Goal: Communication & Community: Answer question/provide support

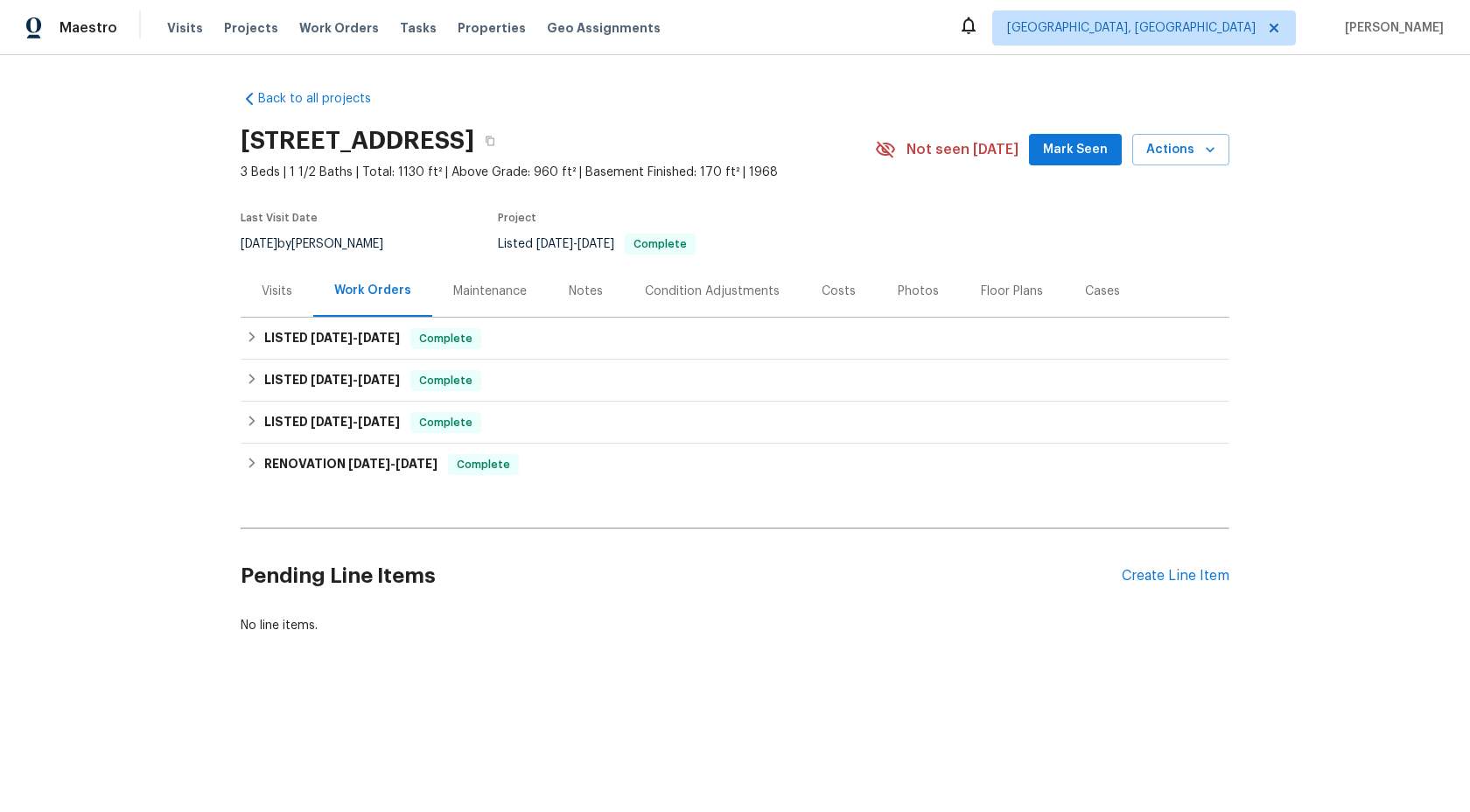
click at [484, 291] on div "Maintenance" at bounding box center [490, 291] width 73 height 18
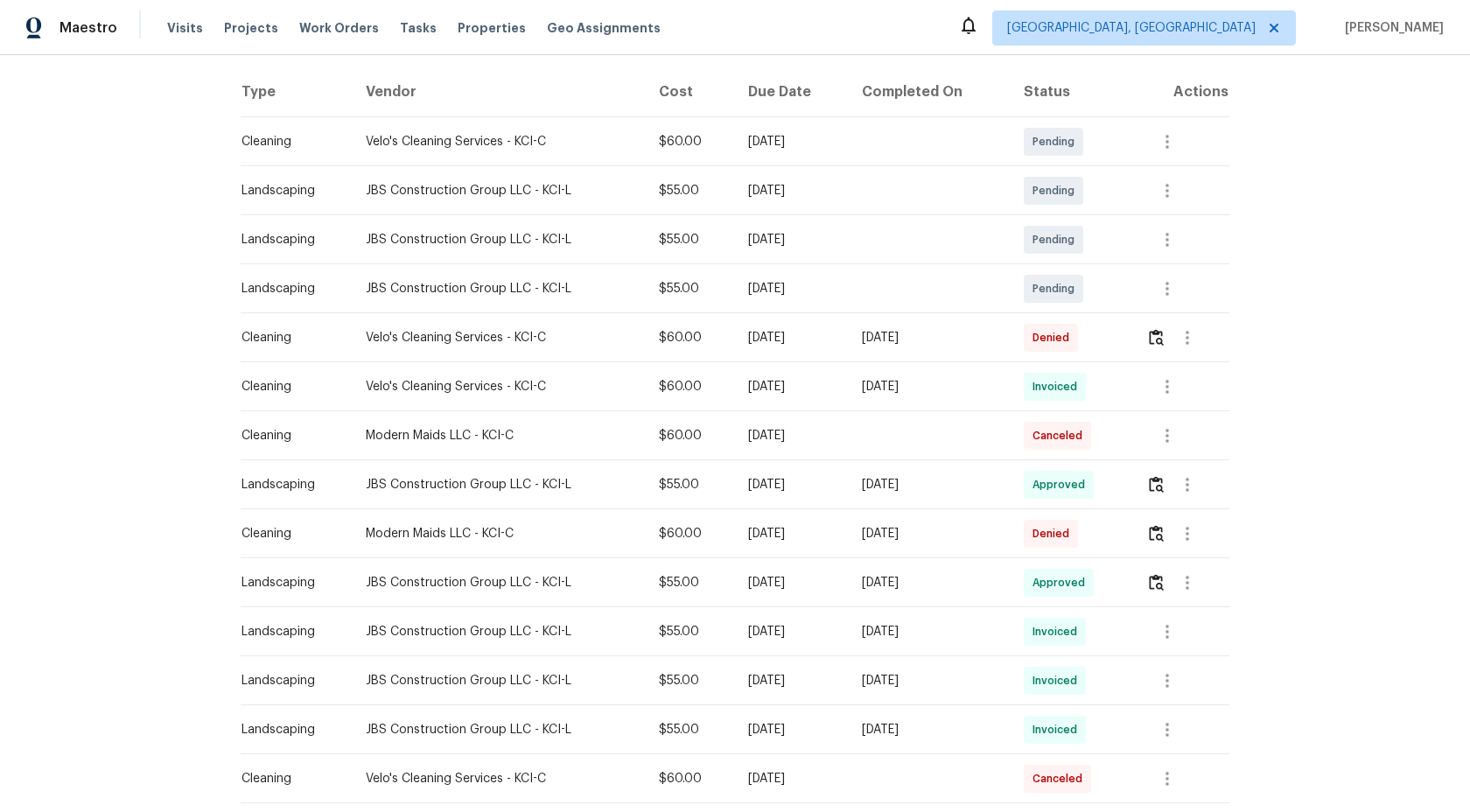
scroll to position [261, 0]
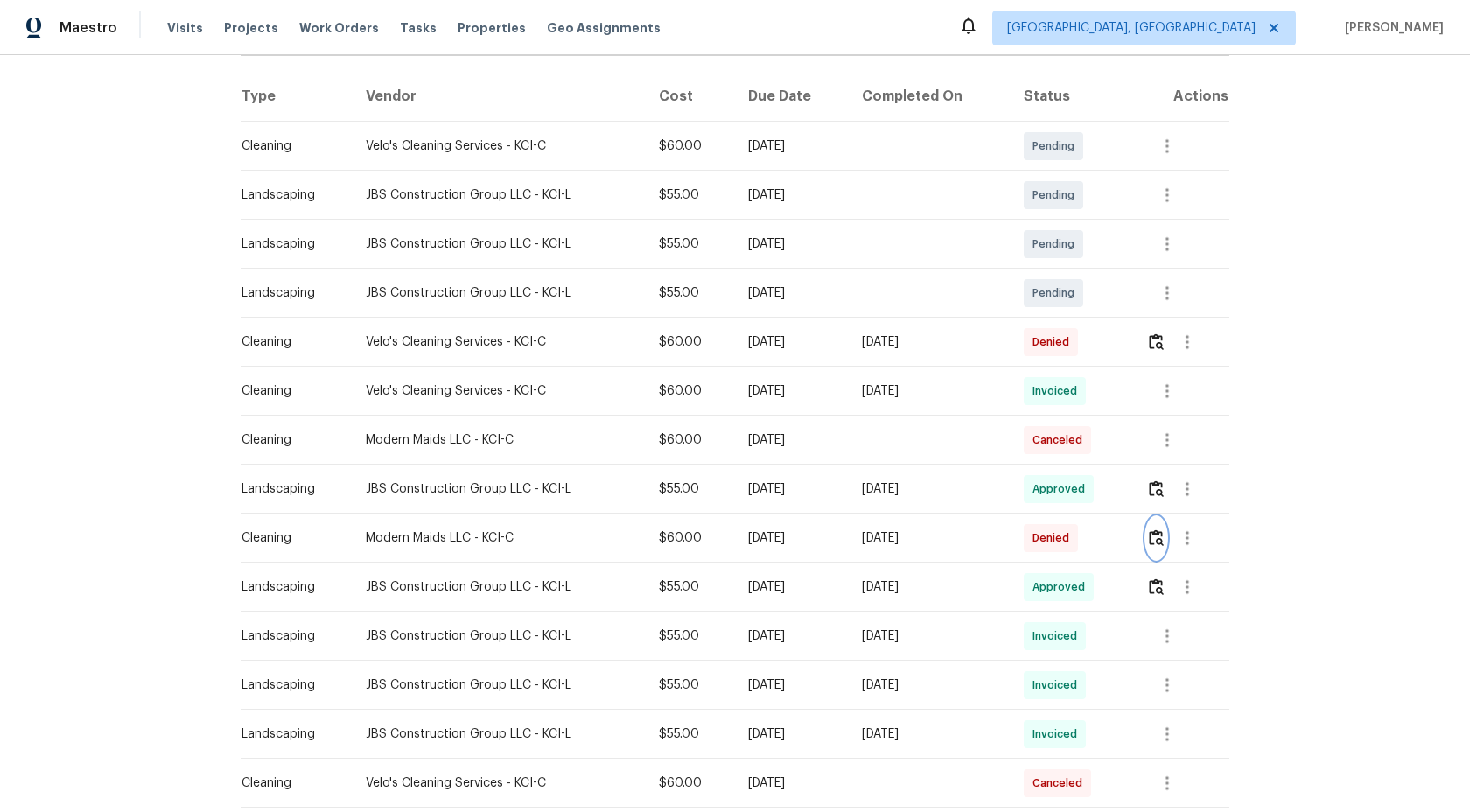
click at [1164, 541] on img "button" at bounding box center [1157, 538] width 15 height 17
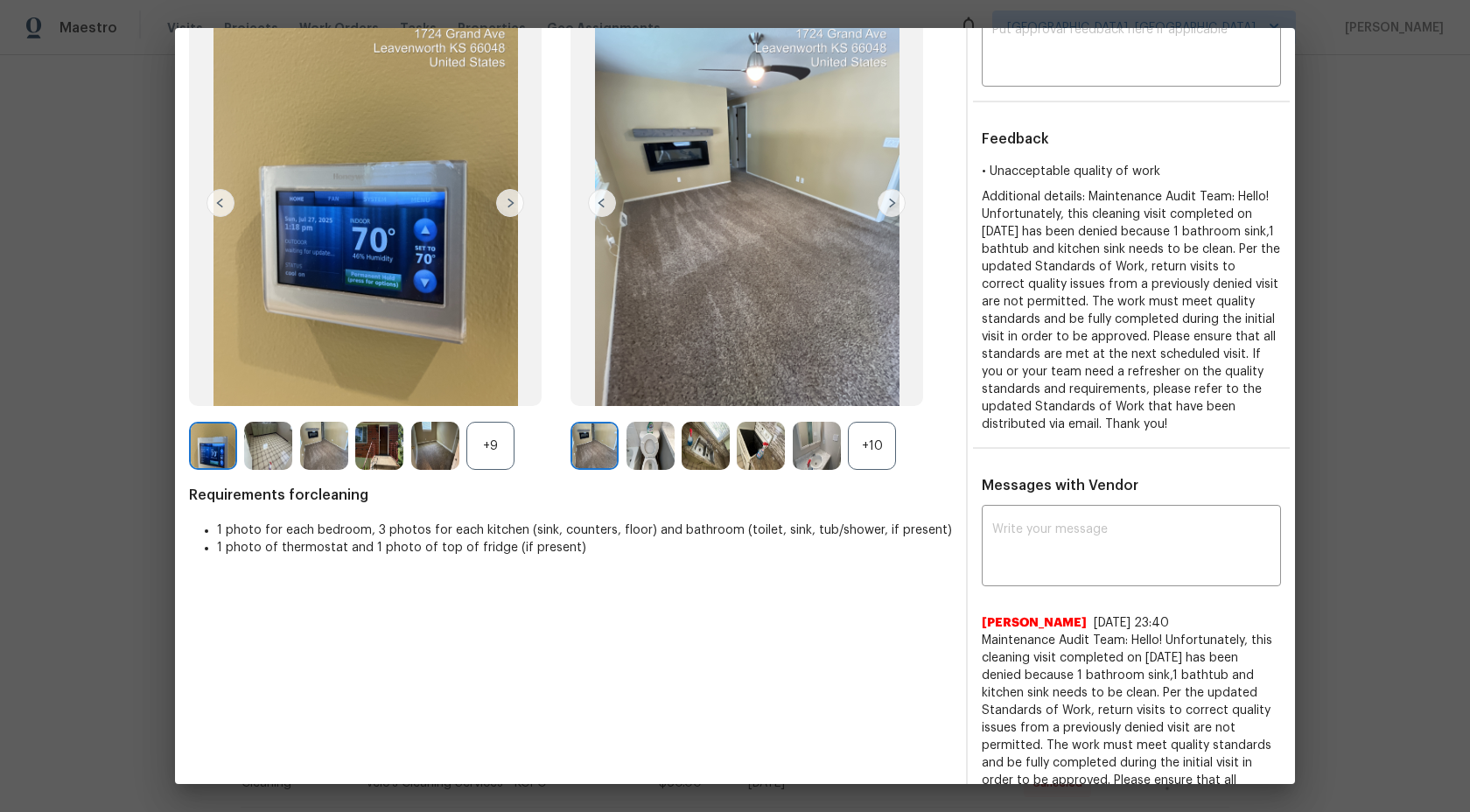
scroll to position [241, 0]
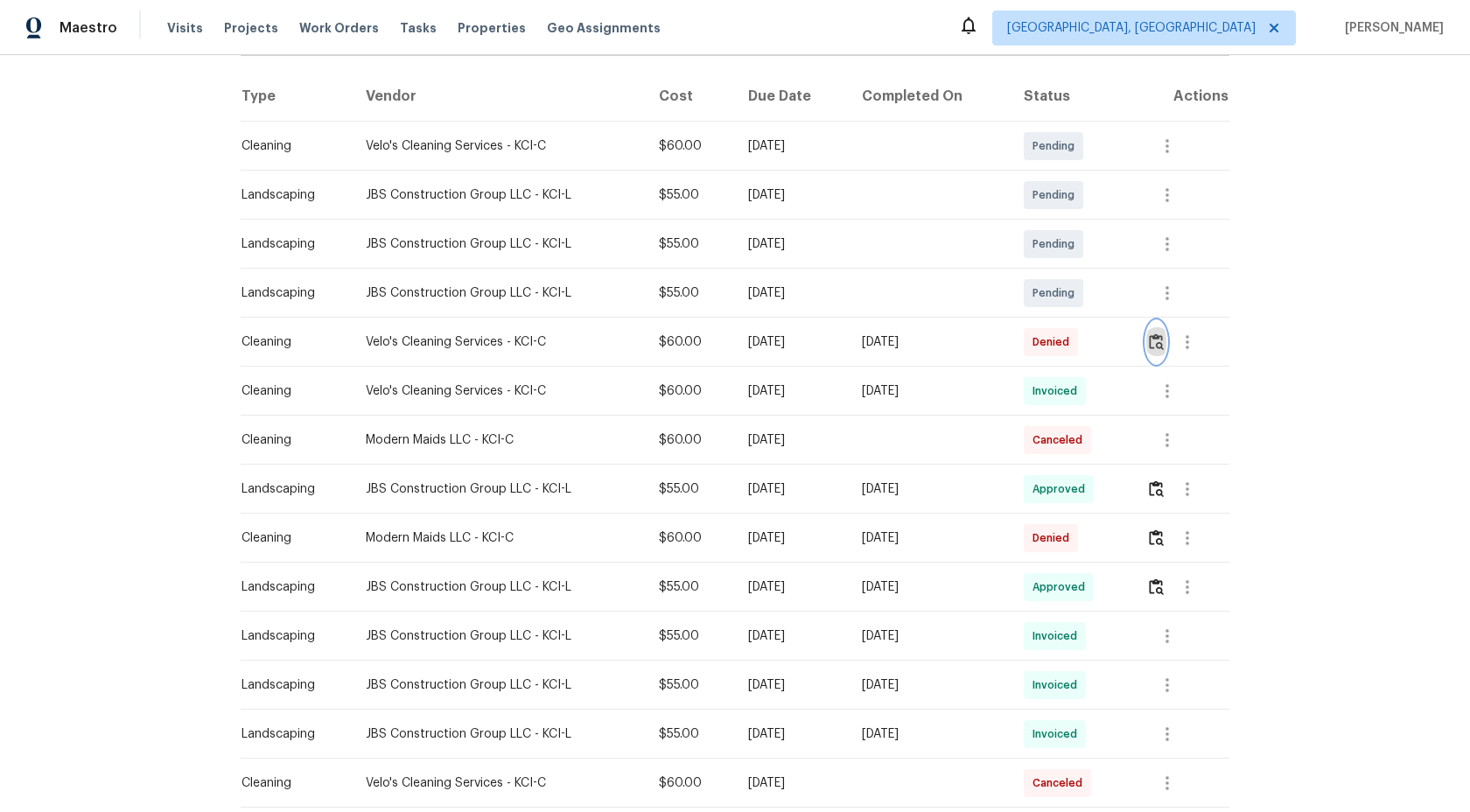
click at [1161, 340] on img "button" at bounding box center [1157, 342] width 15 height 17
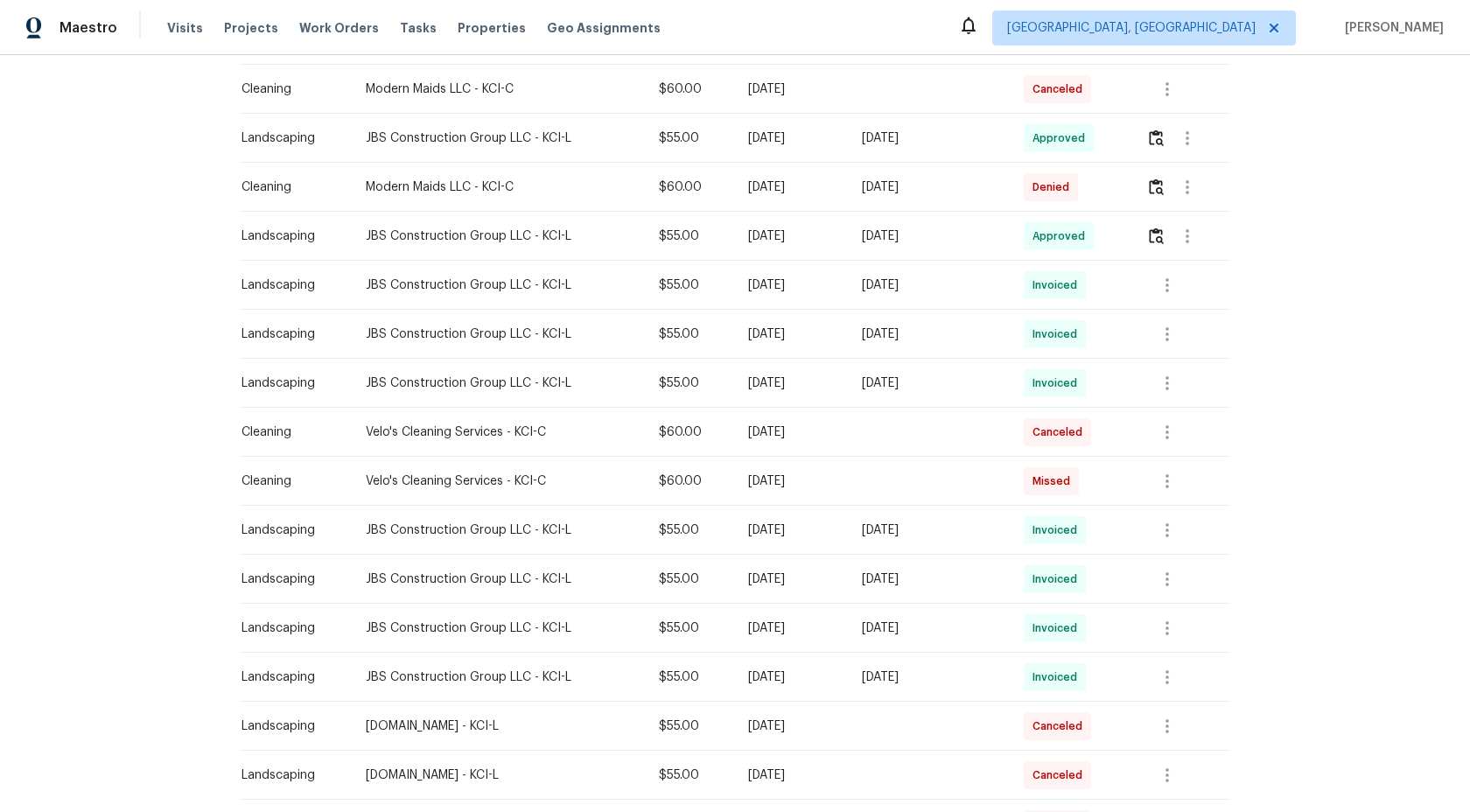
scroll to position [473, 0]
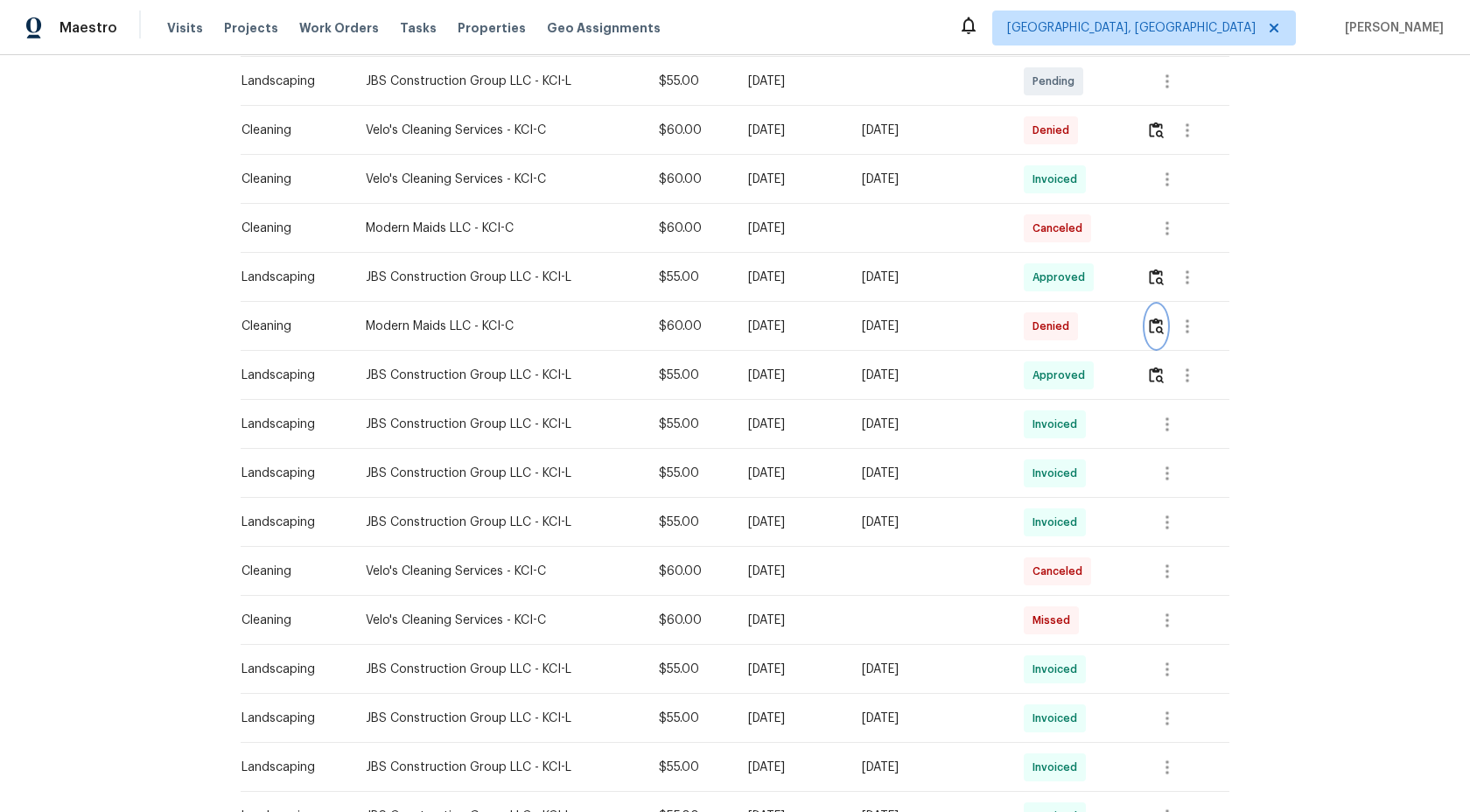
click at [1162, 325] on img "button" at bounding box center [1157, 326] width 15 height 17
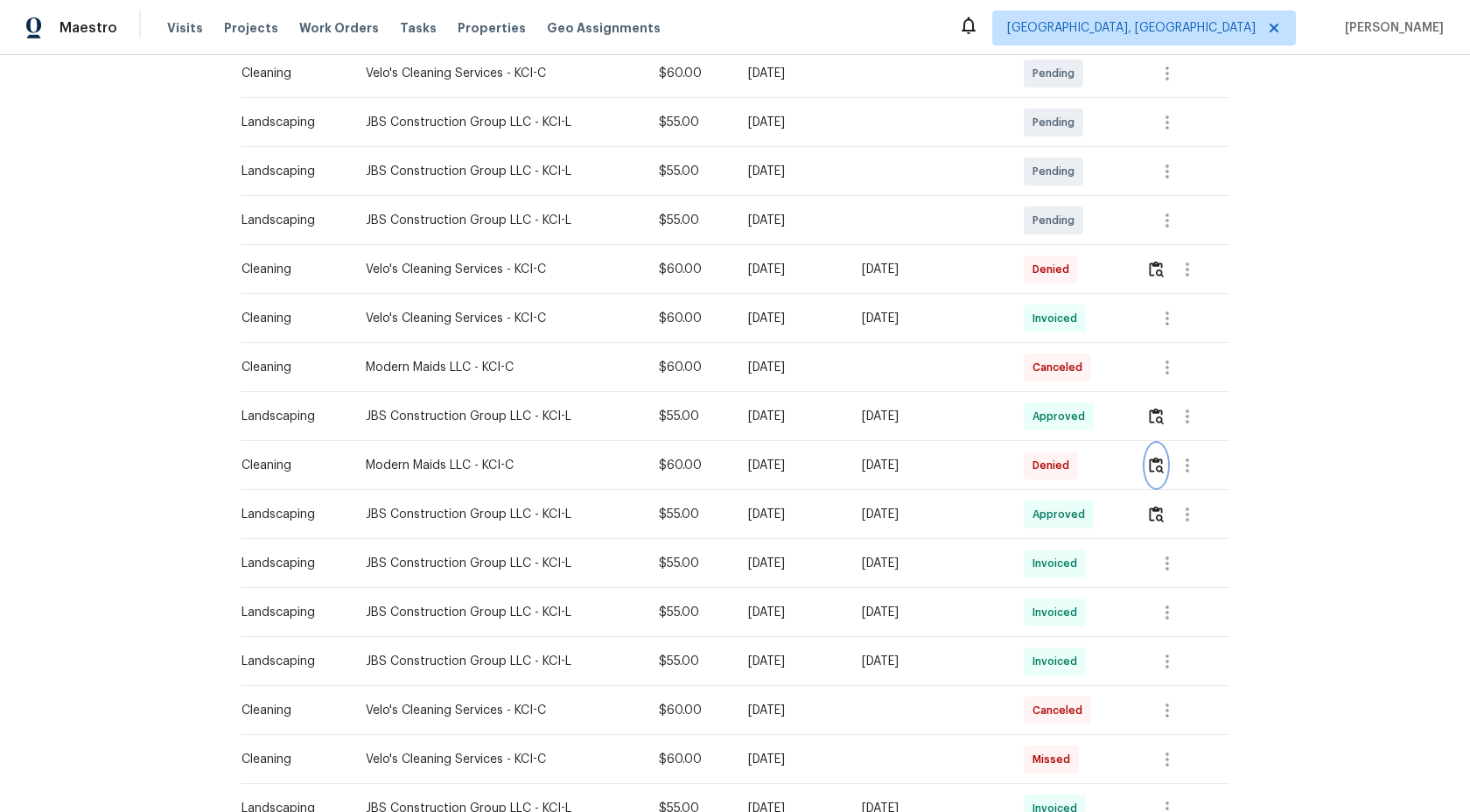
scroll to position [302, 0]
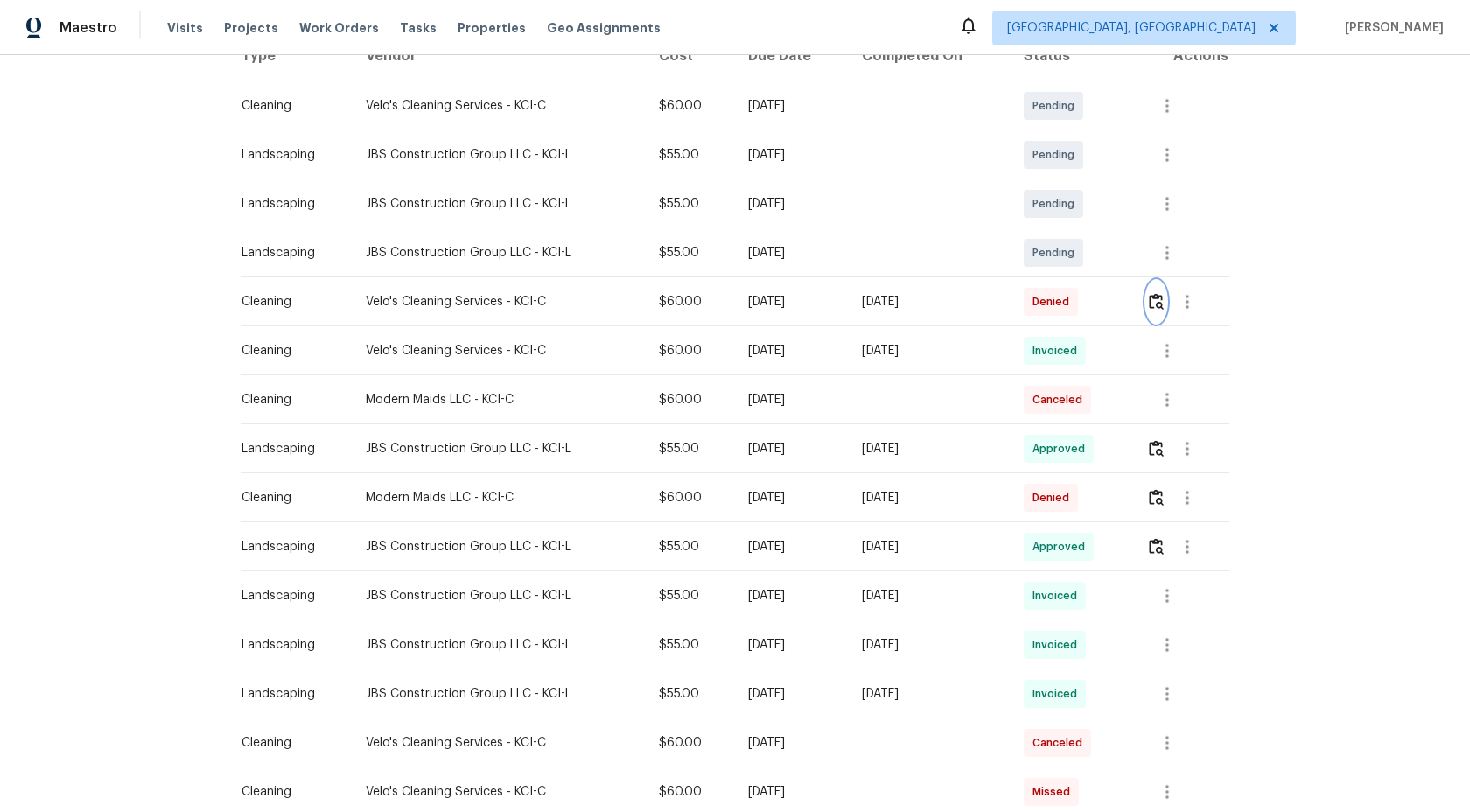
click at [1163, 303] on img "button" at bounding box center [1157, 302] width 15 height 17
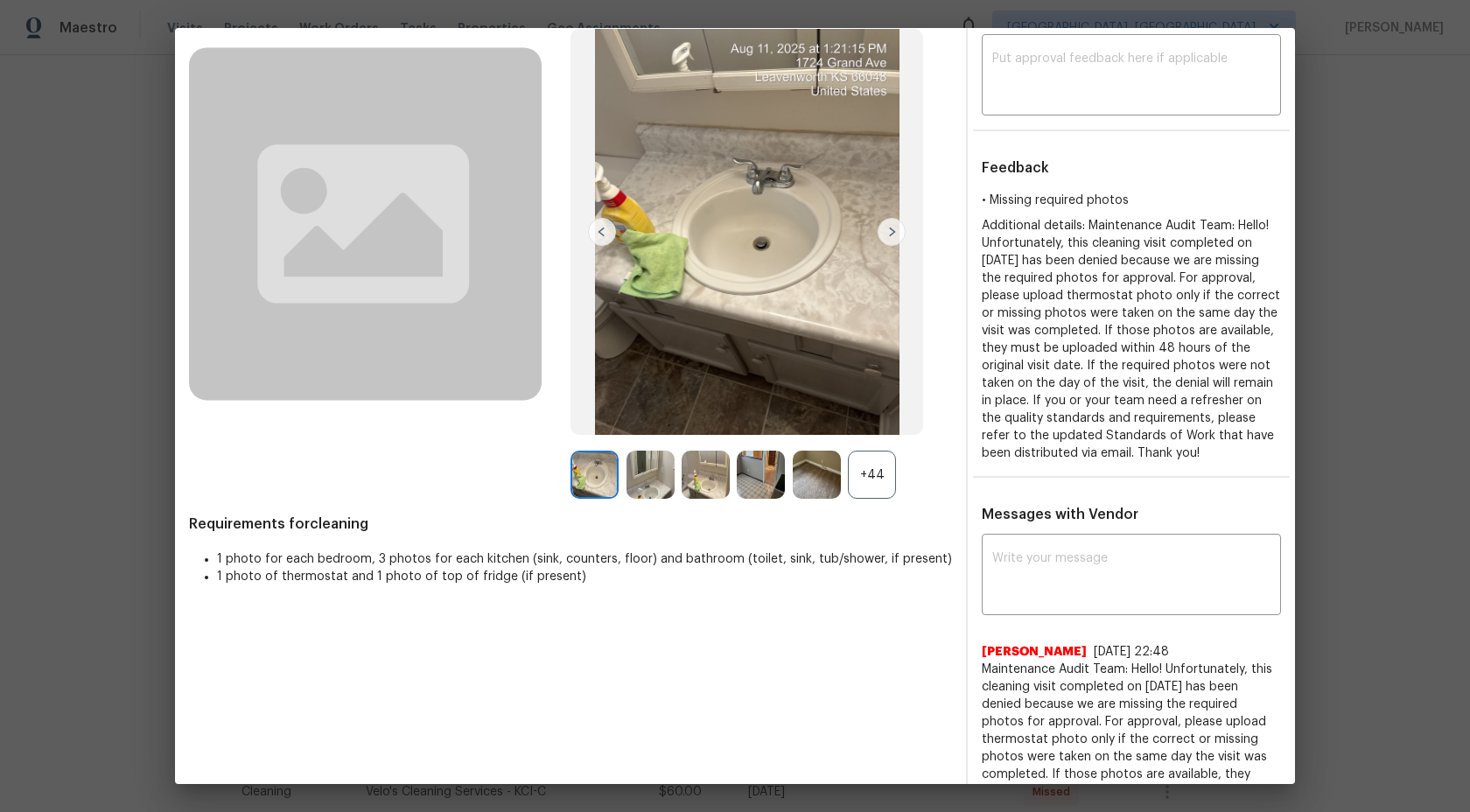
scroll to position [27, 0]
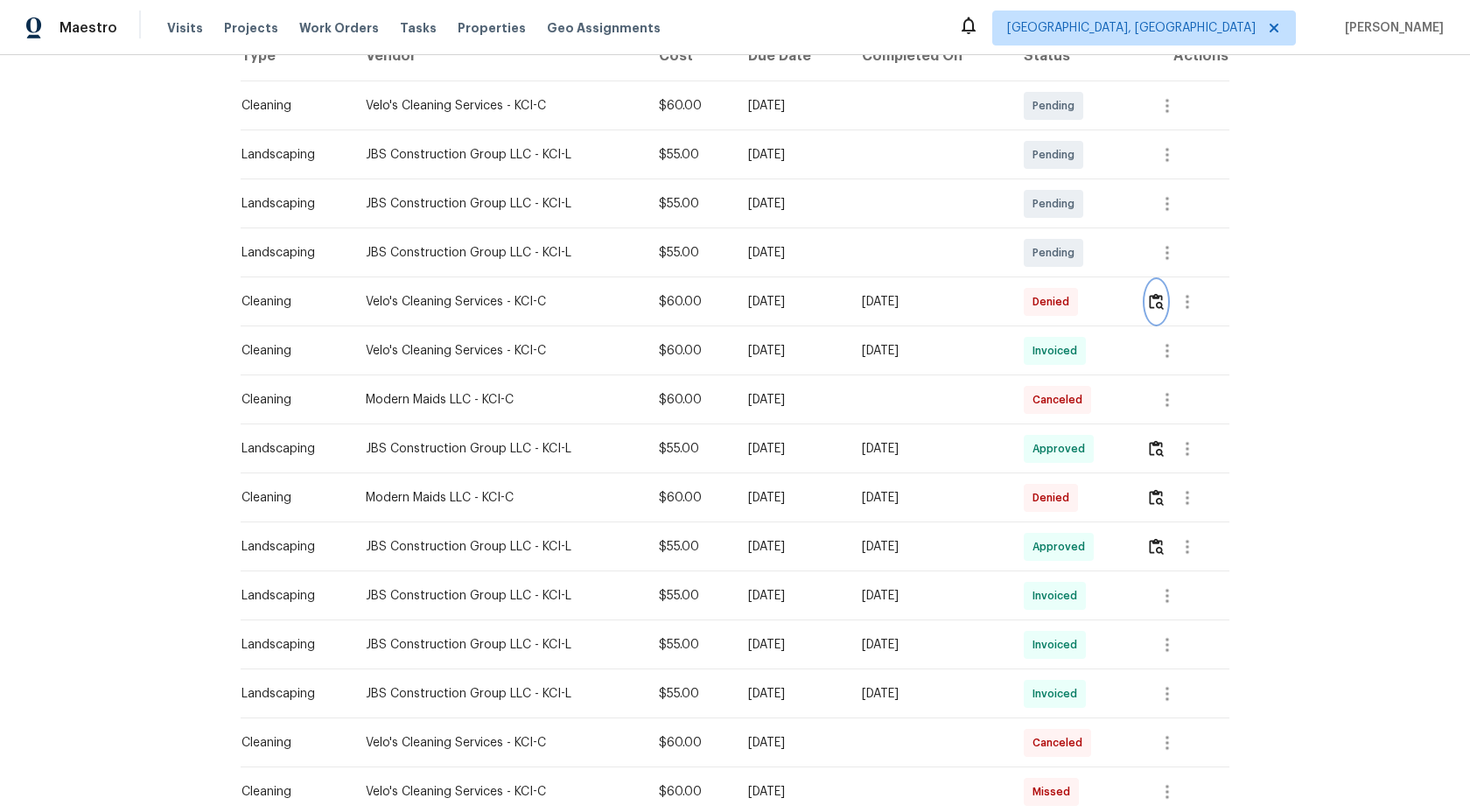
click at [1162, 311] on button "button" at bounding box center [1156, 302] width 20 height 42
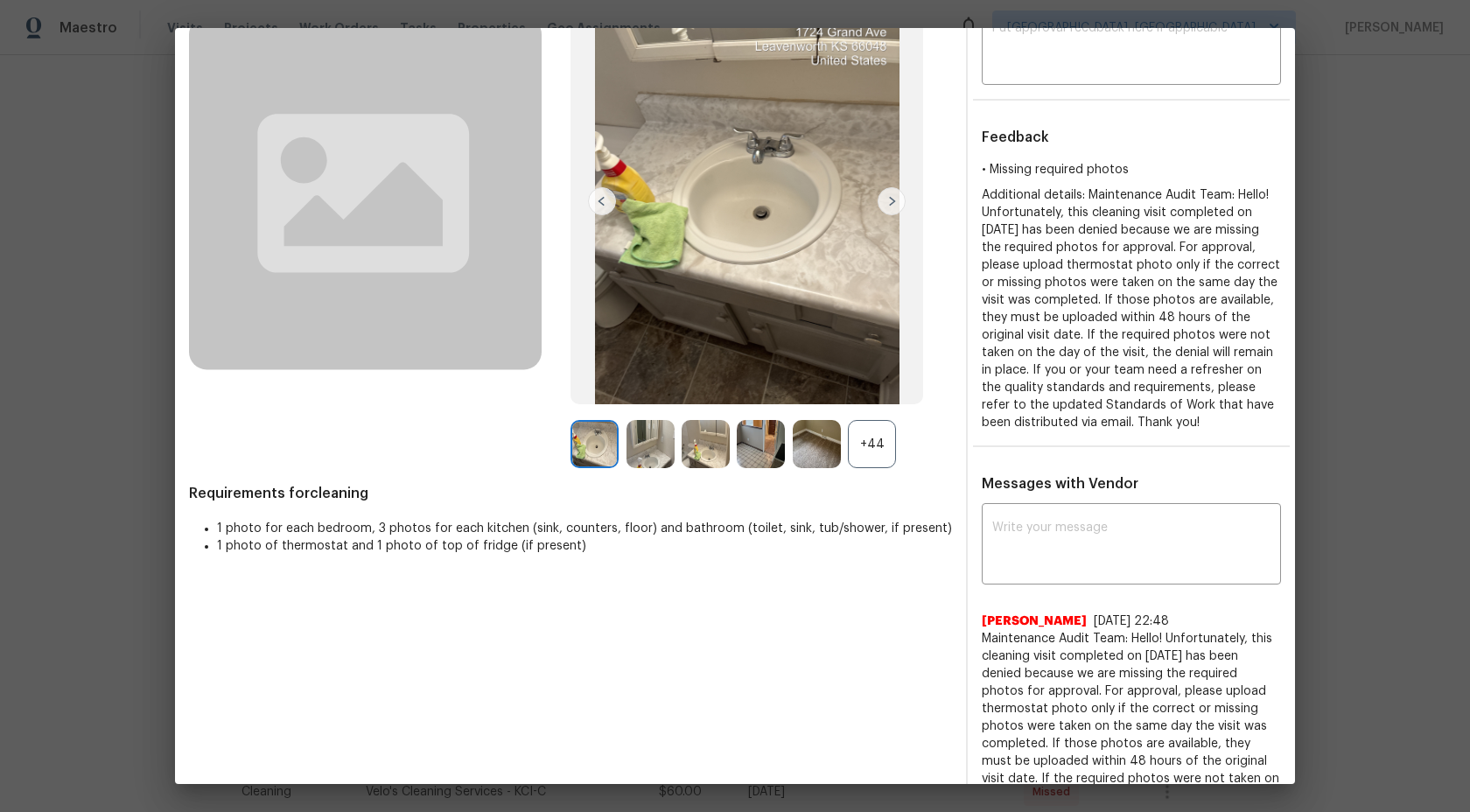
scroll to position [115, 0]
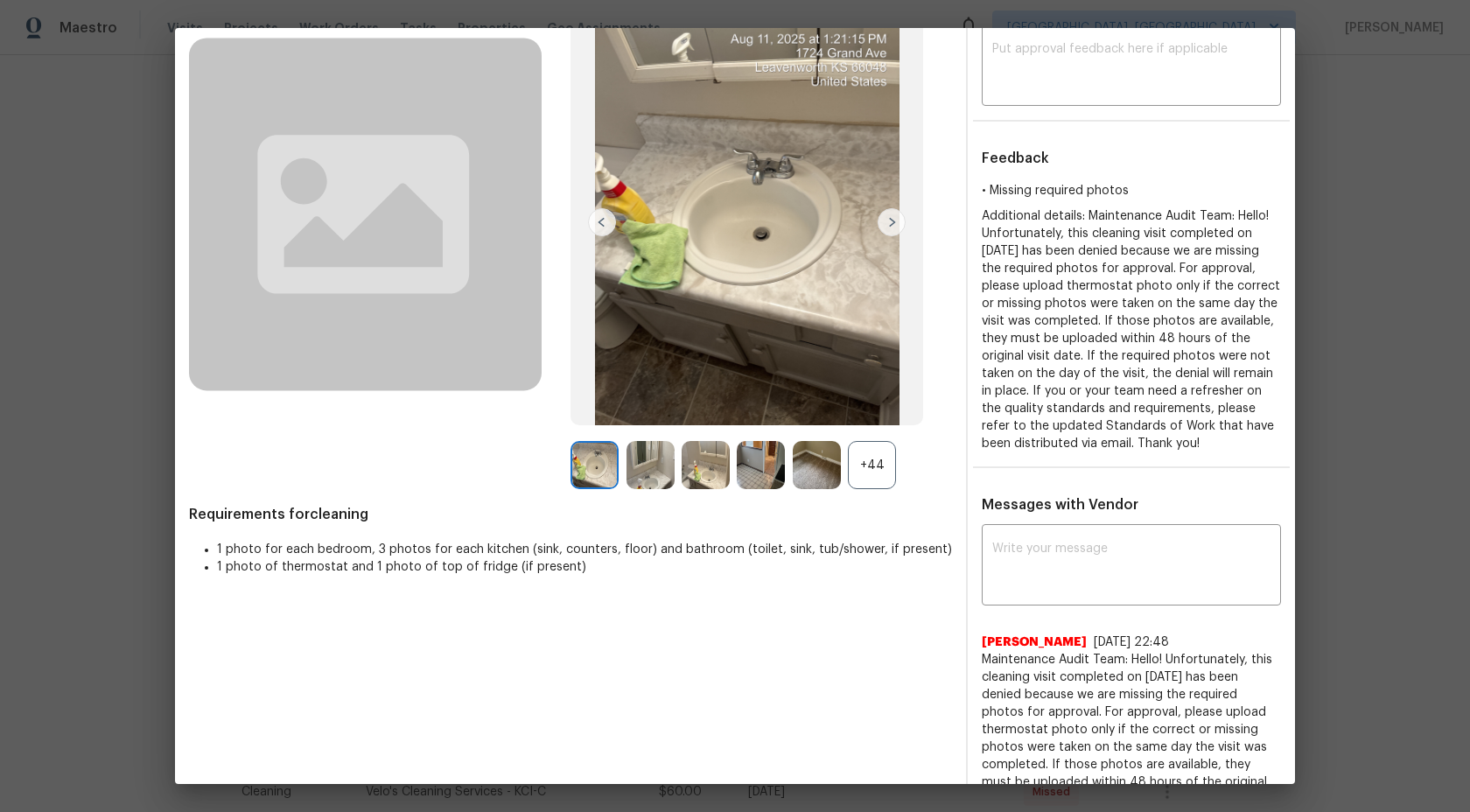
click at [890, 460] on div "+44" at bounding box center [871, 465] width 48 height 48
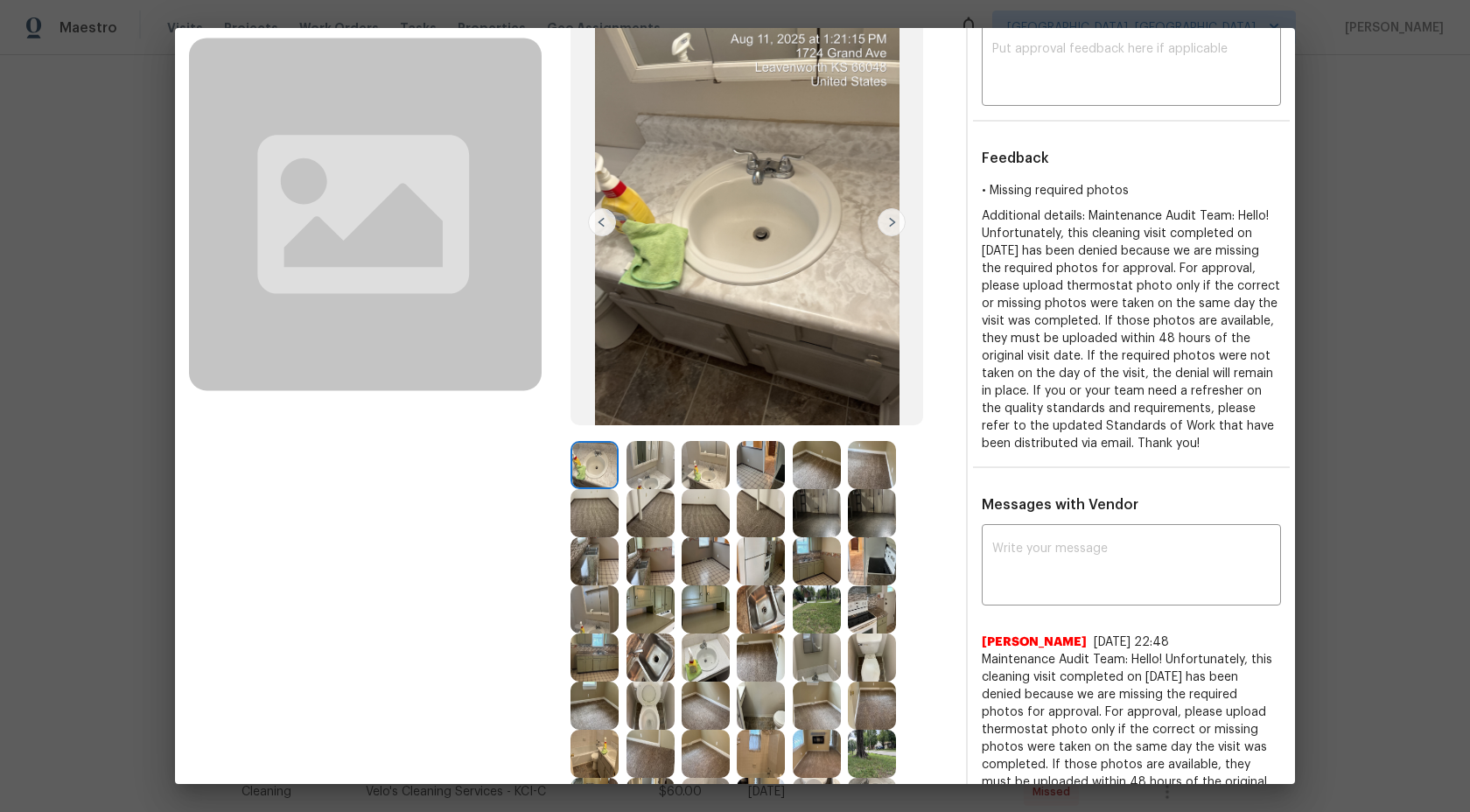
click at [607, 464] on img at bounding box center [594, 465] width 48 height 48
click at [649, 464] on img at bounding box center [650, 465] width 48 height 48
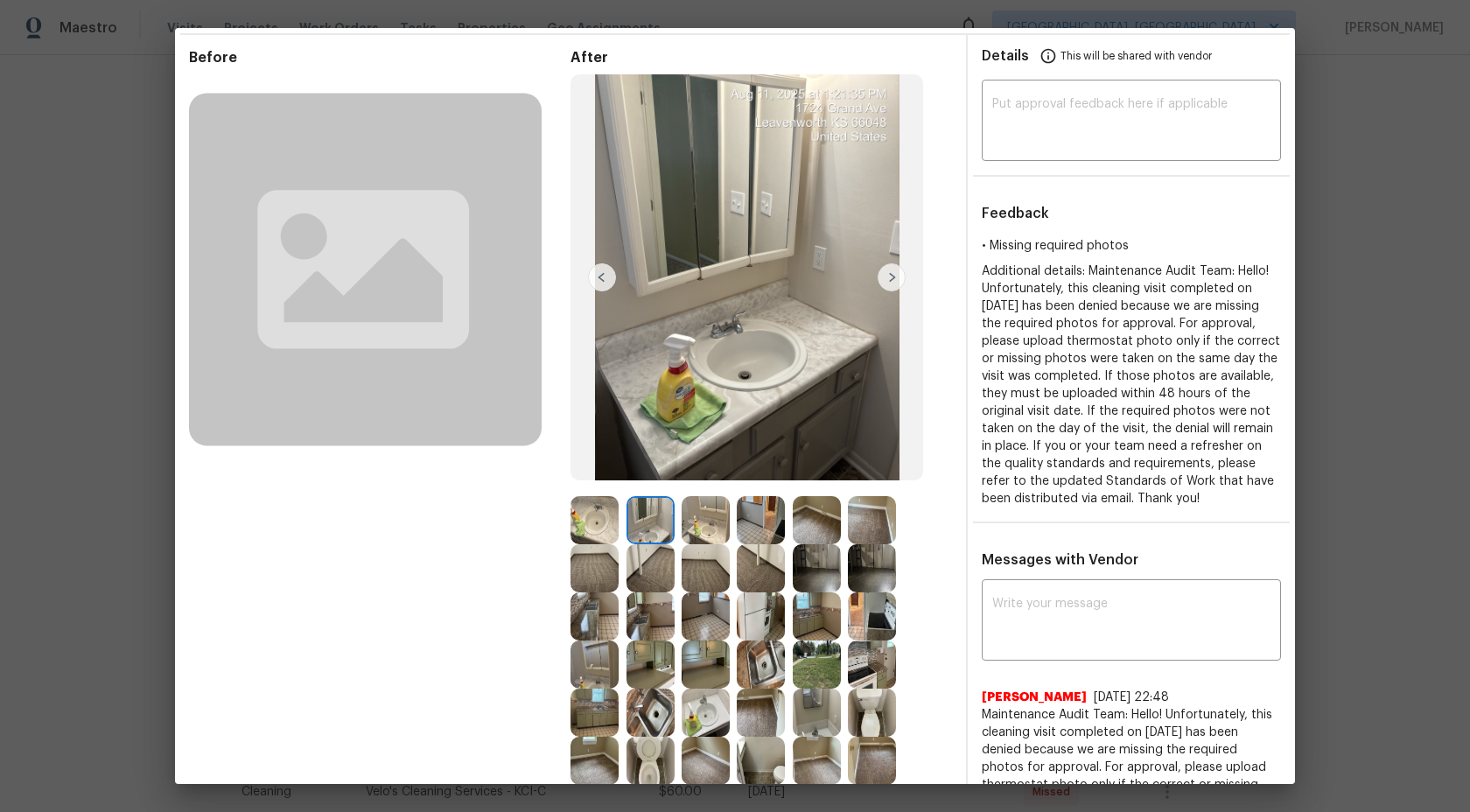
scroll to position [52, 0]
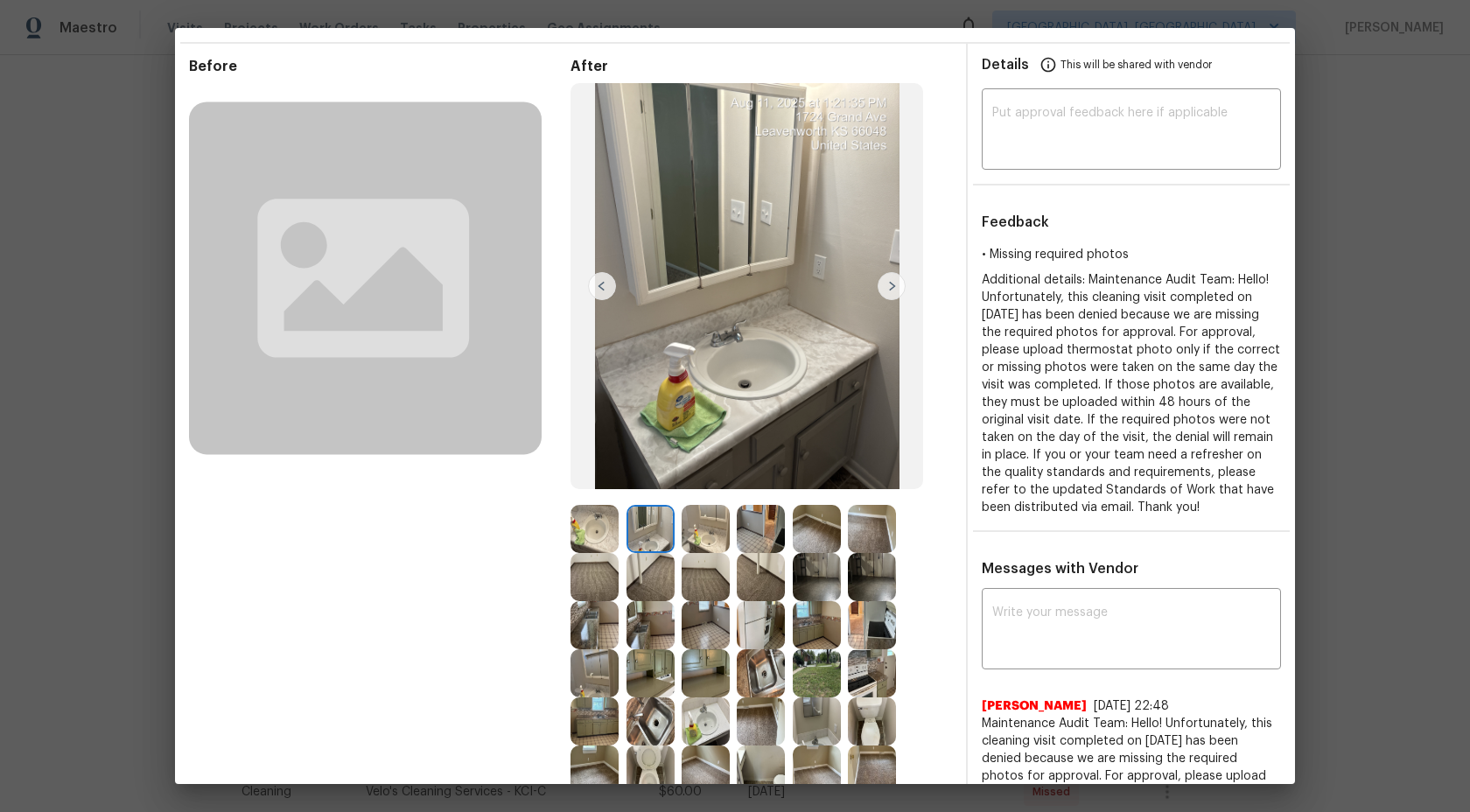
click at [711, 529] on img at bounding box center [705, 528] width 48 height 48
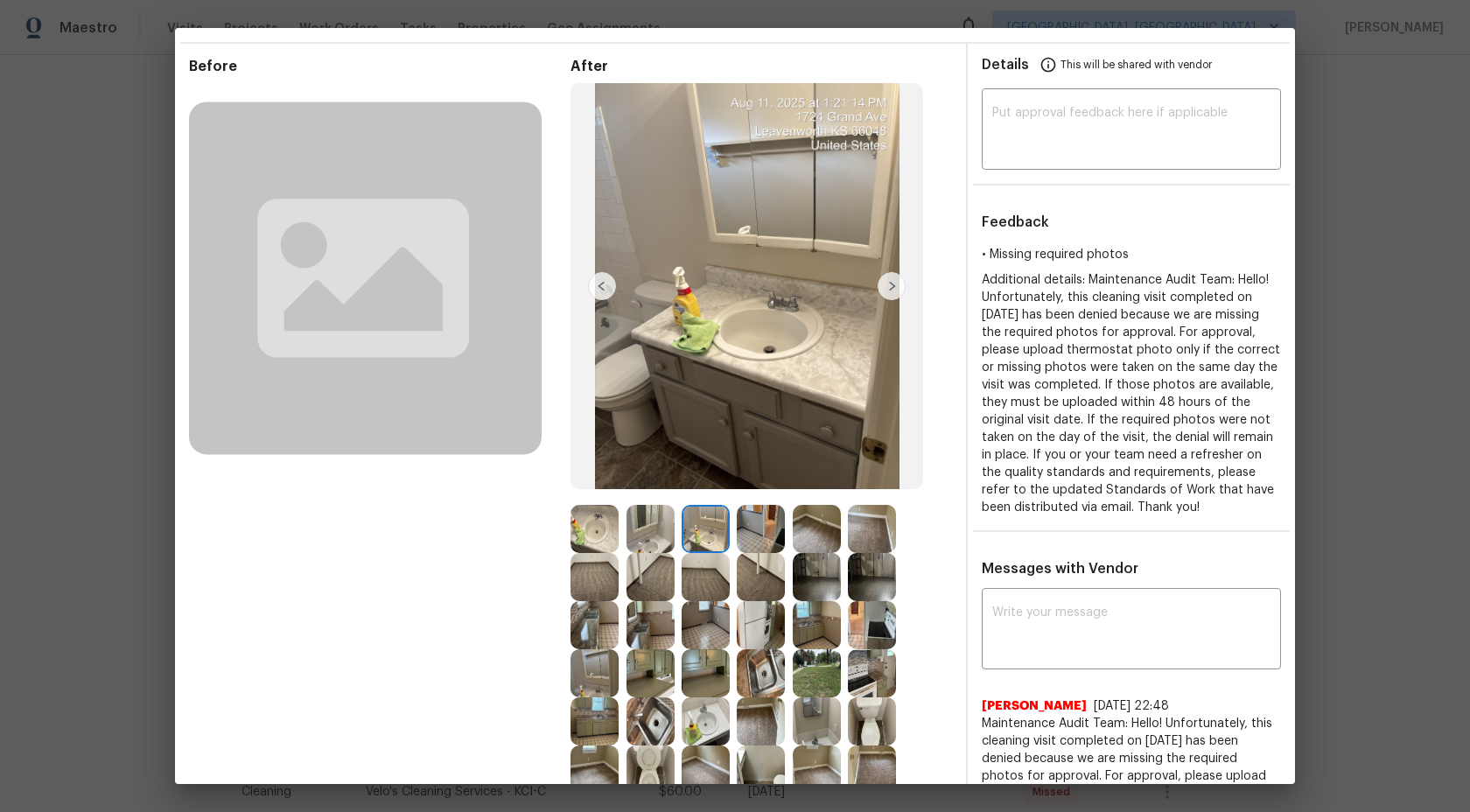
click at [757, 536] on img at bounding box center [761, 528] width 48 height 48
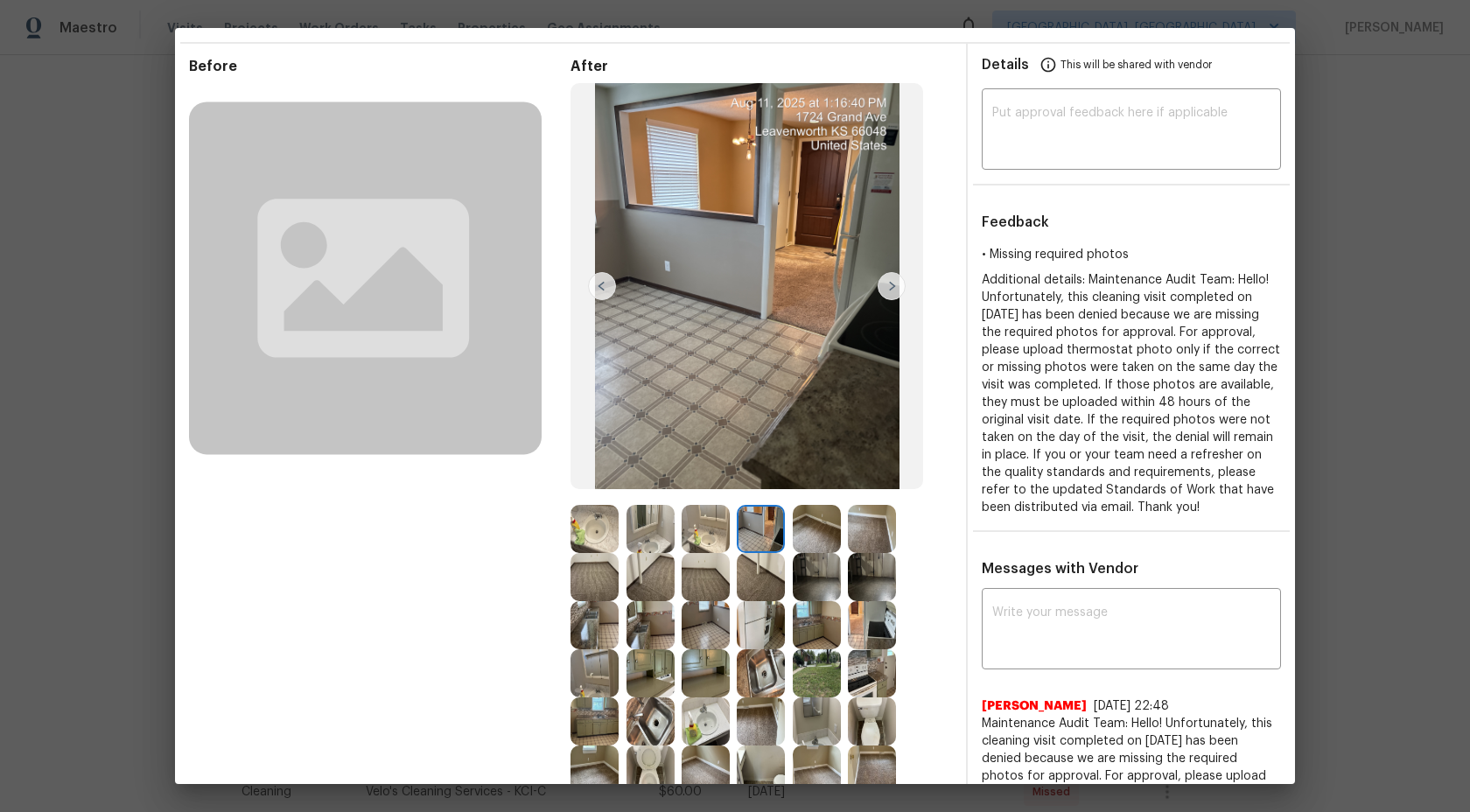
click at [603, 524] on img at bounding box center [594, 528] width 48 height 48
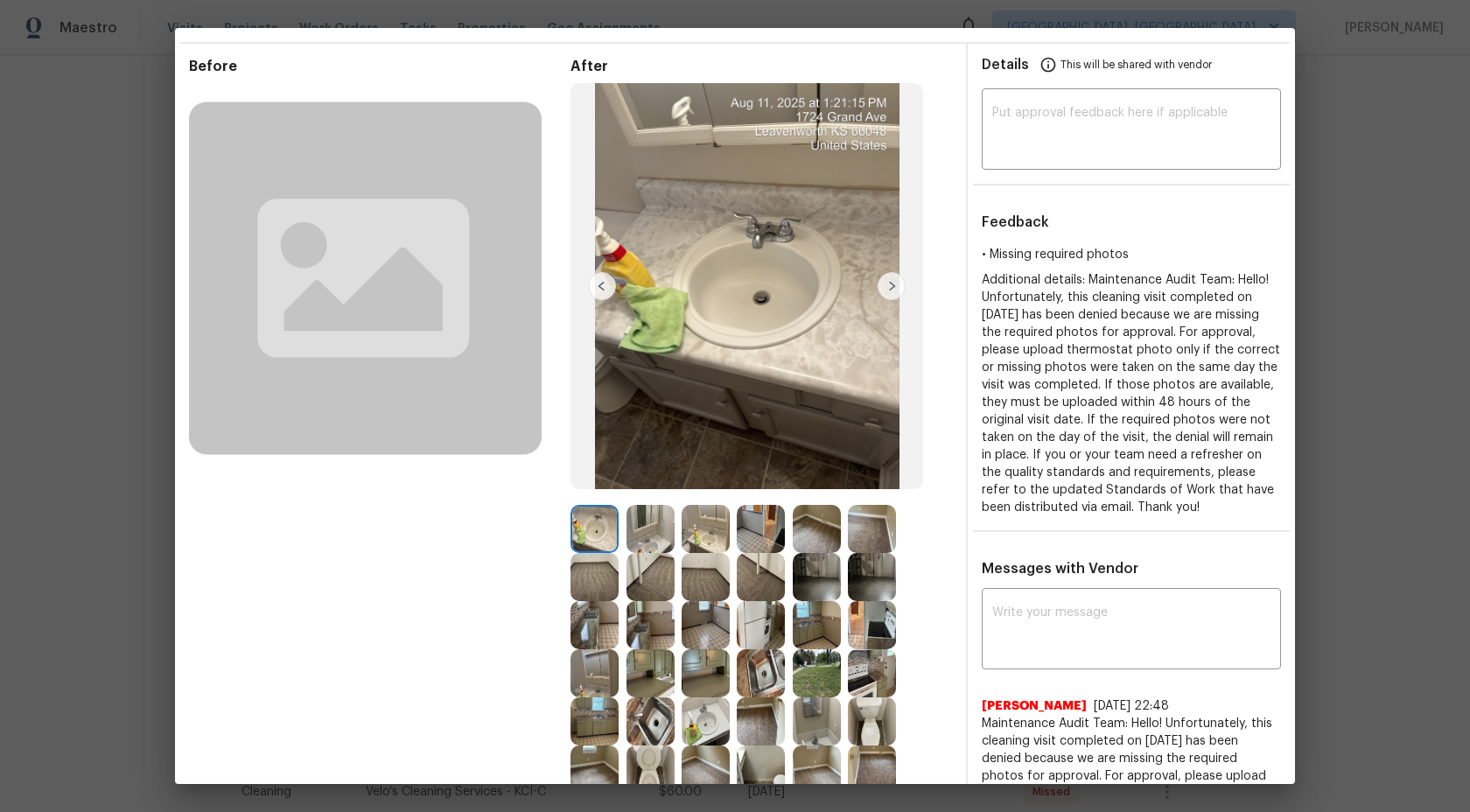
click at [642, 524] on img at bounding box center [650, 528] width 48 height 48
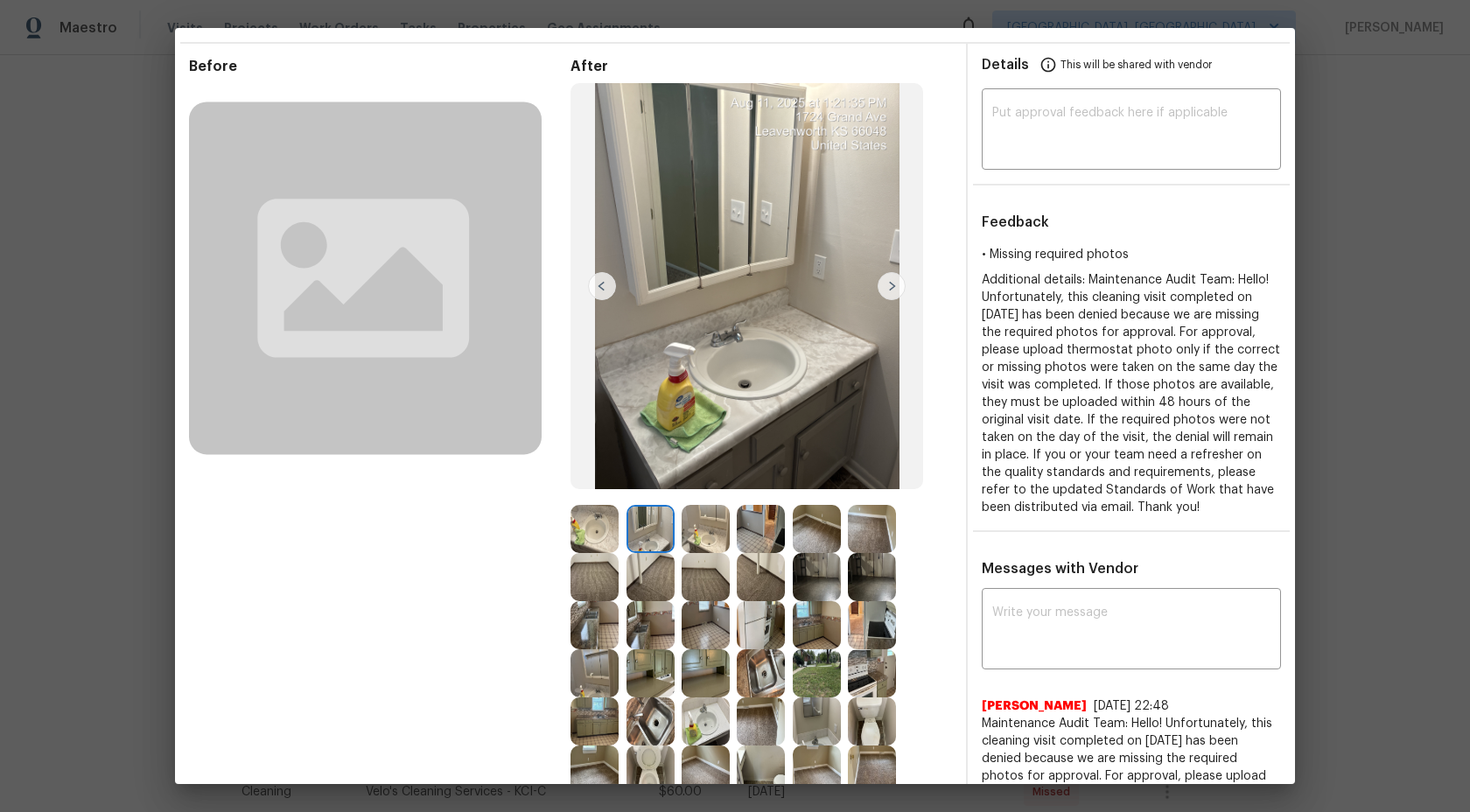
click at [650, 533] on img at bounding box center [650, 528] width 48 height 48
click at [705, 533] on img at bounding box center [705, 528] width 48 height 48
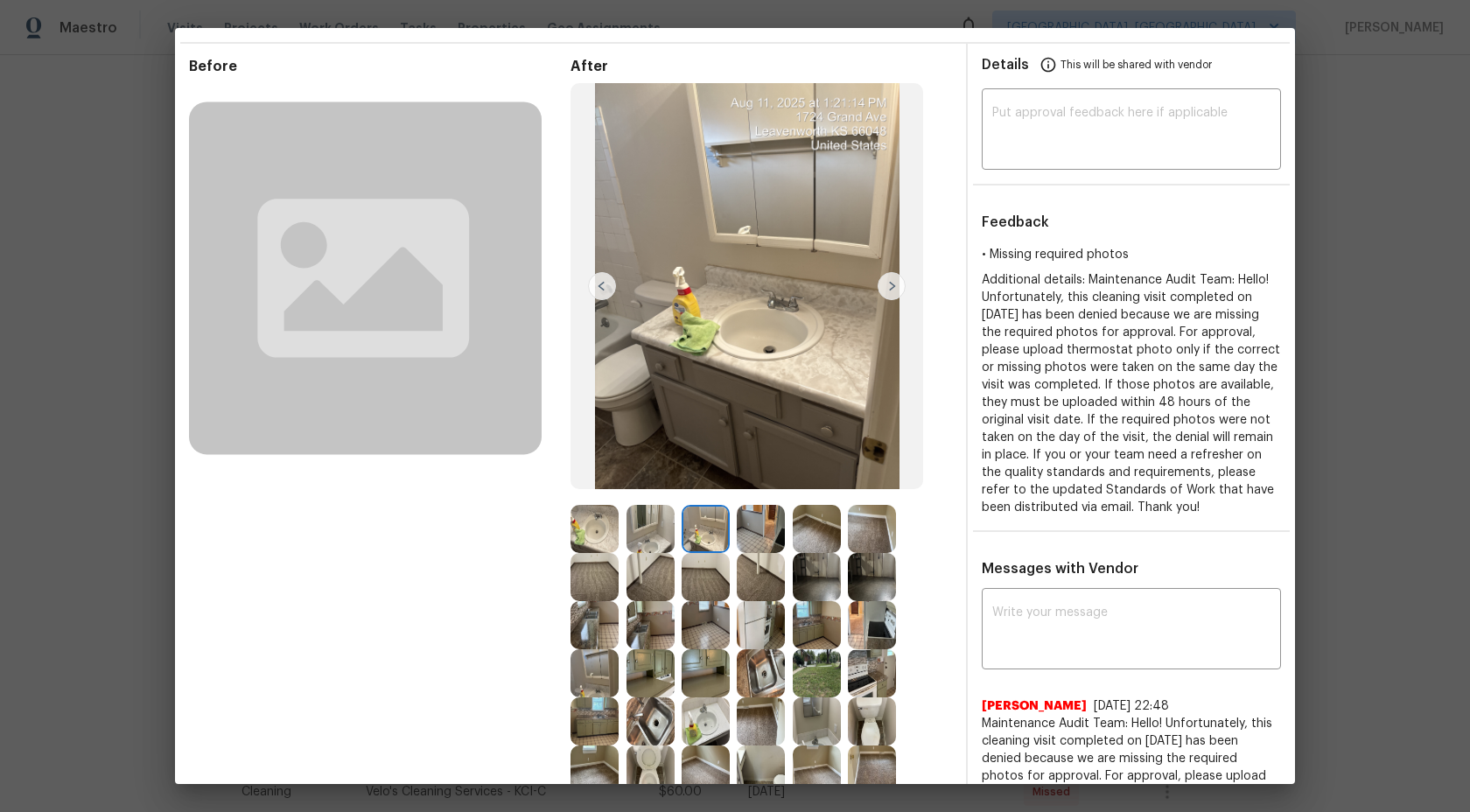
click at [760, 530] on img at bounding box center [761, 528] width 48 height 48
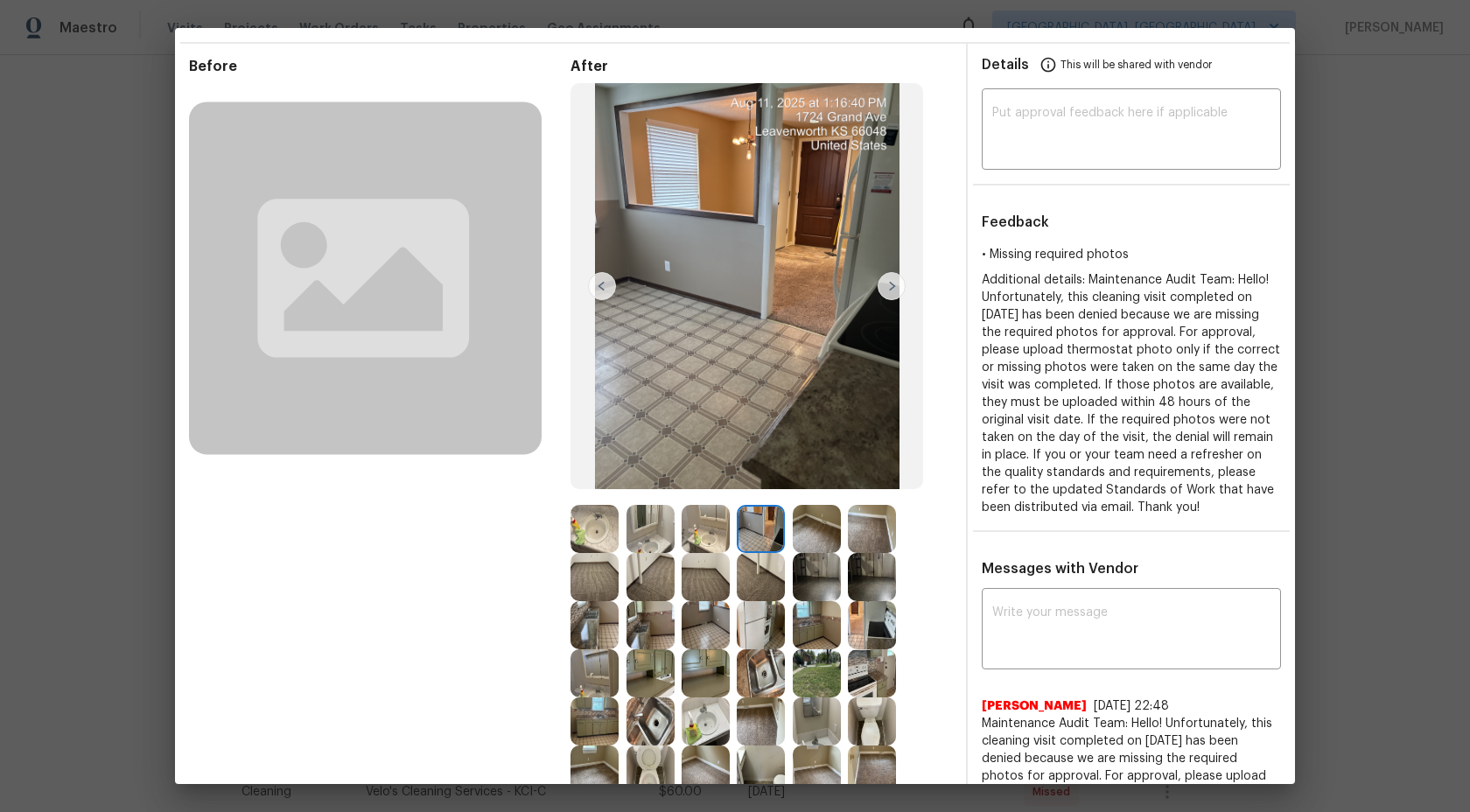
click at [699, 537] on img at bounding box center [705, 528] width 48 height 48
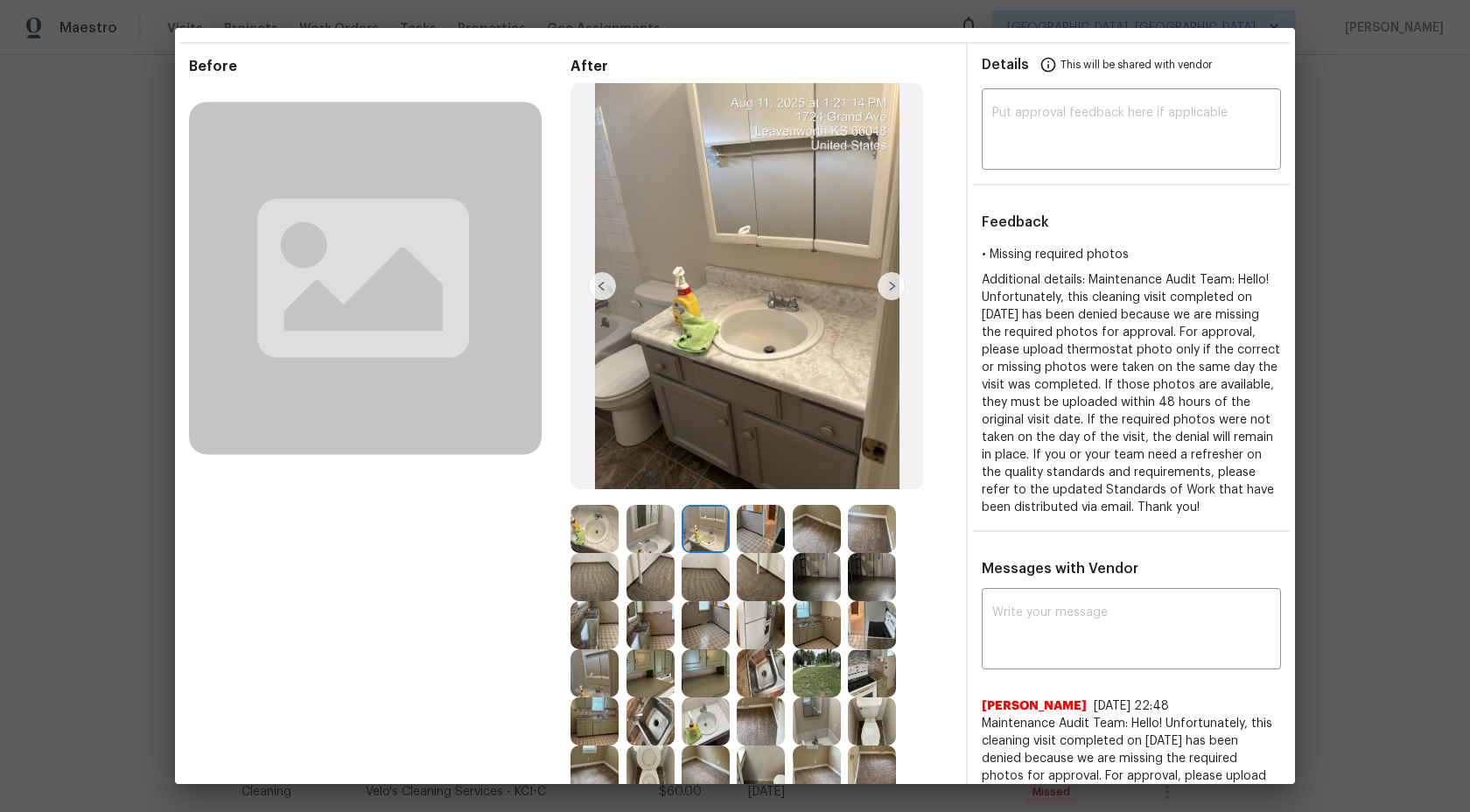
click at [644, 531] on img at bounding box center [650, 528] width 48 height 48
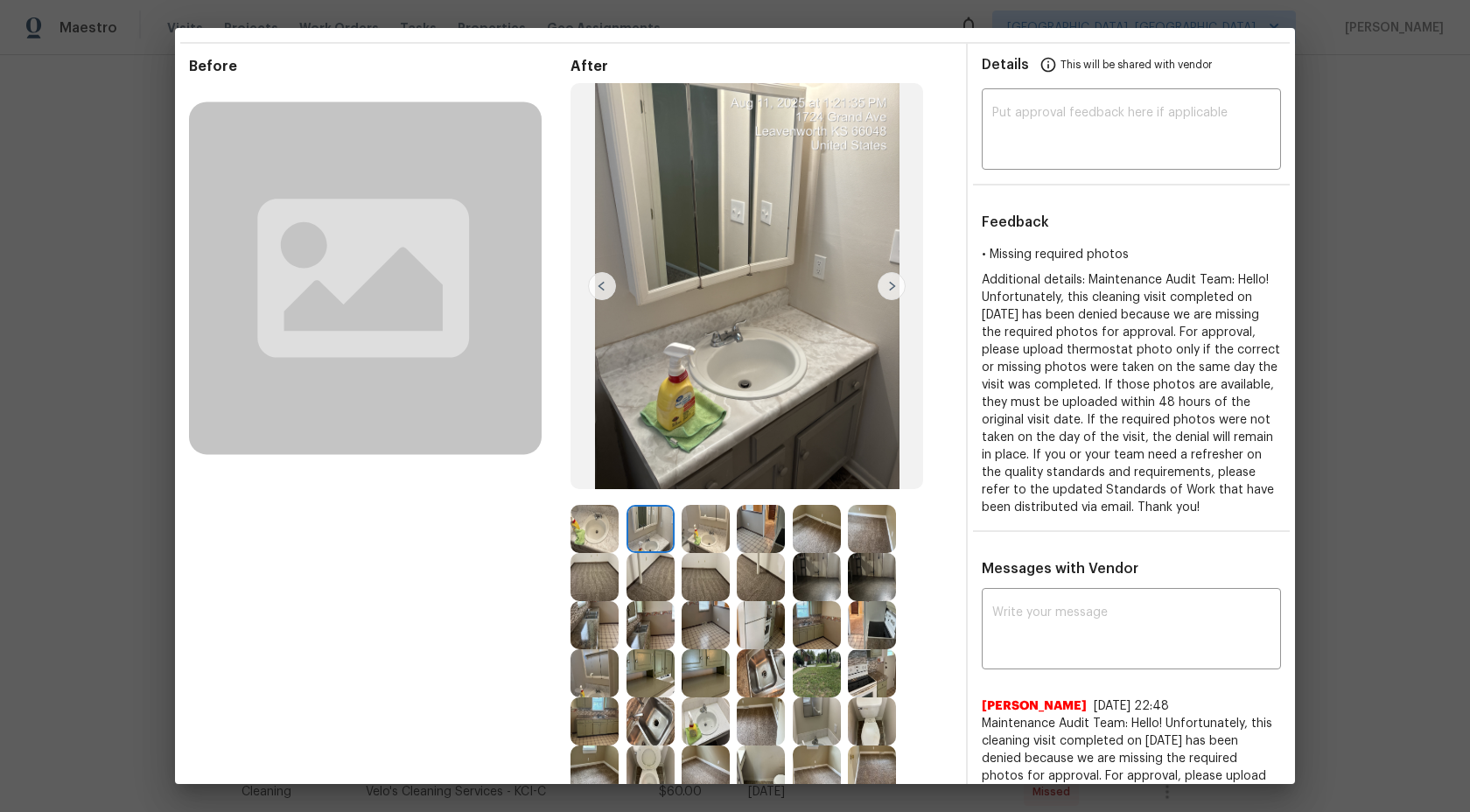
click at [596, 531] on img at bounding box center [594, 528] width 48 height 48
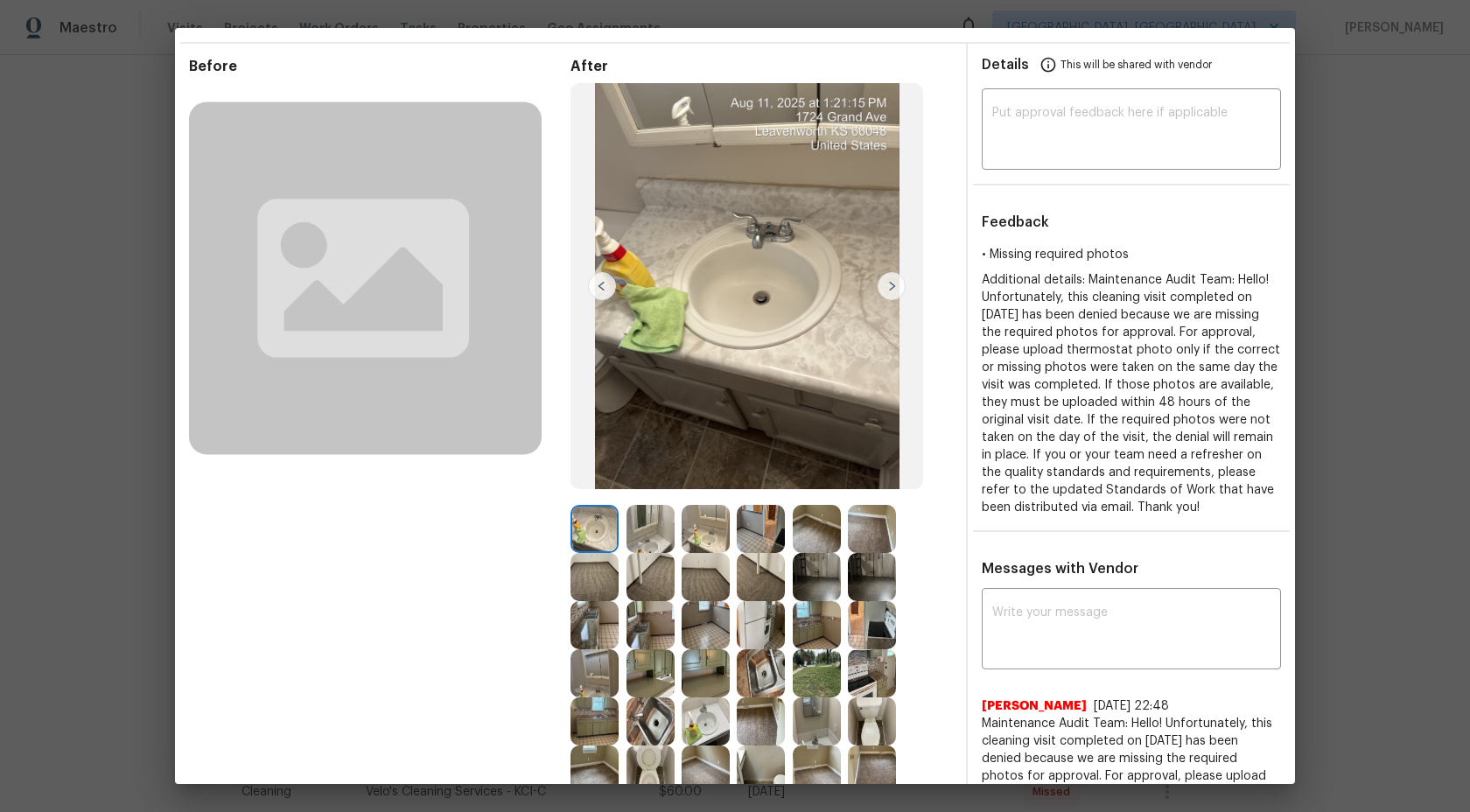
click at [673, 526] on img at bounding box center [650, 528] width 48 height 48
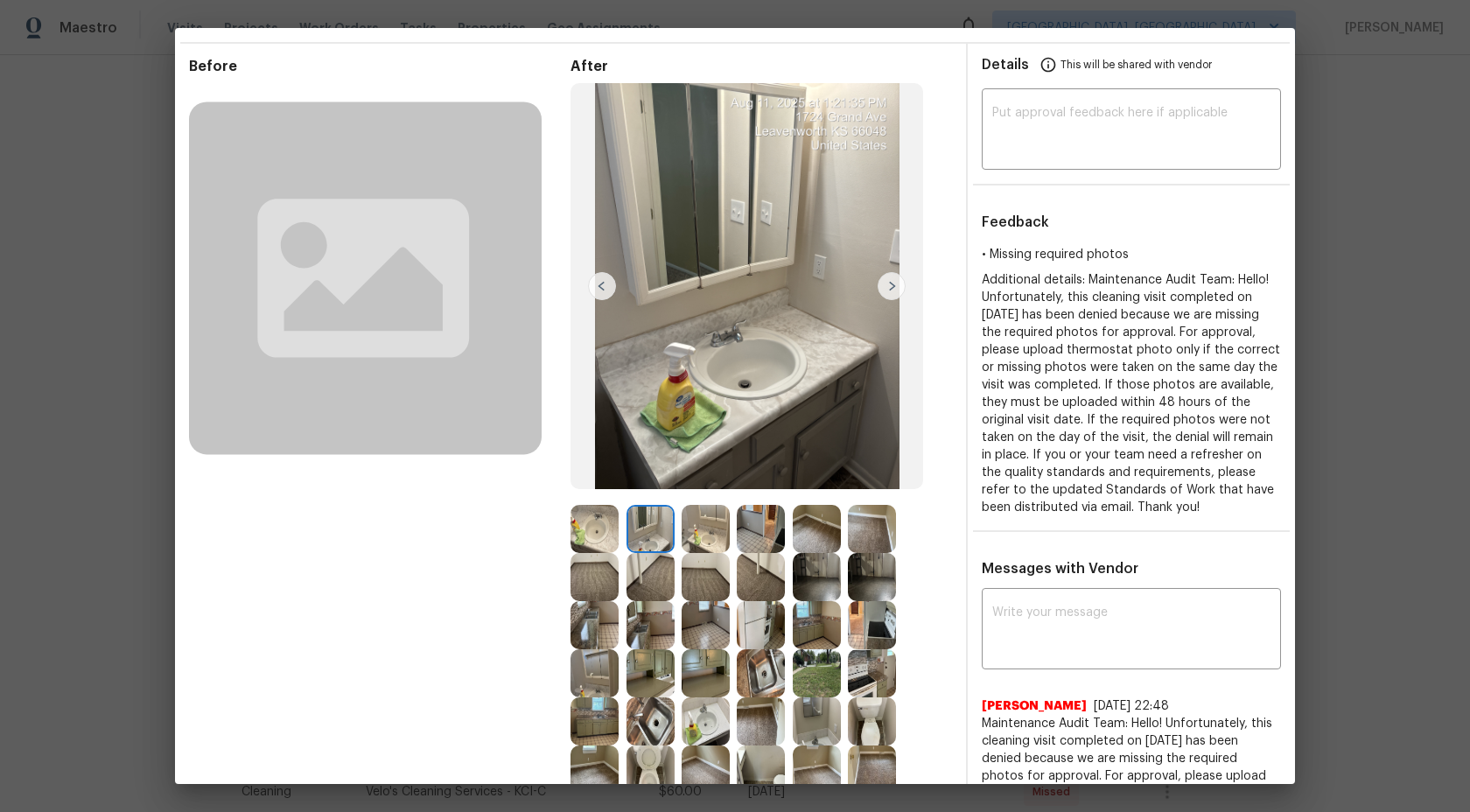
click at [701, 531] on img at bounding box center [705, 528] width 48 height 48
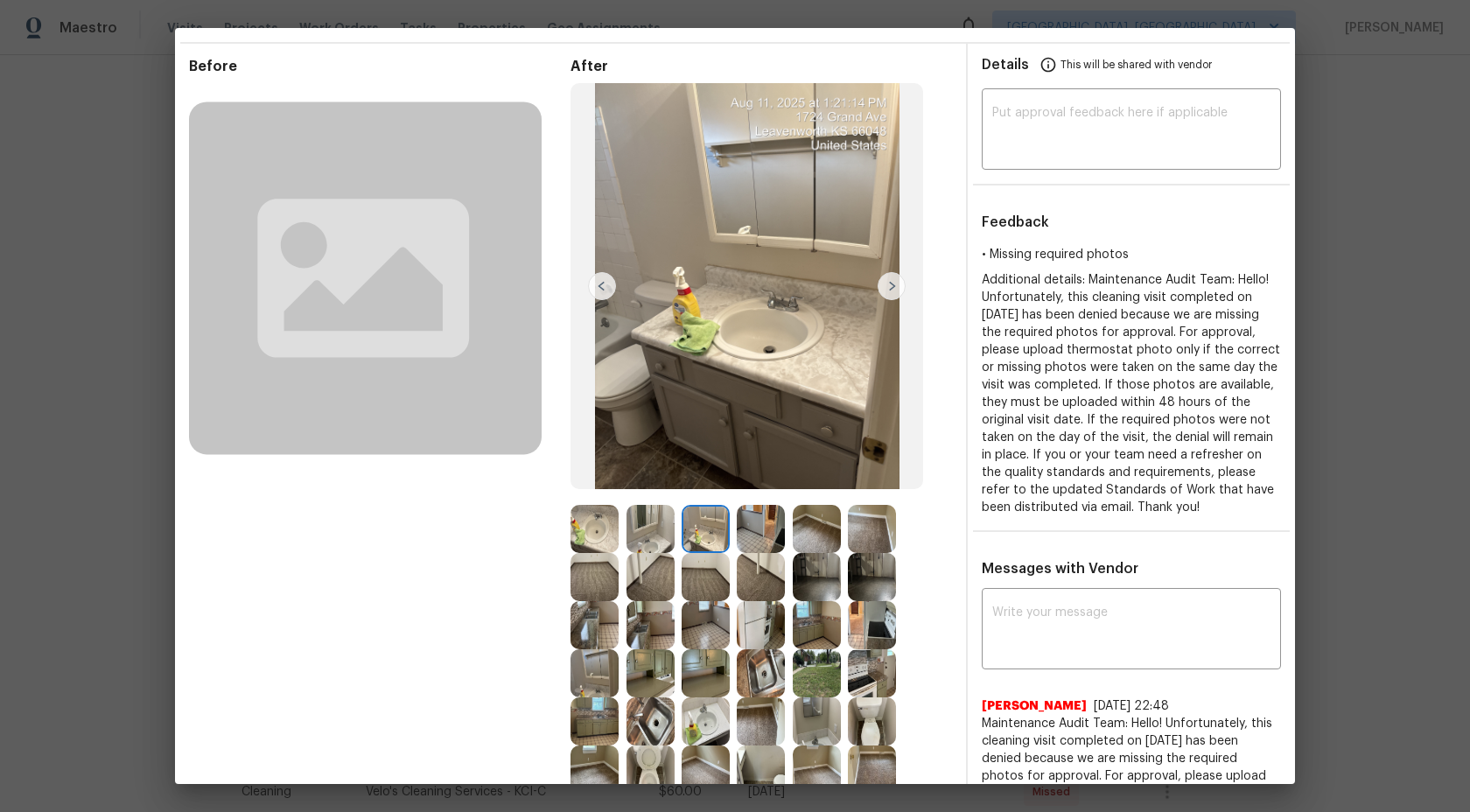
click at [765, 527] on img at bounding box center [761, 528] width 48 height 48
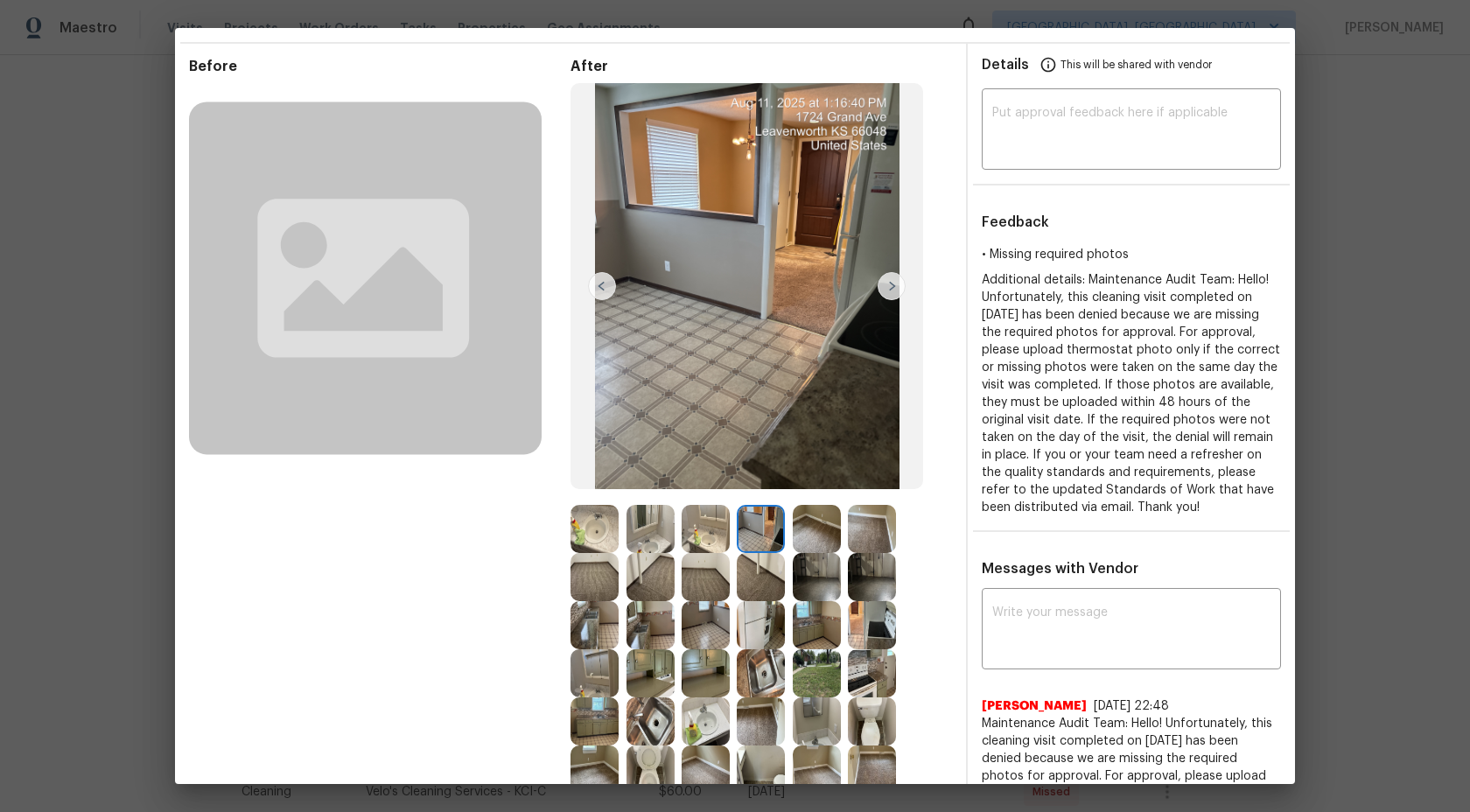
click at [807, 539] on img at bounding box center [816, 528] width 48 height 48
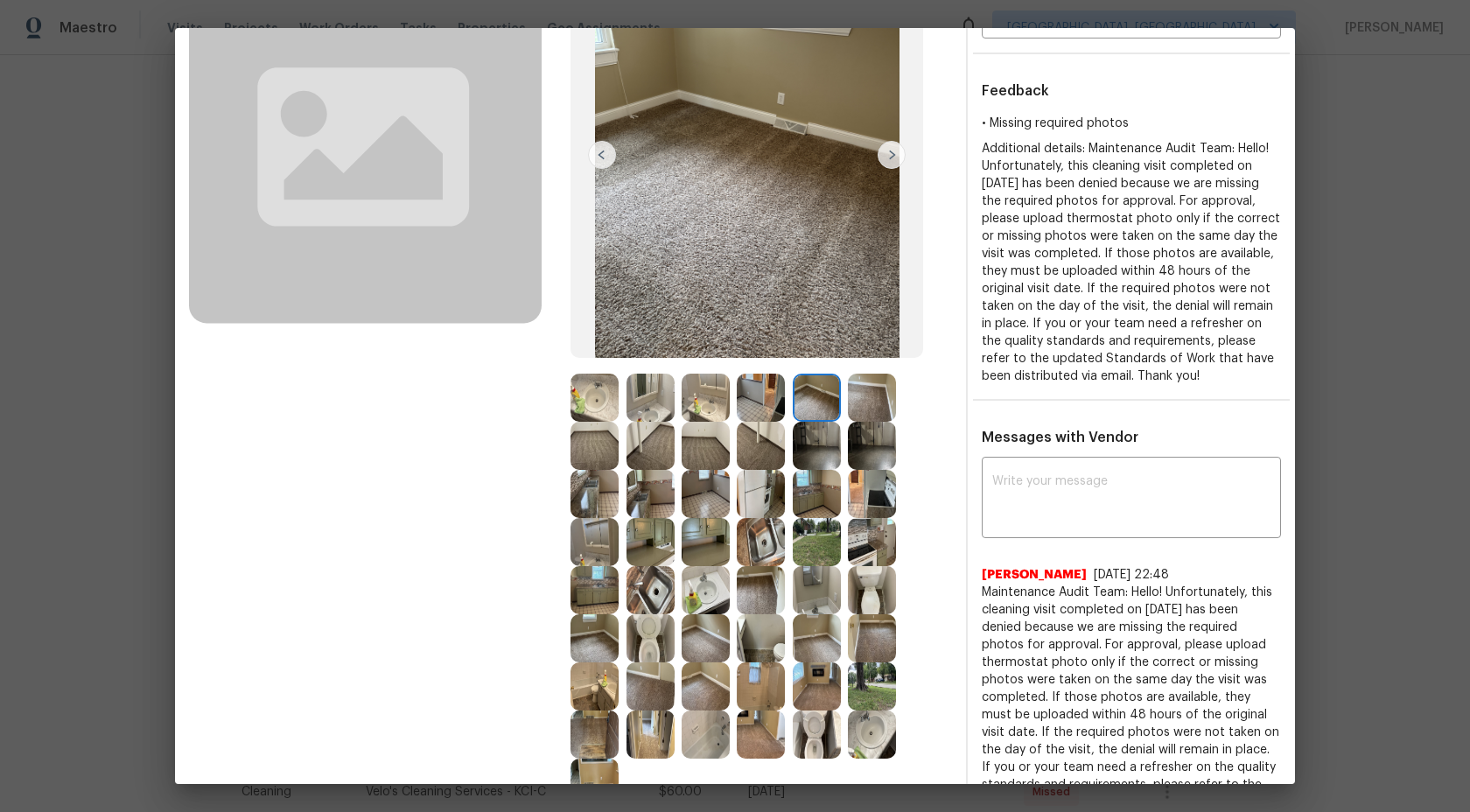
scroll to position [325, 0]
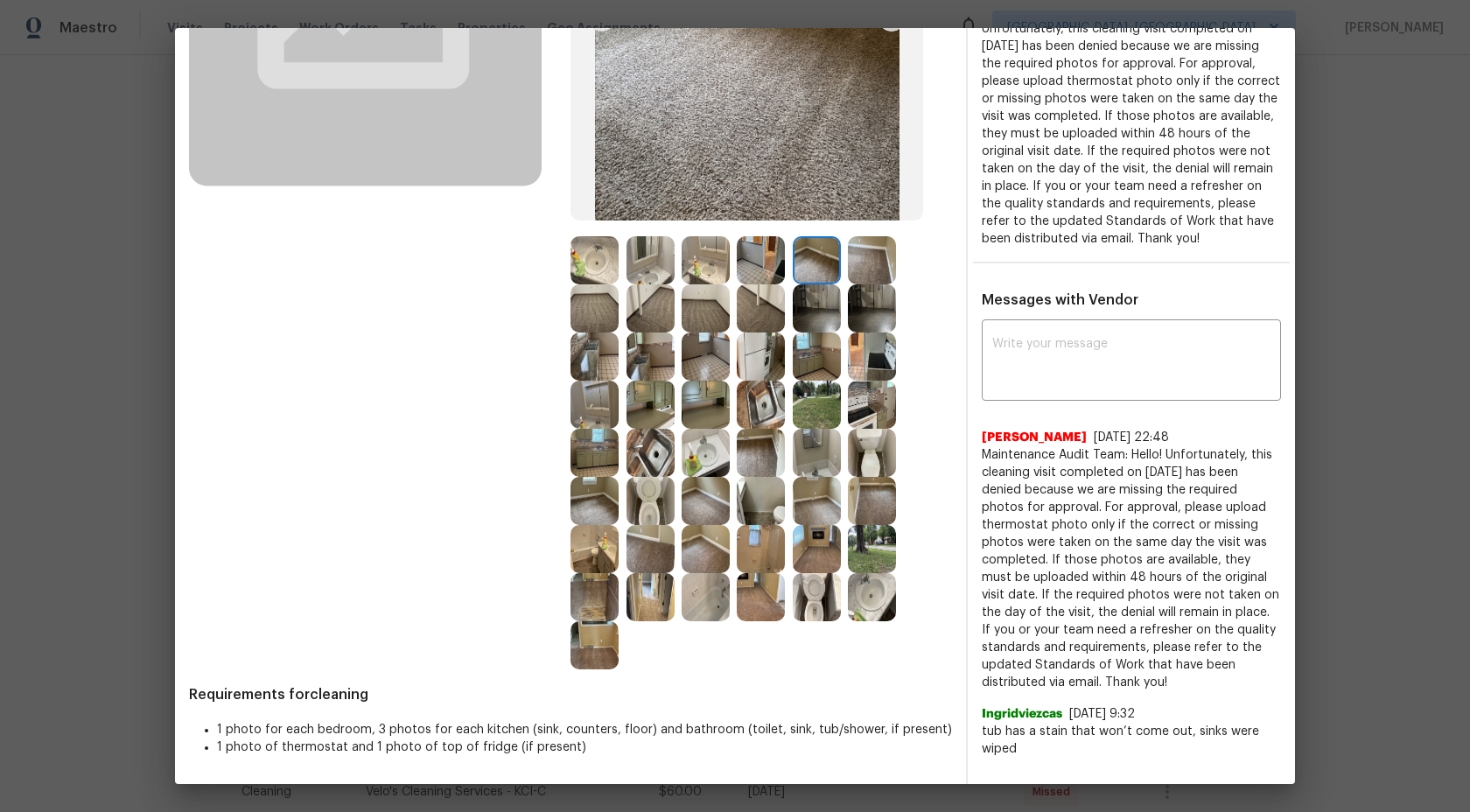
click at [870, 583] on img at bounding box center [871, 597] width 48 height 48
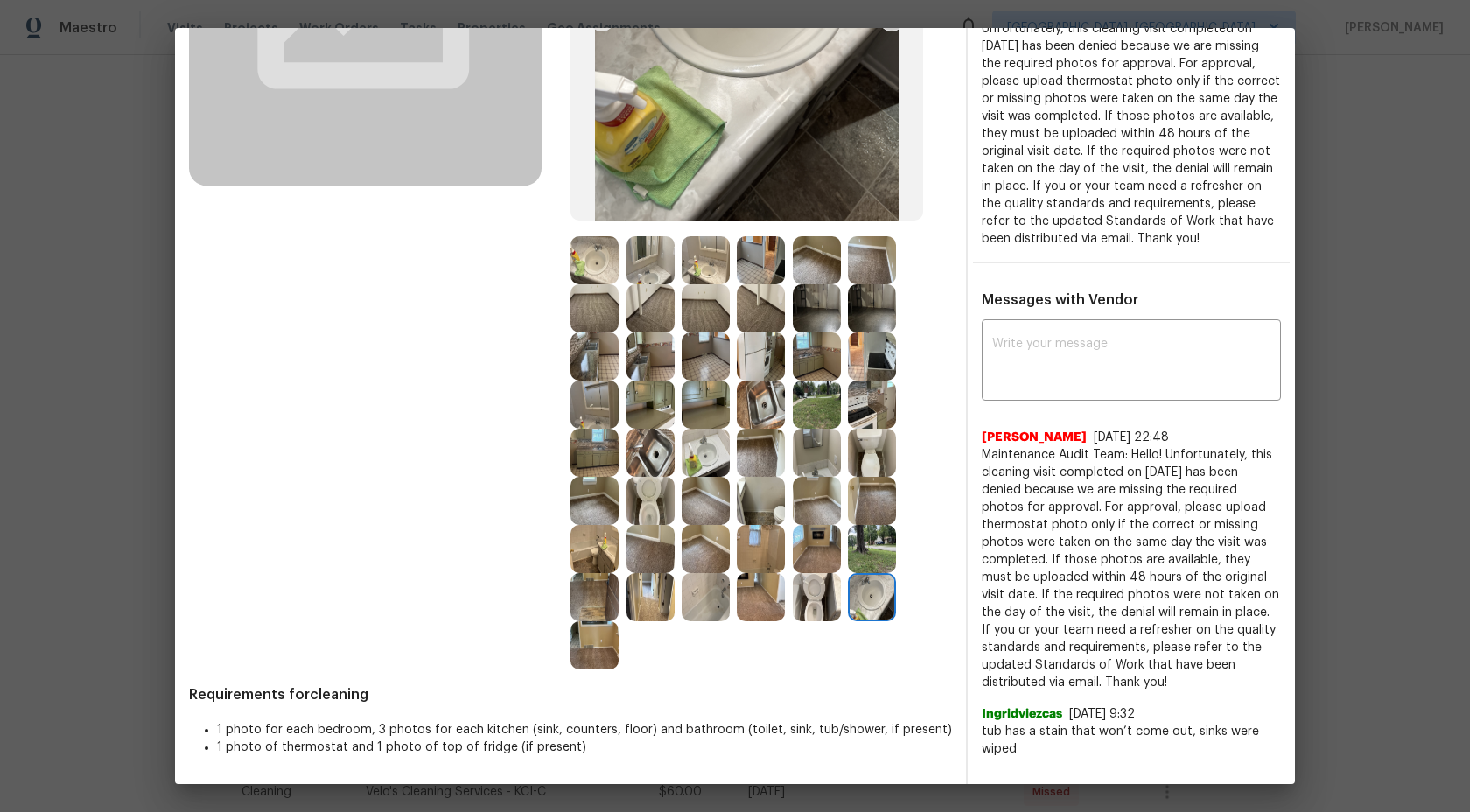
click at [817, 538] on img at bounding box center [816, 548] width 48 height 48
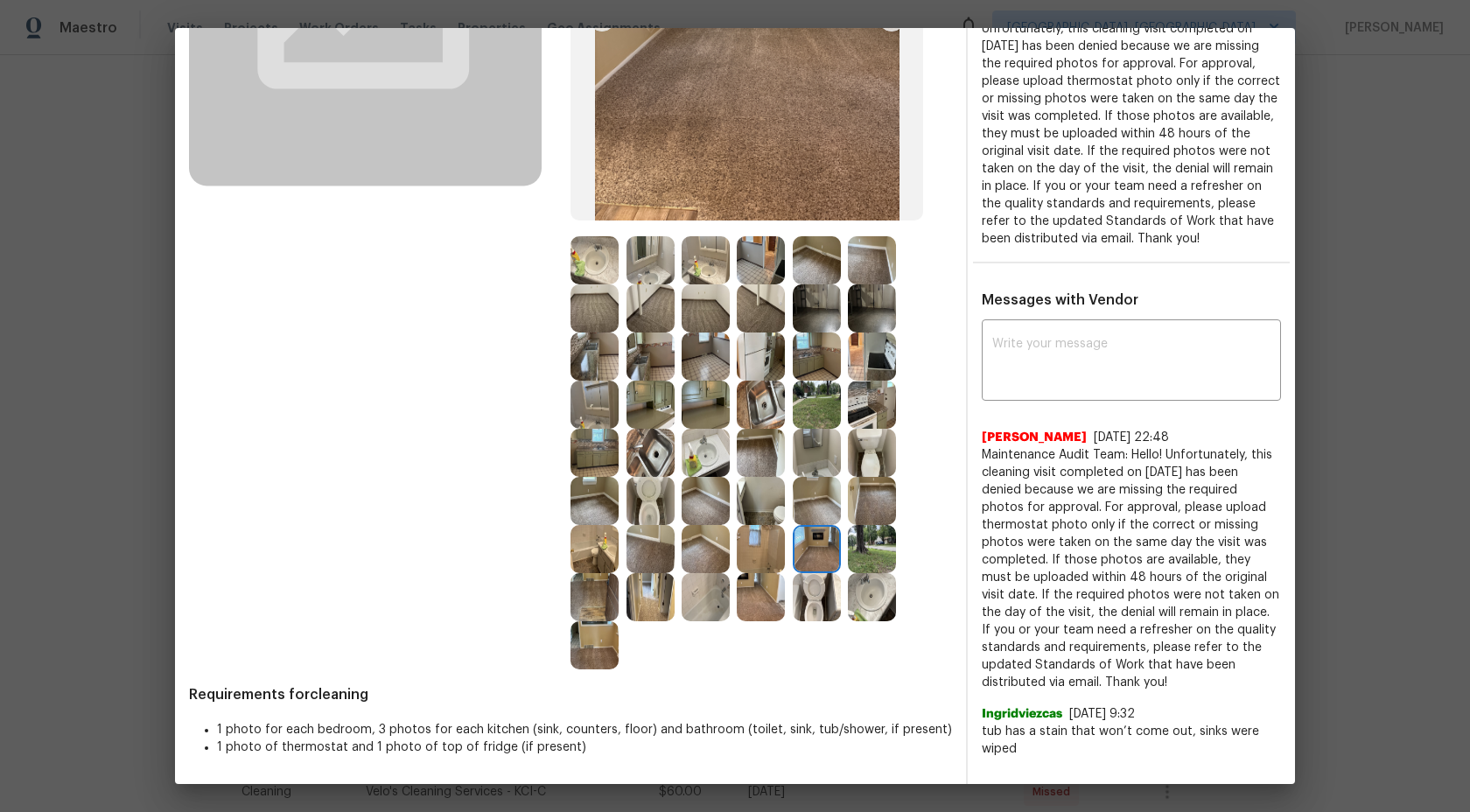
click at [822, 490] on img at bounding box center [816, 500] width 48 height 48
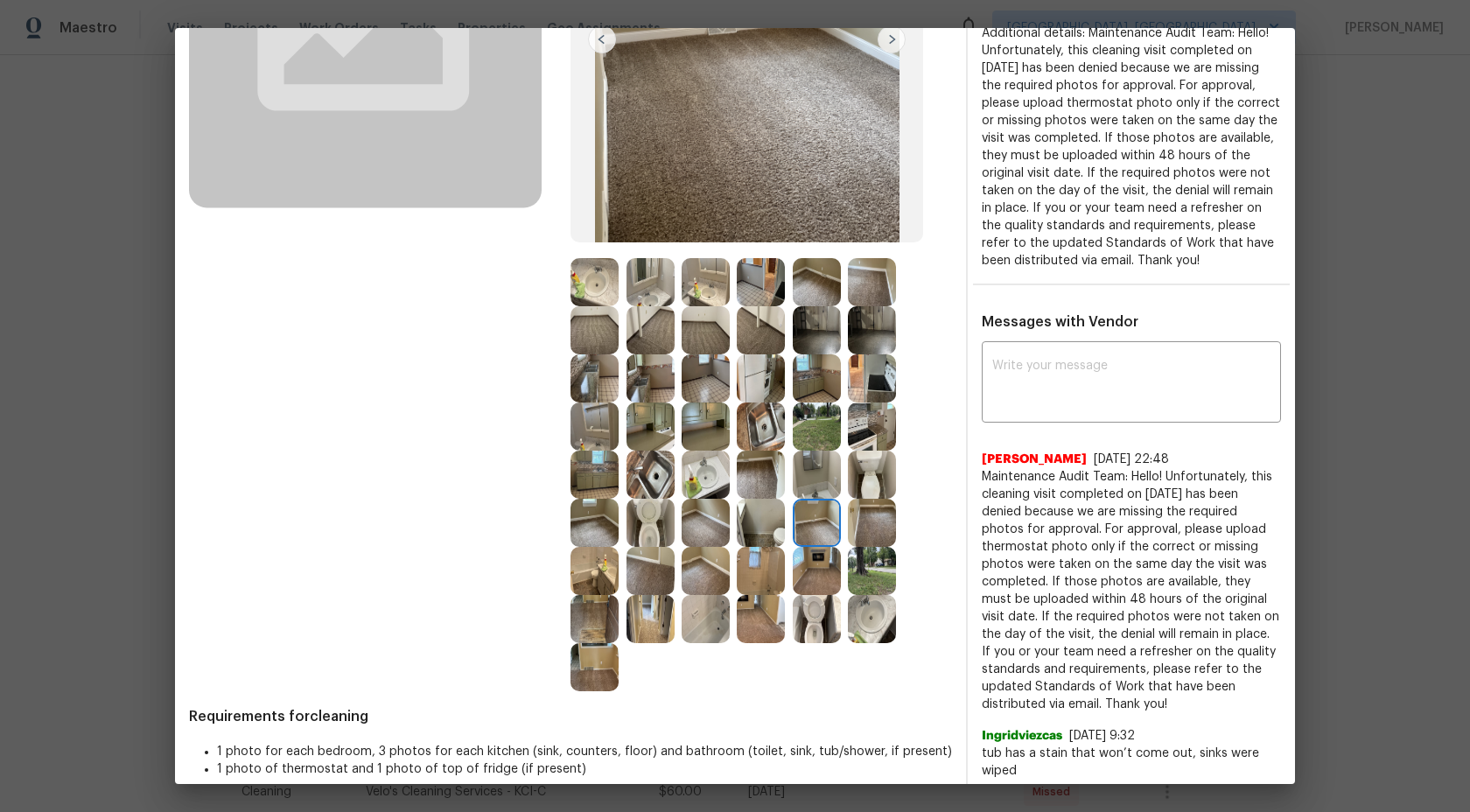
scroll to position [284, 0]
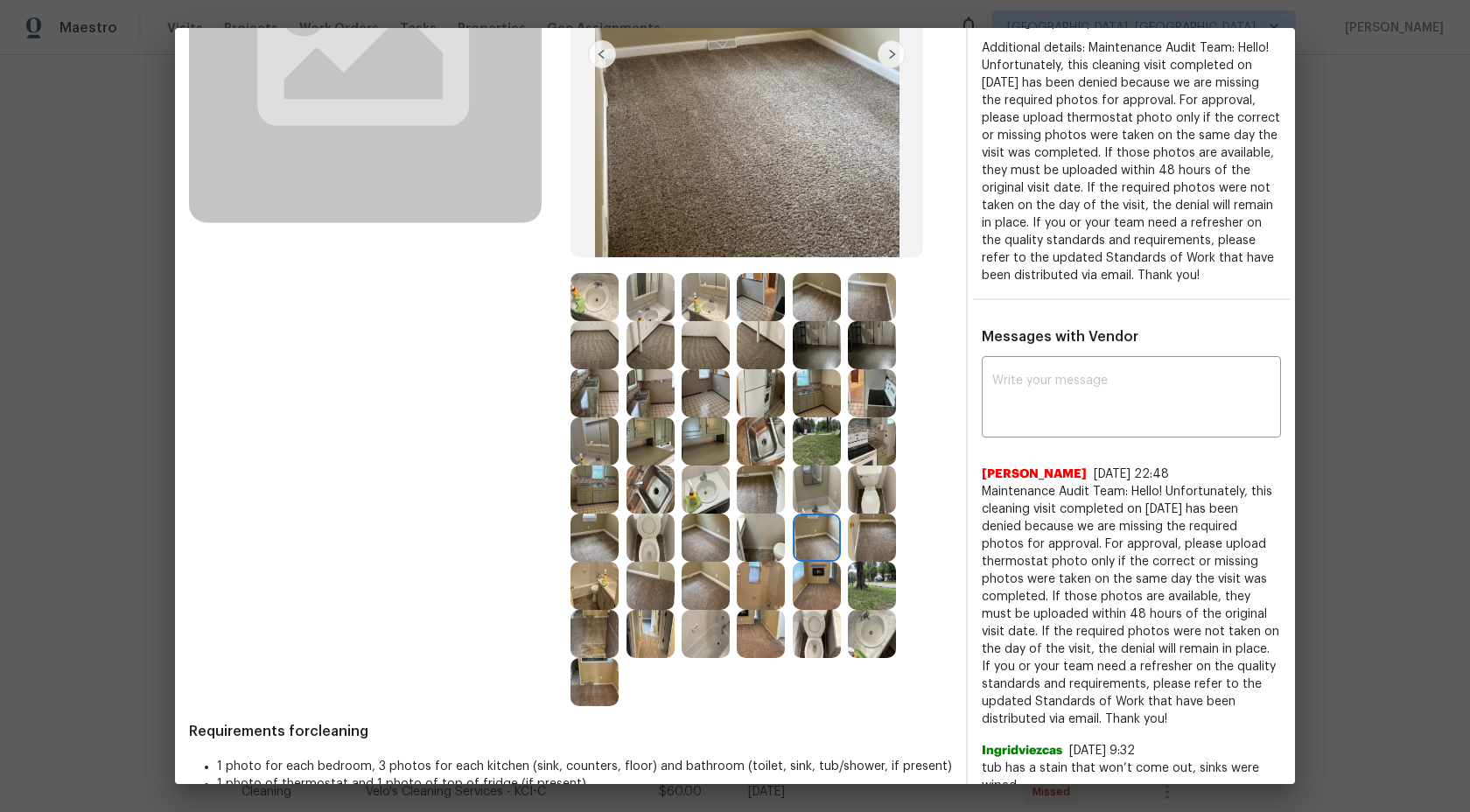
drag, startPoint x: 1174, startPoint y: 737, endPoint x: 975, endPoint y: 509, distance: 302.6
click at [975, 509] on div "x ​ Archana Chinnaiya 8/12/25, 22:48 Maintenance Audit Team: Hello! Unfortunate…" at bounding box center [1131, 577] width 327 height 434
copy span "Maintenance Audit Team: Hello! Unfortunately, this cleaning visit completed on …"
click at [1061, 412] on textarea at bounding box center [1131, 399] width 278 height 49
paste textarea "Maintenance Audit Team: Hello! Unfortunately, this cleaning visit completed on …"
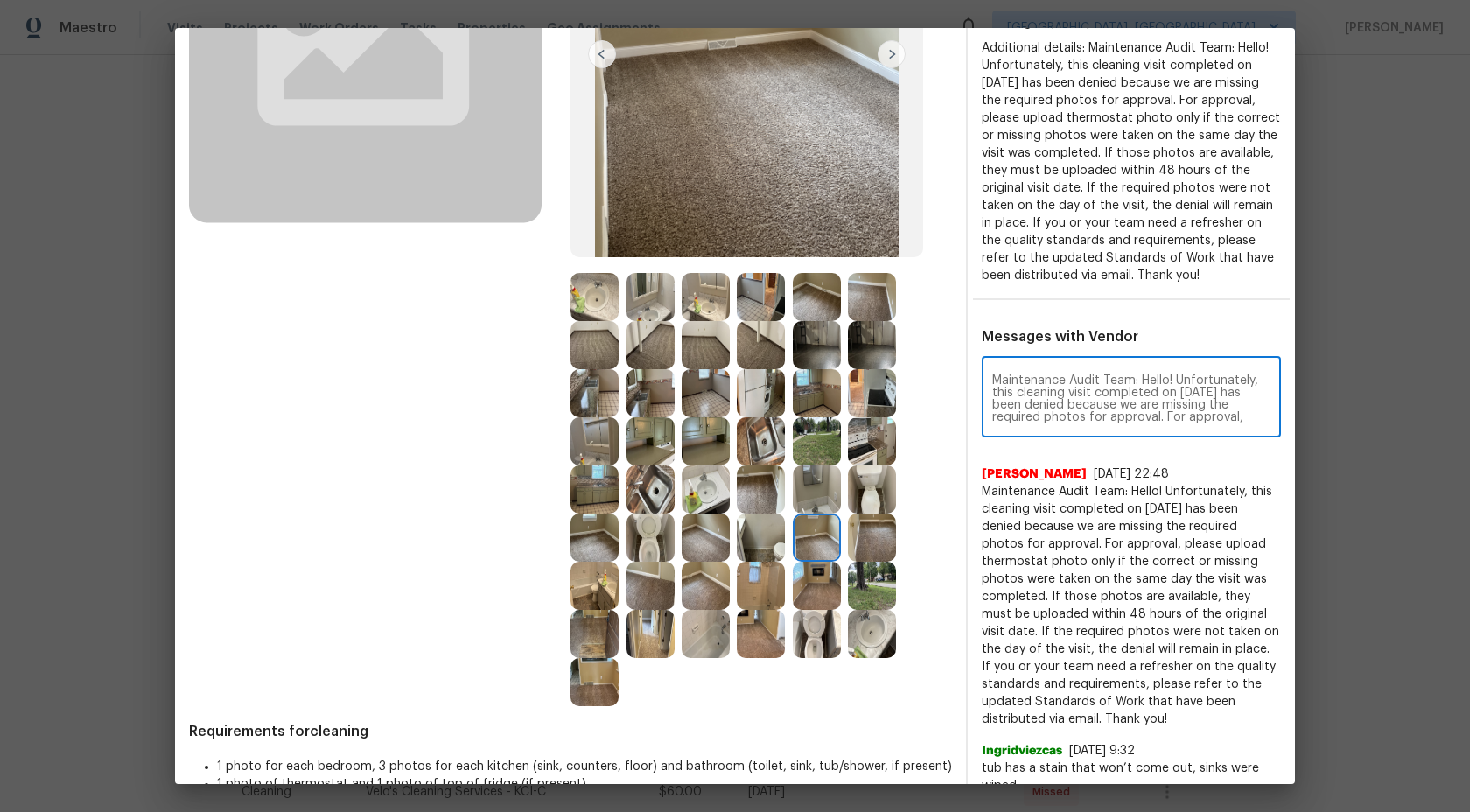
scroll to position [184, 0]
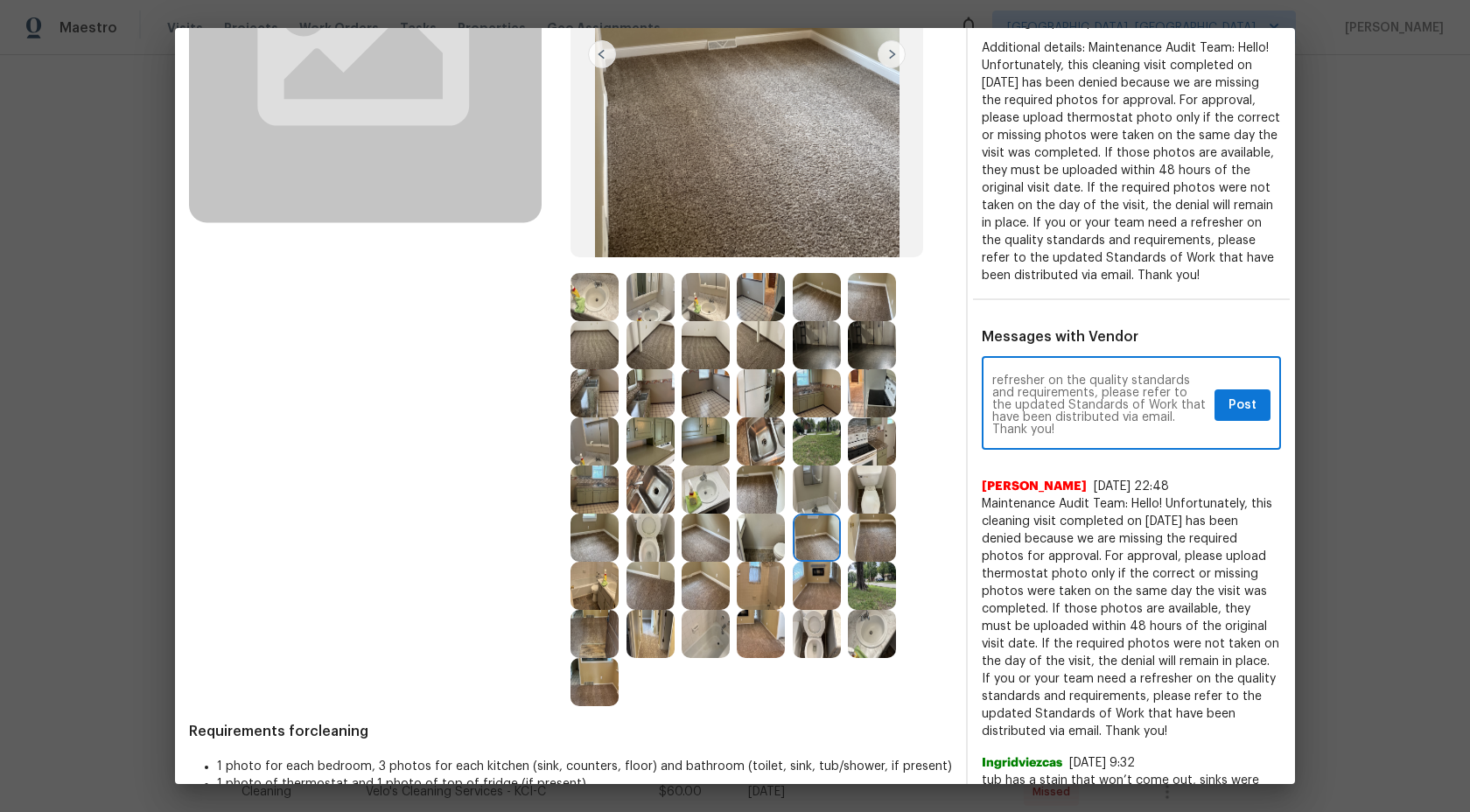
type textarea "Maintenance Audit Team: Hello! Unfortunately, this cleaning visit completed on …"
click at [1235, 417] on span "Post" at bounding box center [1243, 405] width 28 height 22
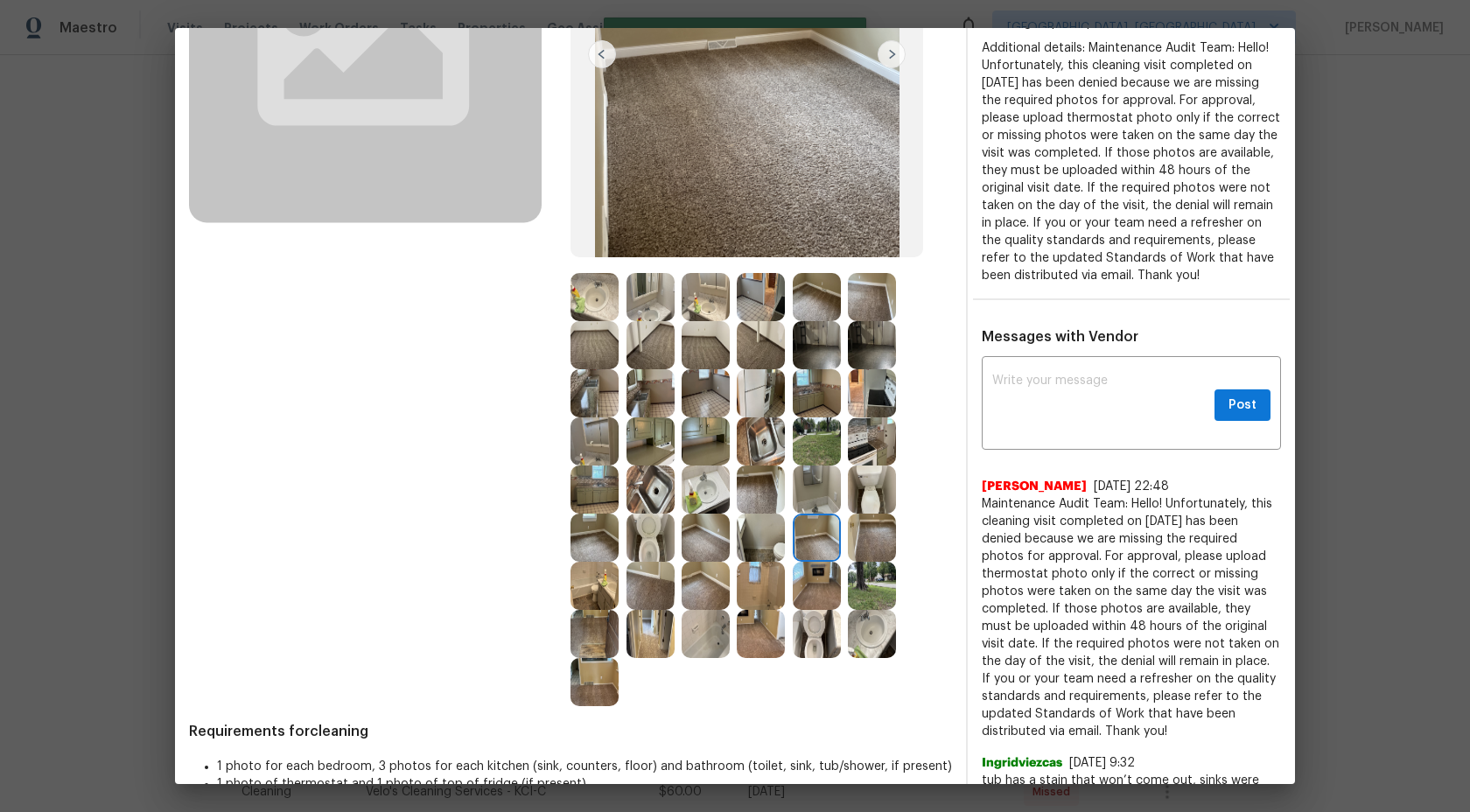
scroll to position [0, 0]
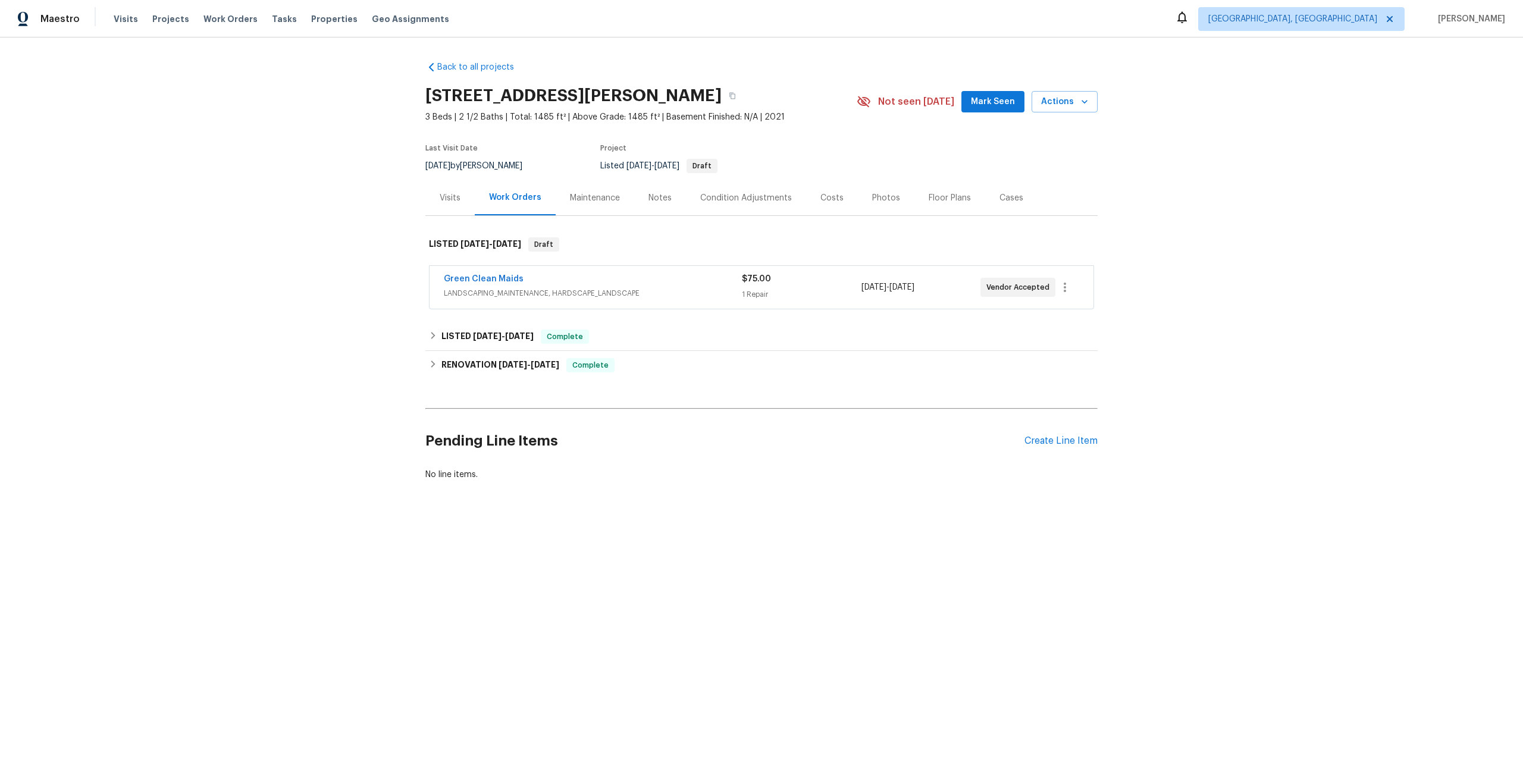
click at [598, 197] on div "Maintenance" at bounding box center [595, 198] width 50 height 12
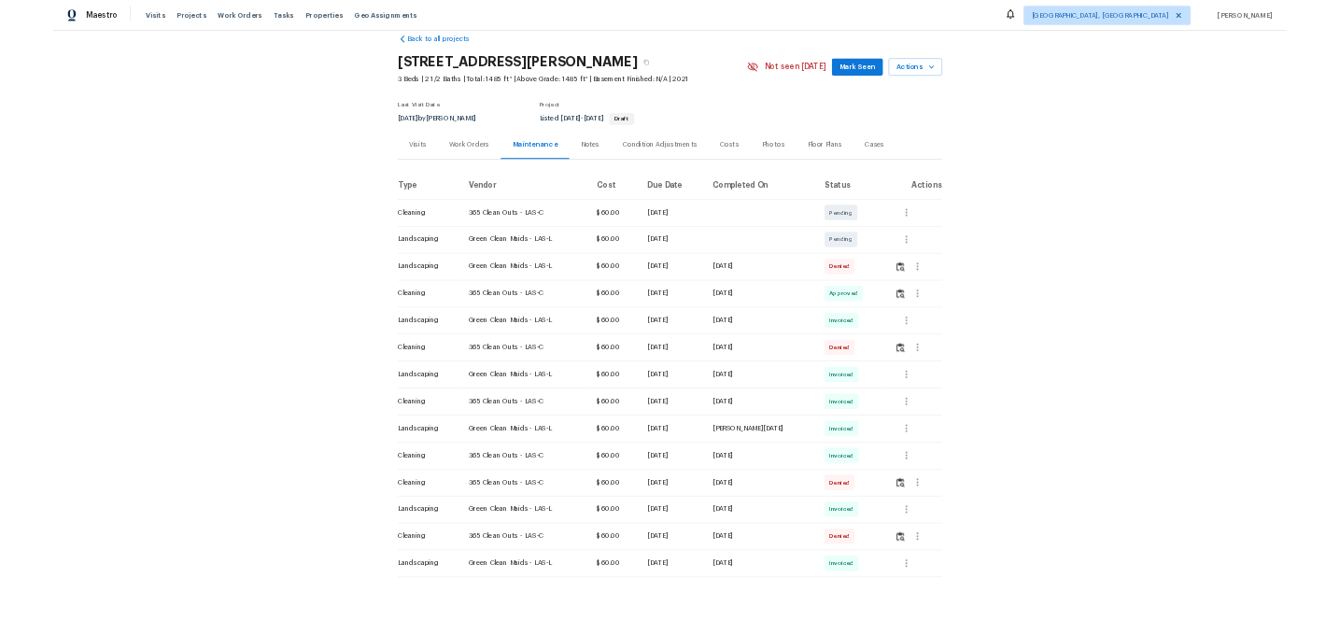
scroll to position [26, 0]
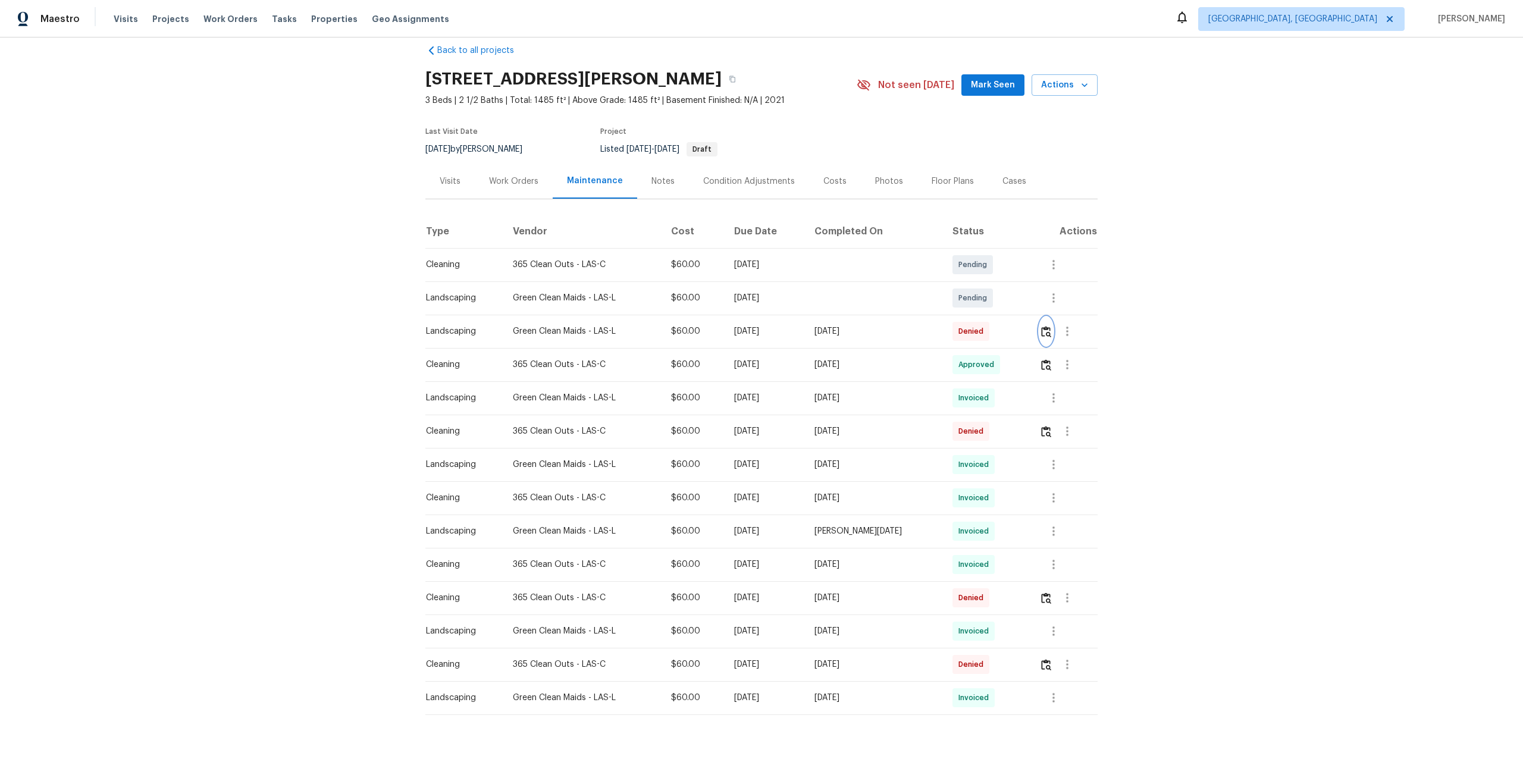
click at [1048, 331] on img "button" at bounding box center [1047, 332] width 10 height 11
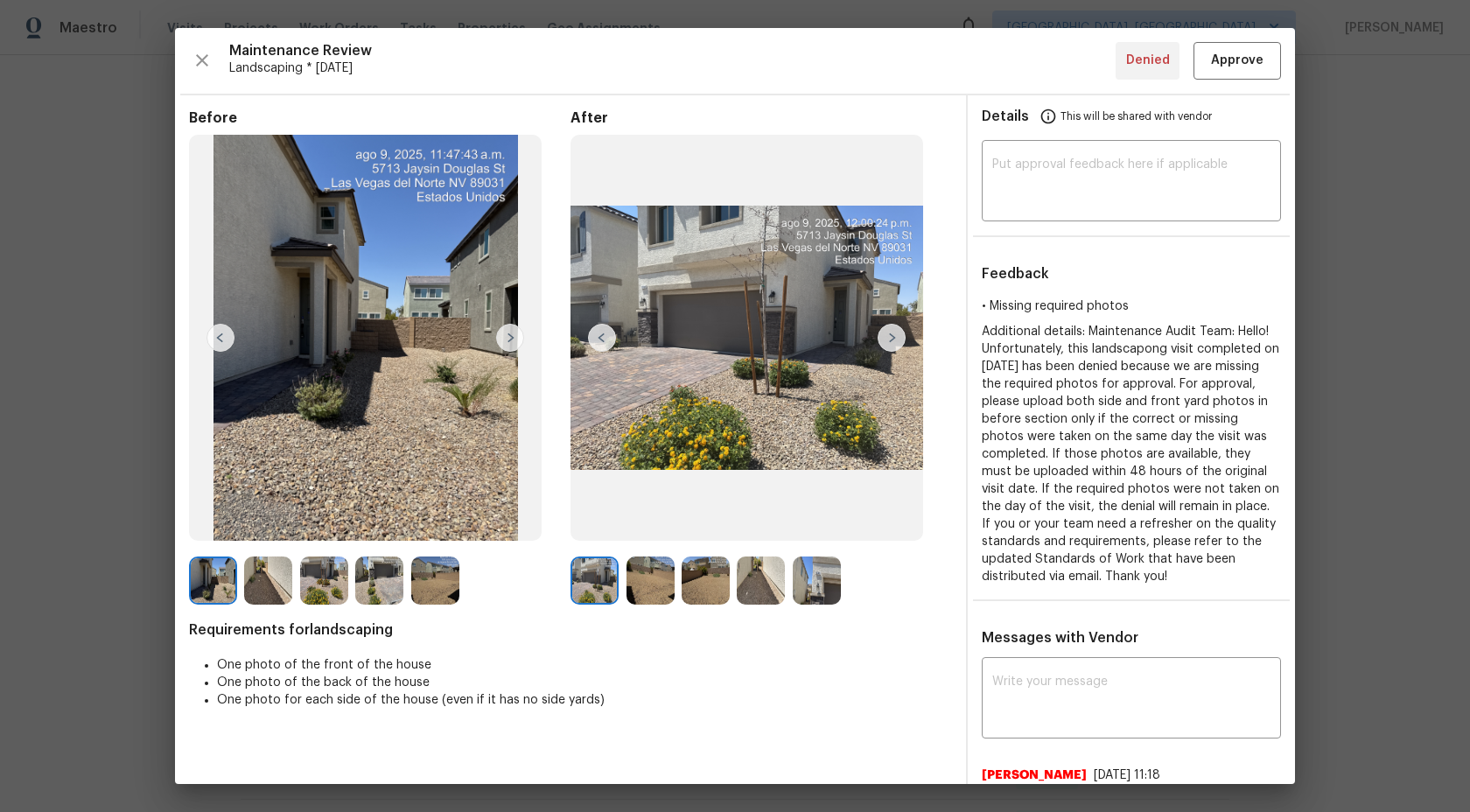
click at [510, 338] on img at bounding box center [511, 338] width 28 height 28
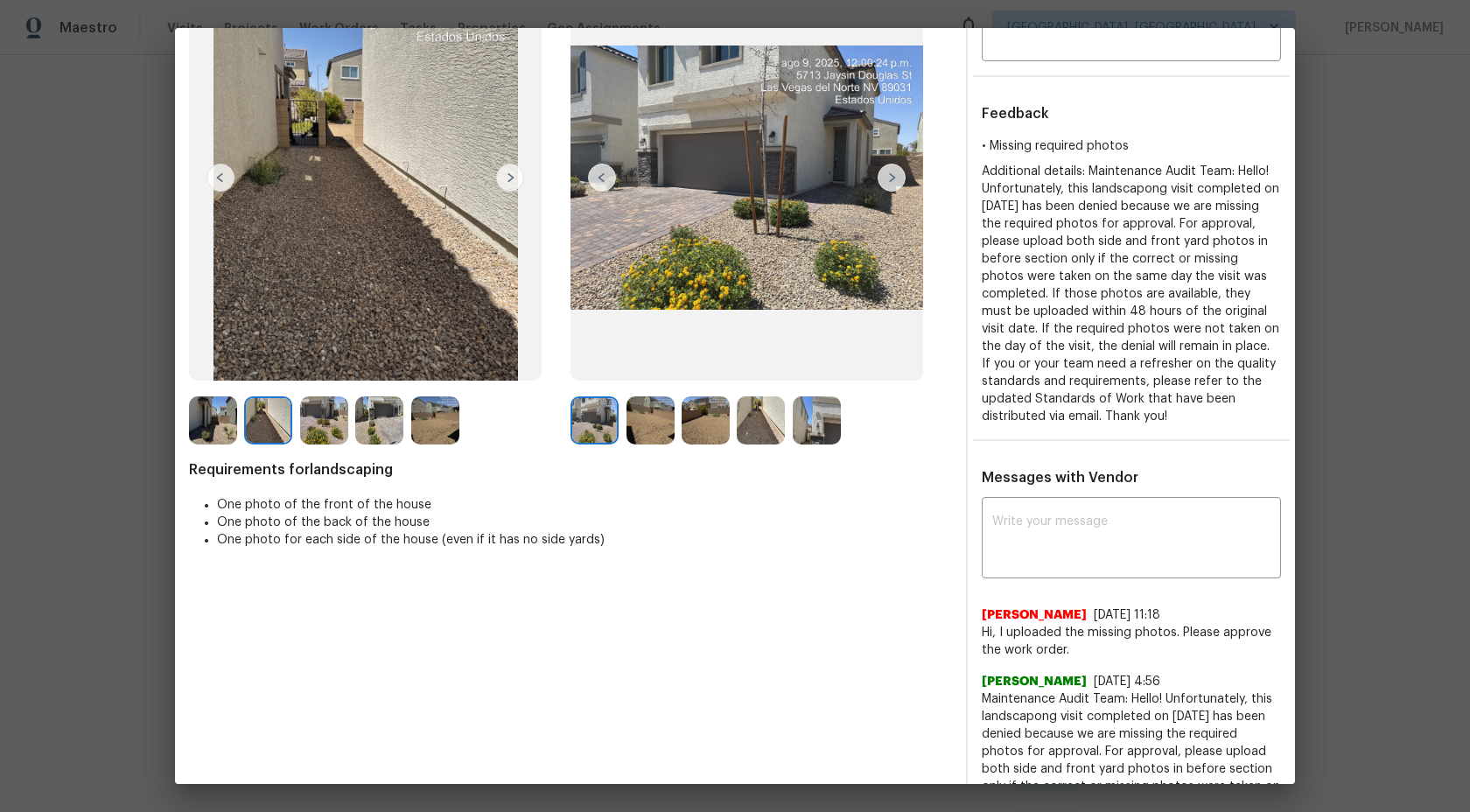
scroll to position [52, 0]
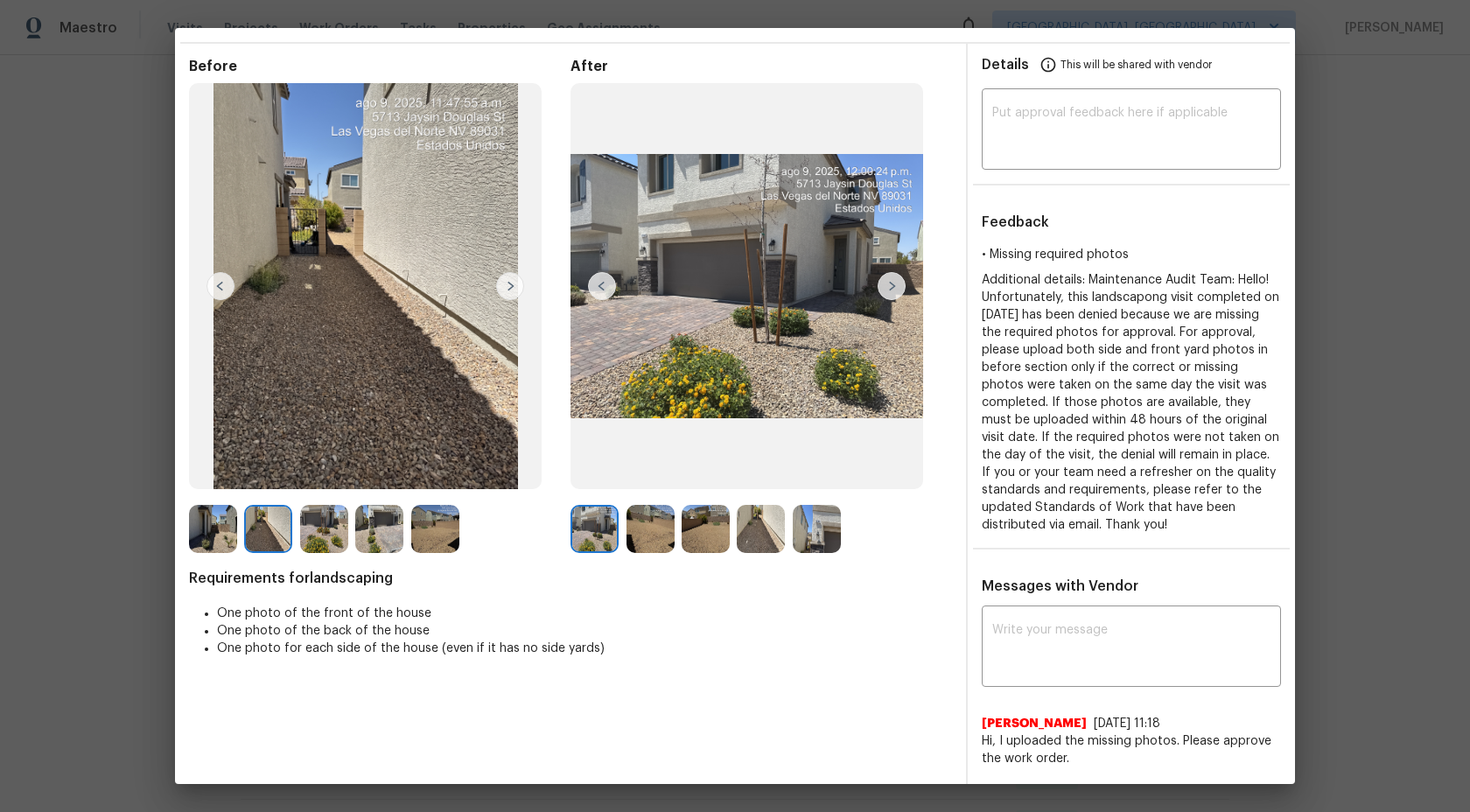
click at [655, 510] on img at bounding box center [650, 528] width 48 height 48
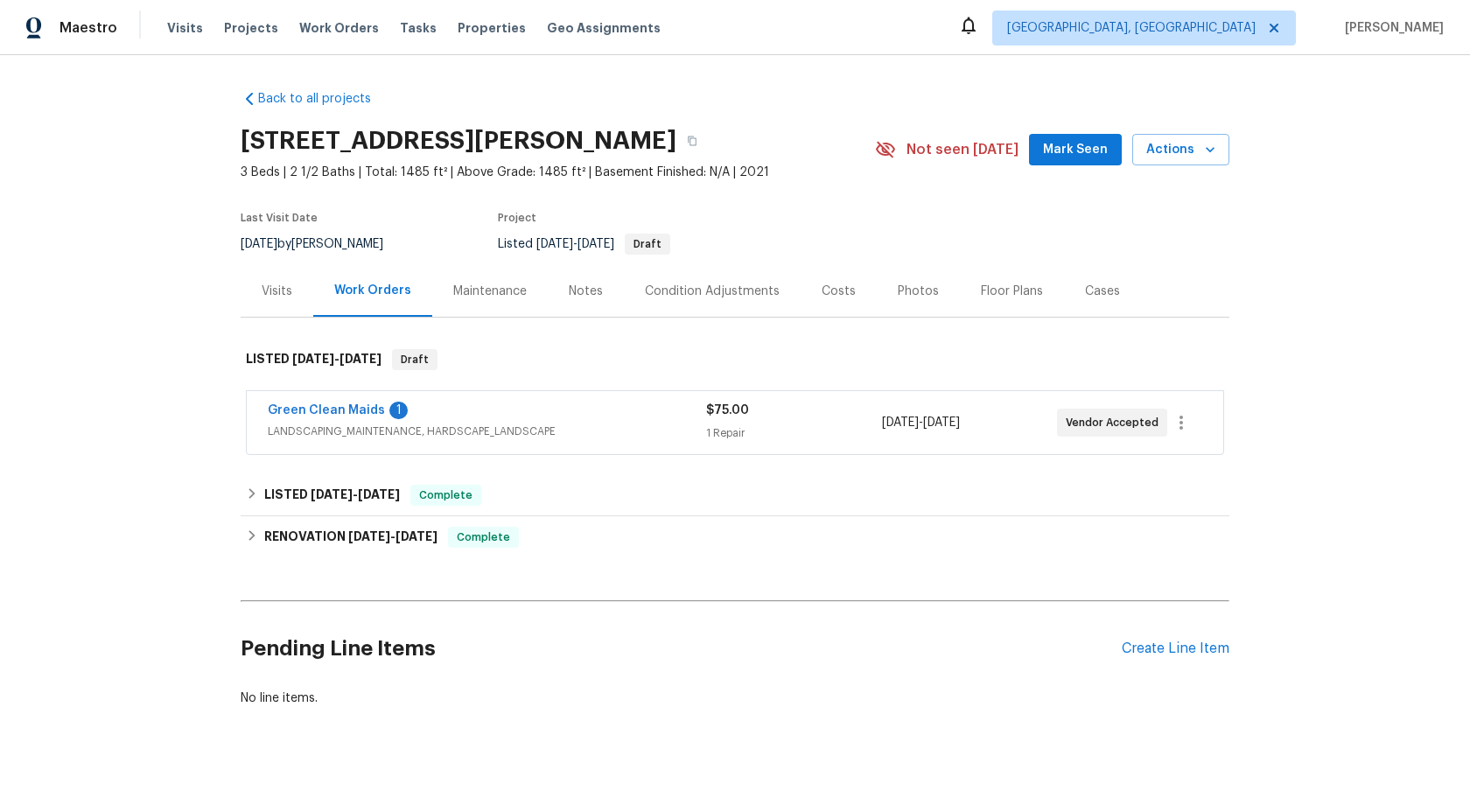
click at [494, 288] on div "Maintenance" at bounding box center [490, 291] width 73 height 18
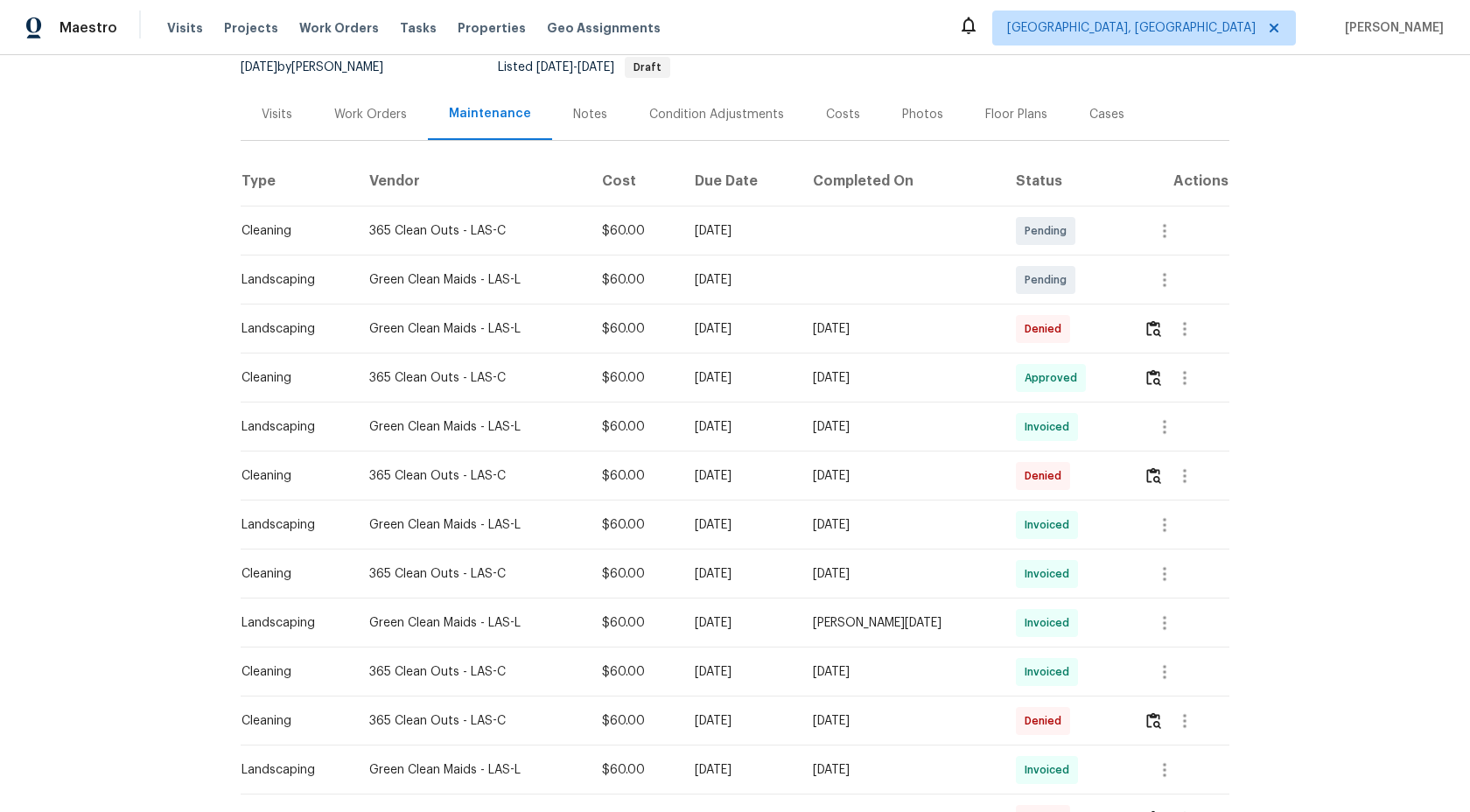
scroll to position [158, 0]
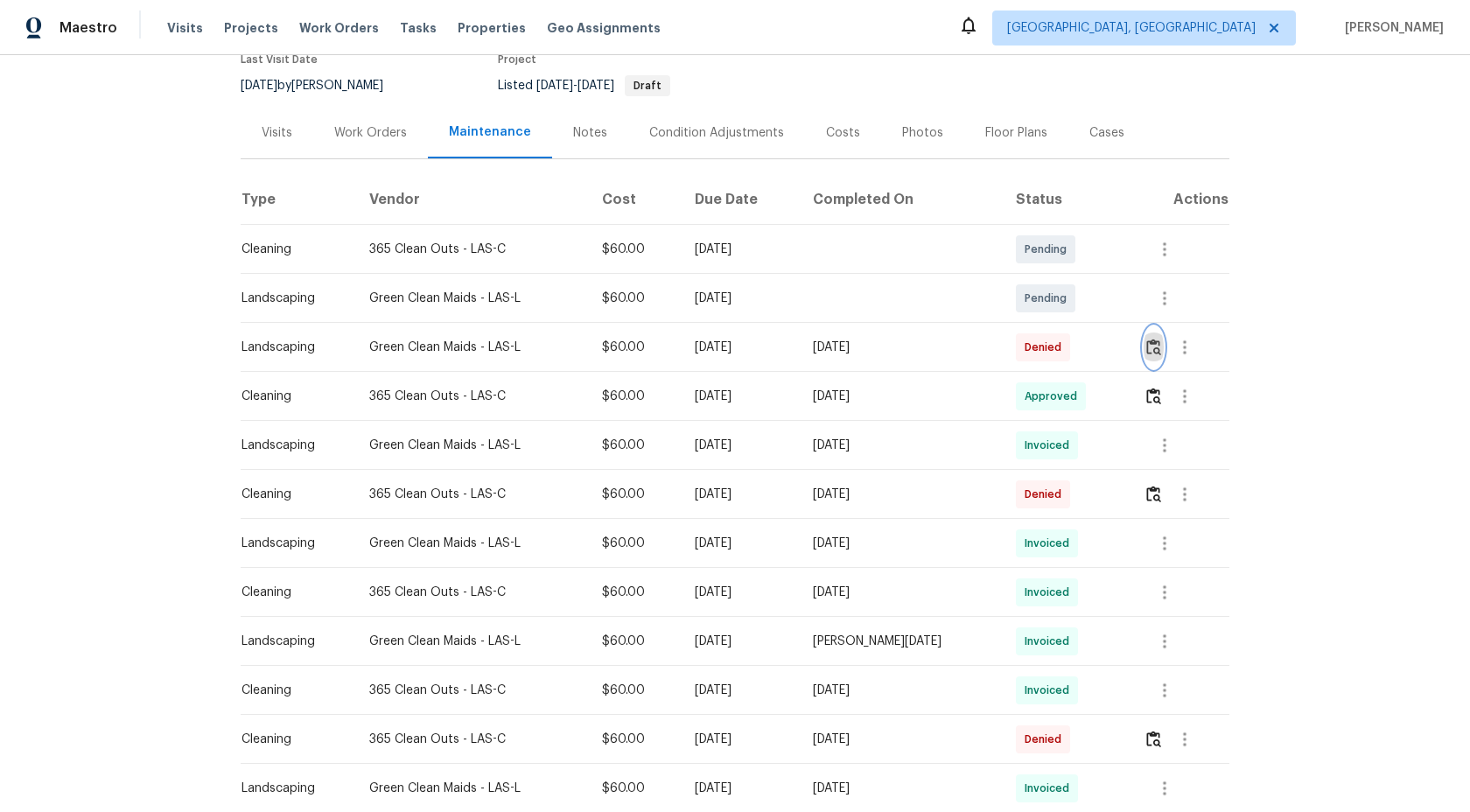
click at [1155, 348] on img "button" at bounding box center [1154, 347] width 15 height 17
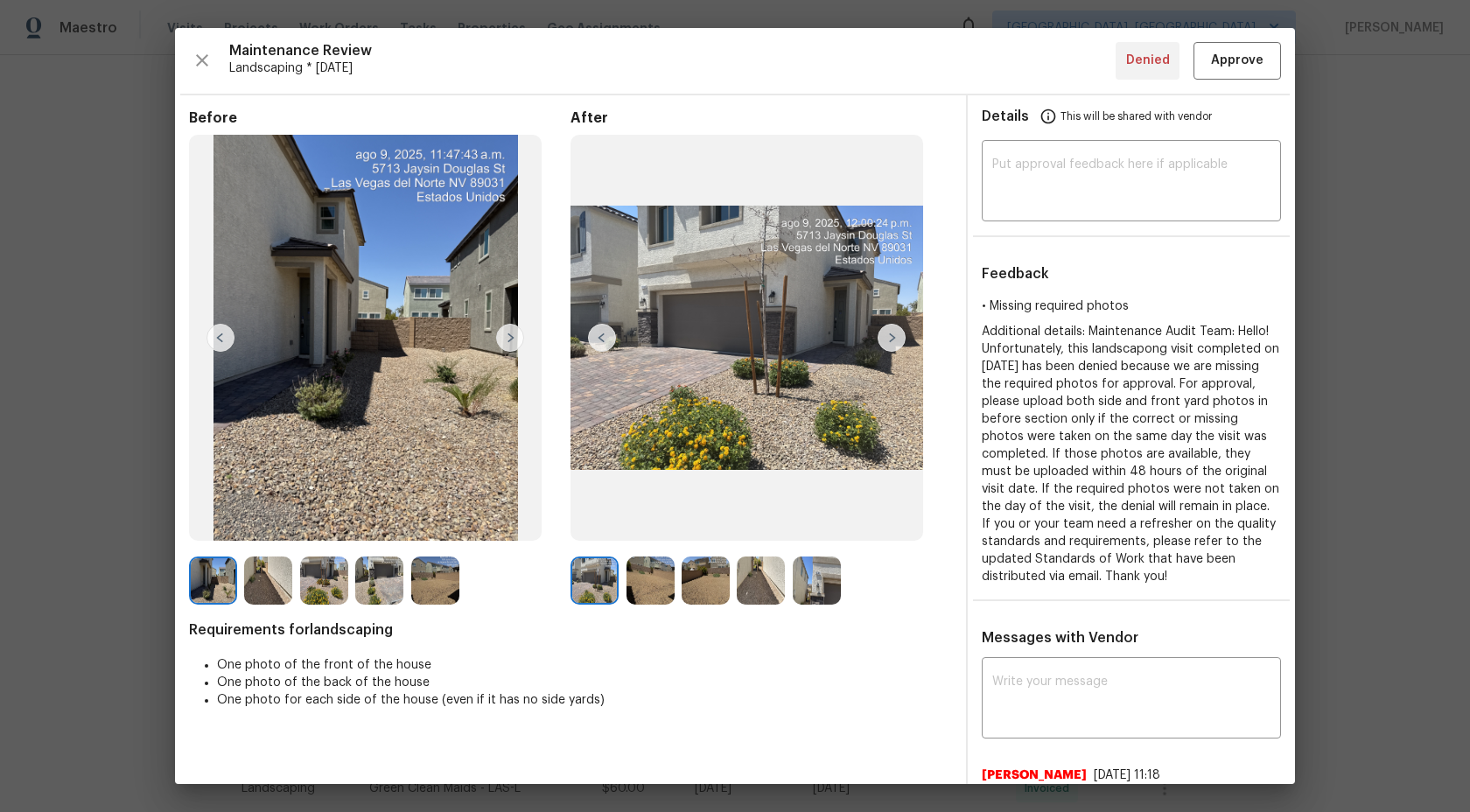
click at [894, 339] on img at bounding box center [892, 338] width 28 height 28
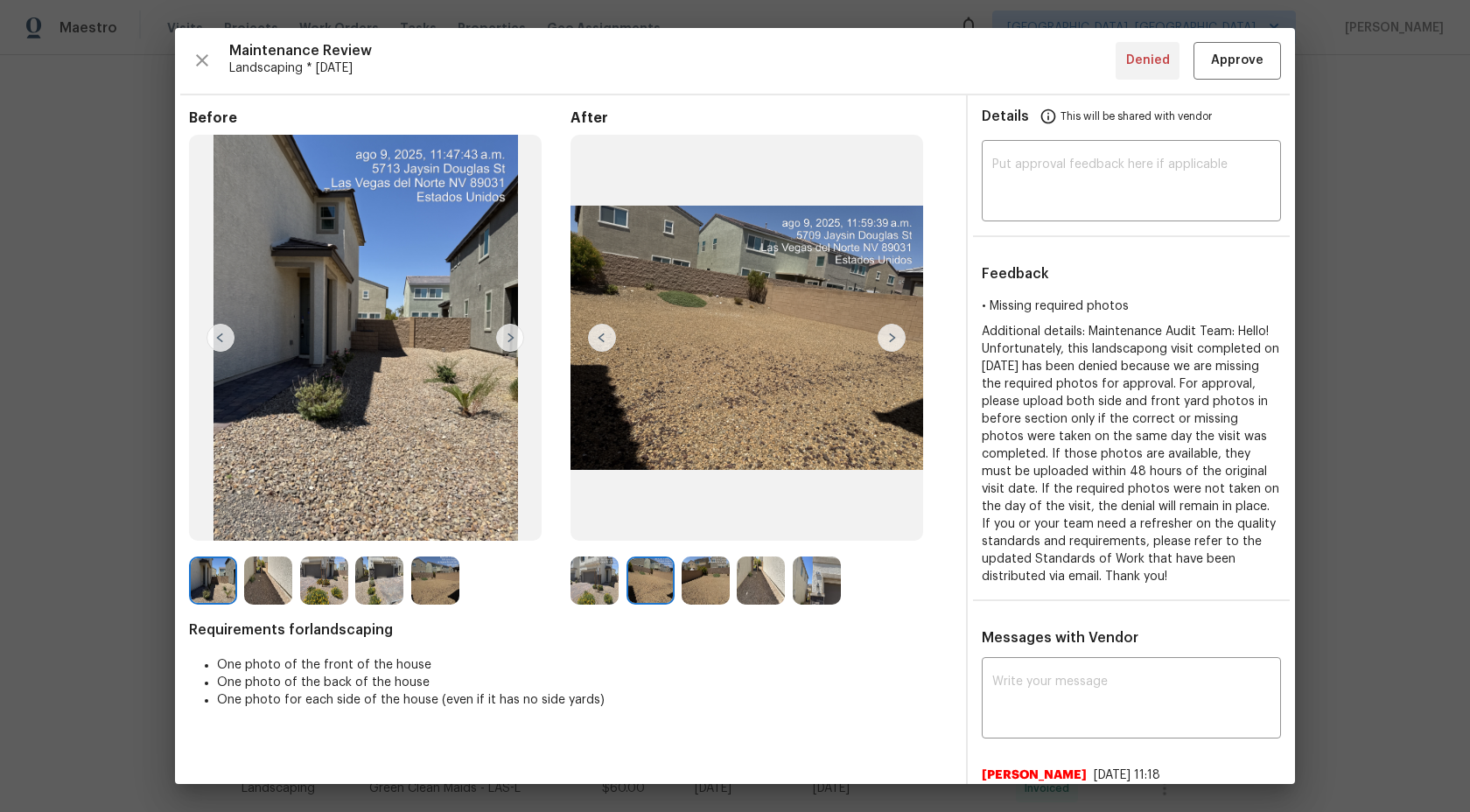
click at [894, 339] on img at bounding box center [892, 338] width 28 height 28
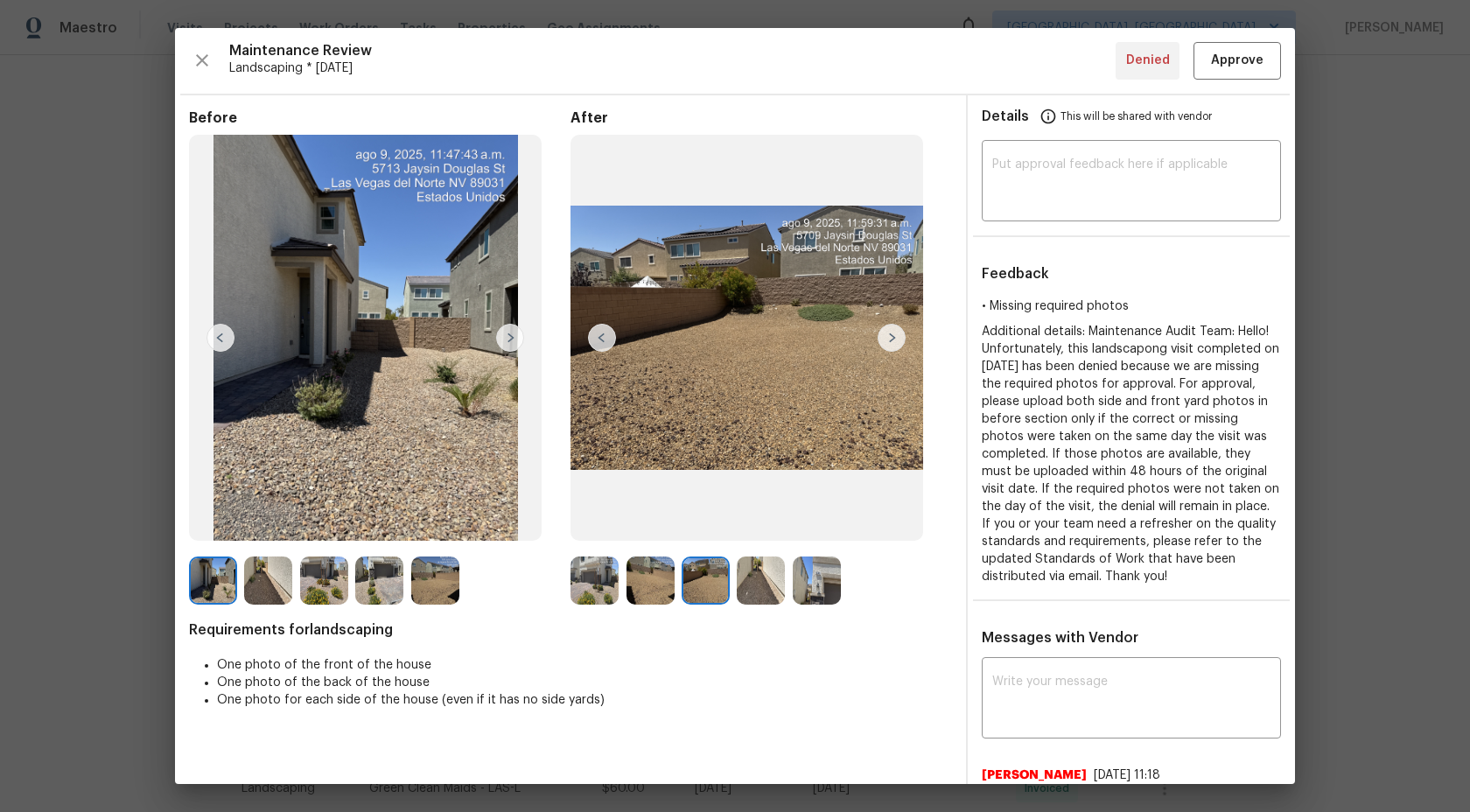
click at [894, 339] on img at bounding box center [892, 338] width 28 height 28
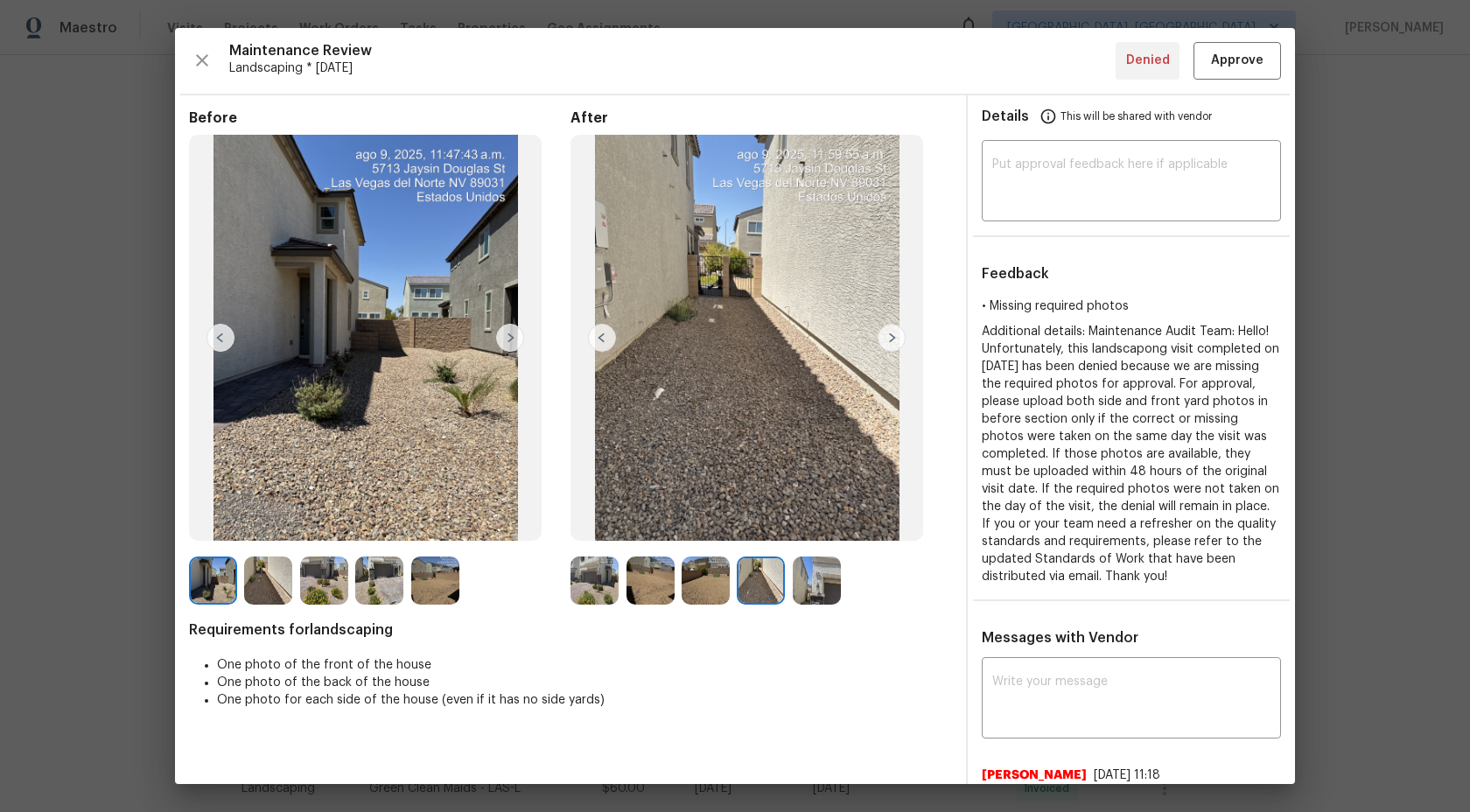
click at [819, 594] on img at bounding box center [816, 580] width 48 height 48
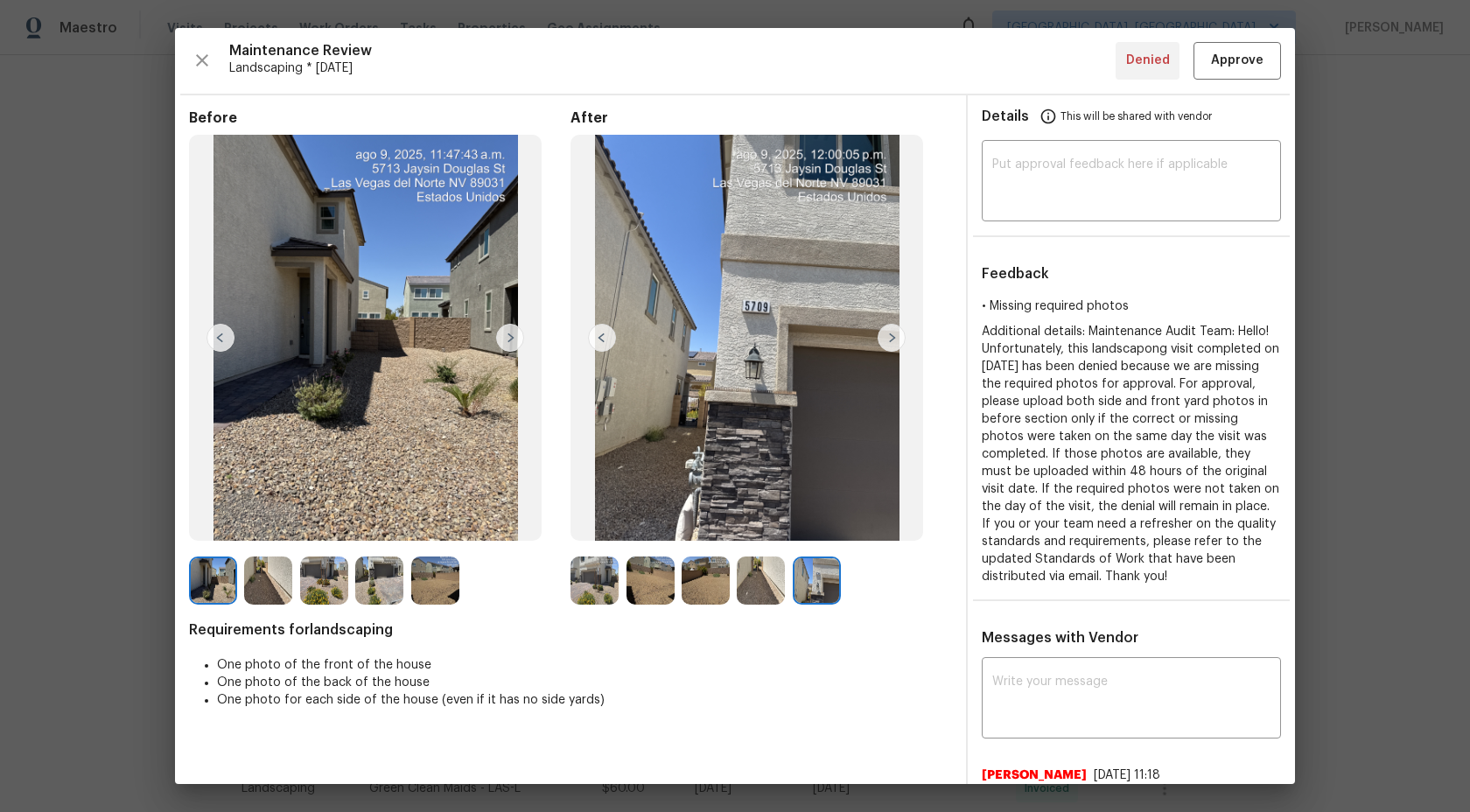
click at [765, 591] on img at bounding box center [761, 580] width 48 height 48
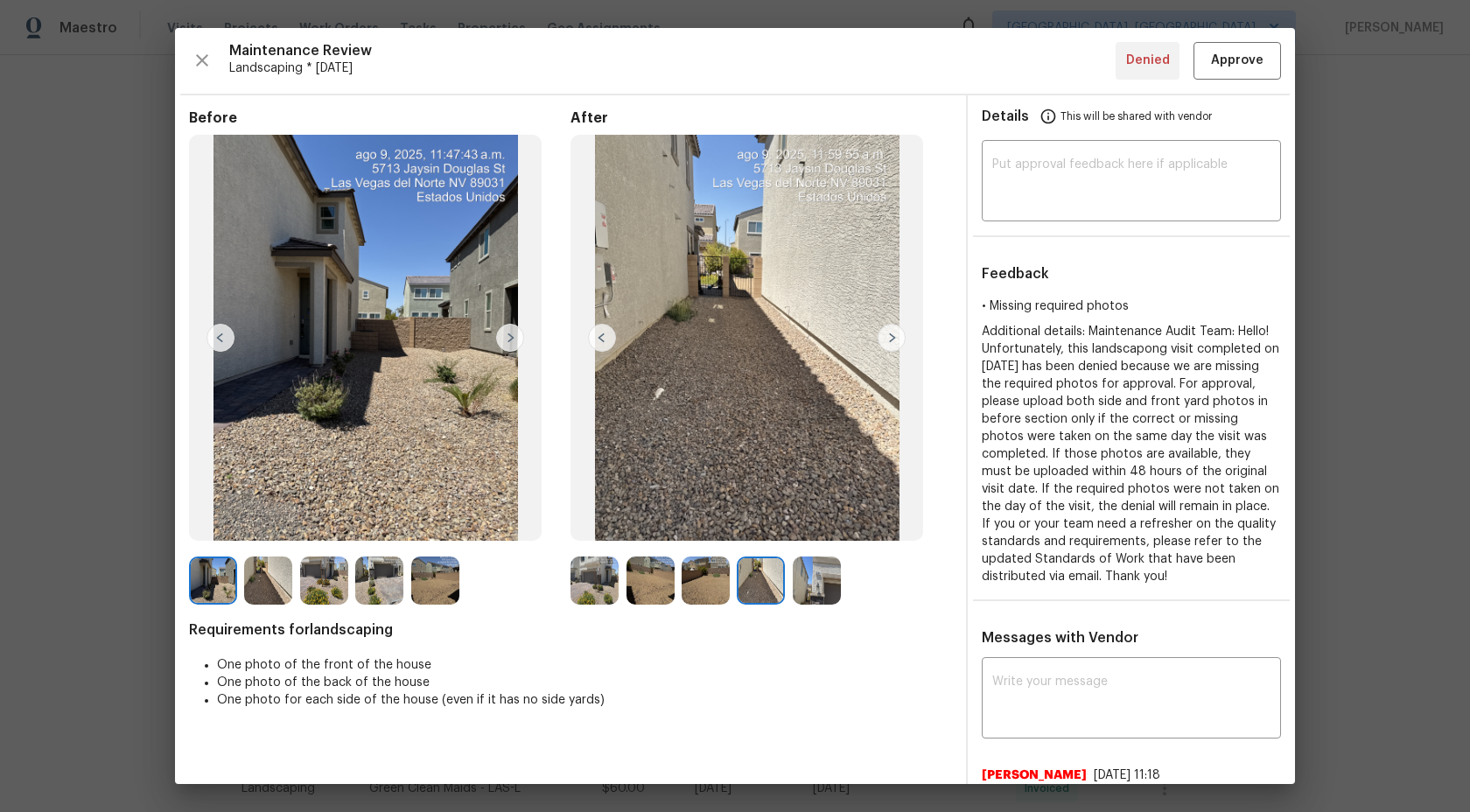
click at [709, 584] on img at bounding box center [705, 580] width 48 height 48
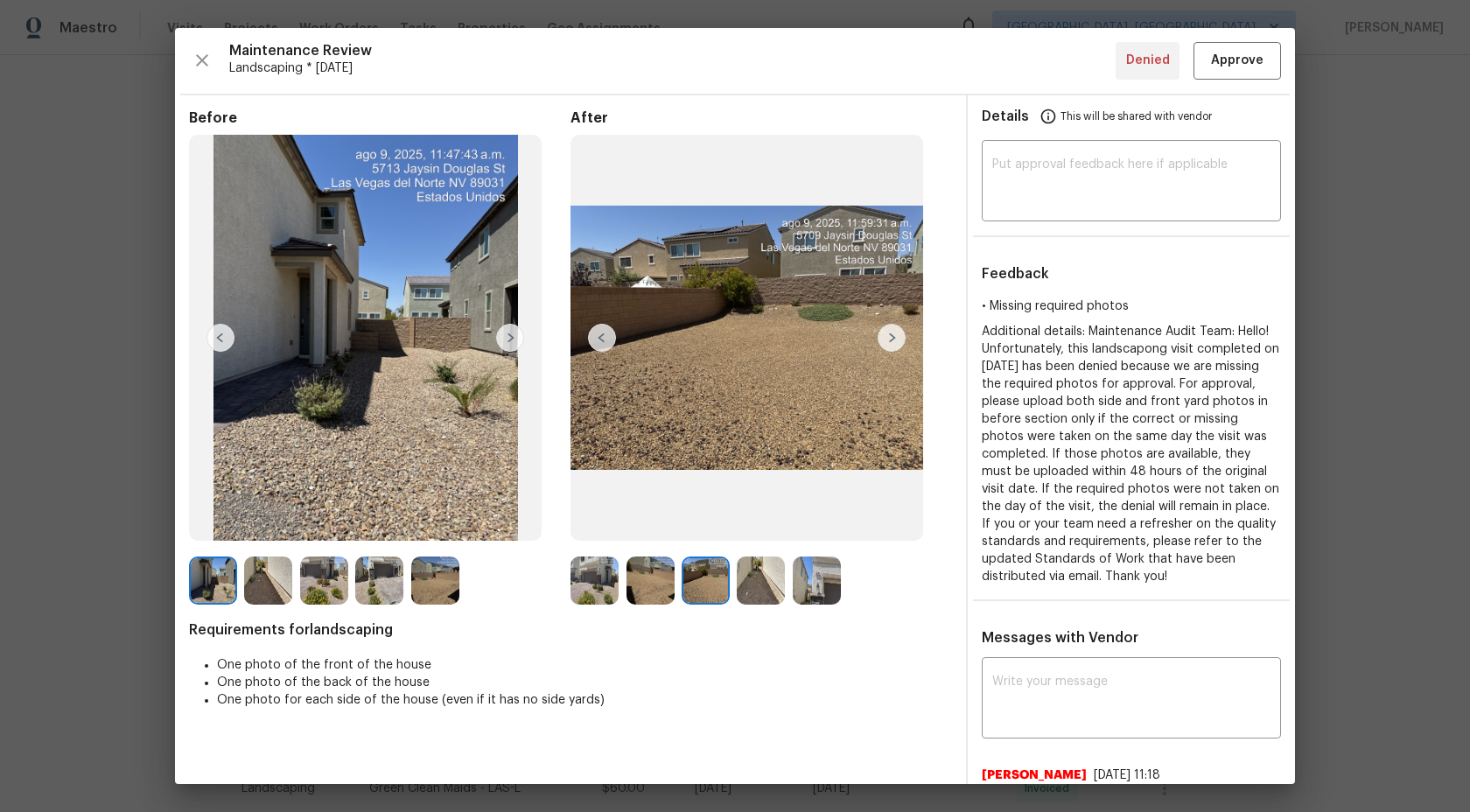
click at [450, 573] on img at bounding box center [435, 580] width 48 height 48
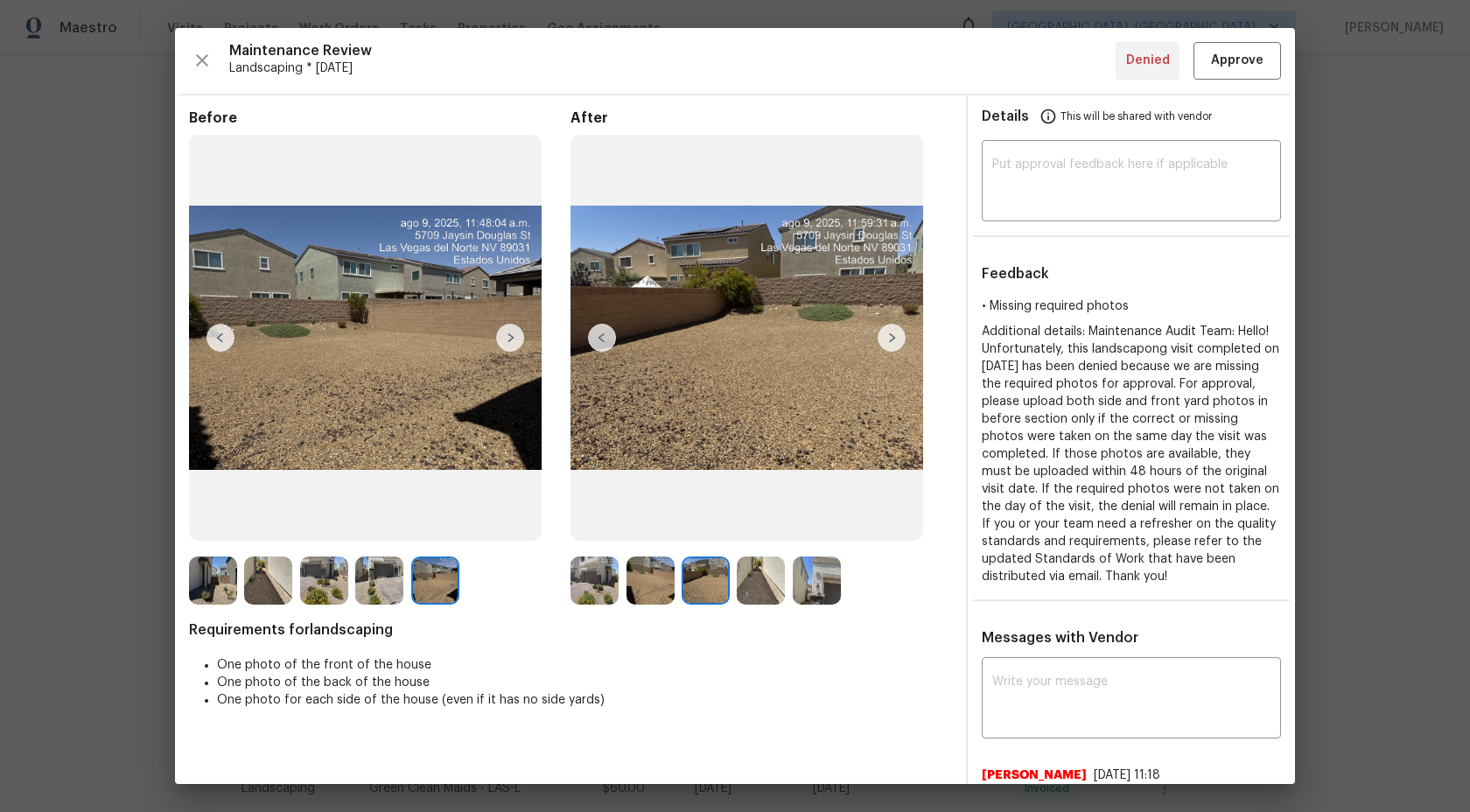
click at [387, 578] on img at bounding box center [379, 580] width 48 height 48
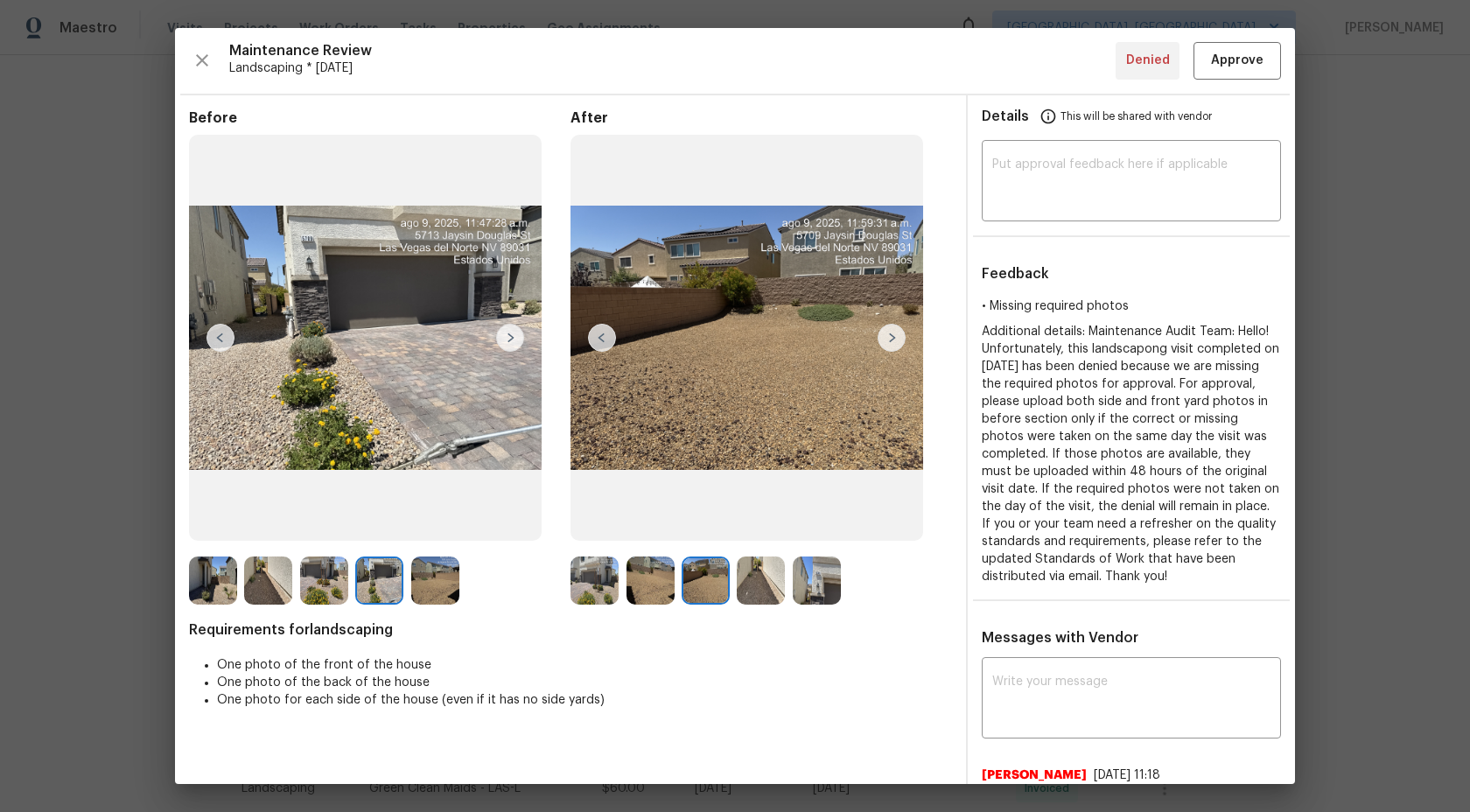
click at [326, 574] on img at bounding box center [323, 580] width 48 height 48
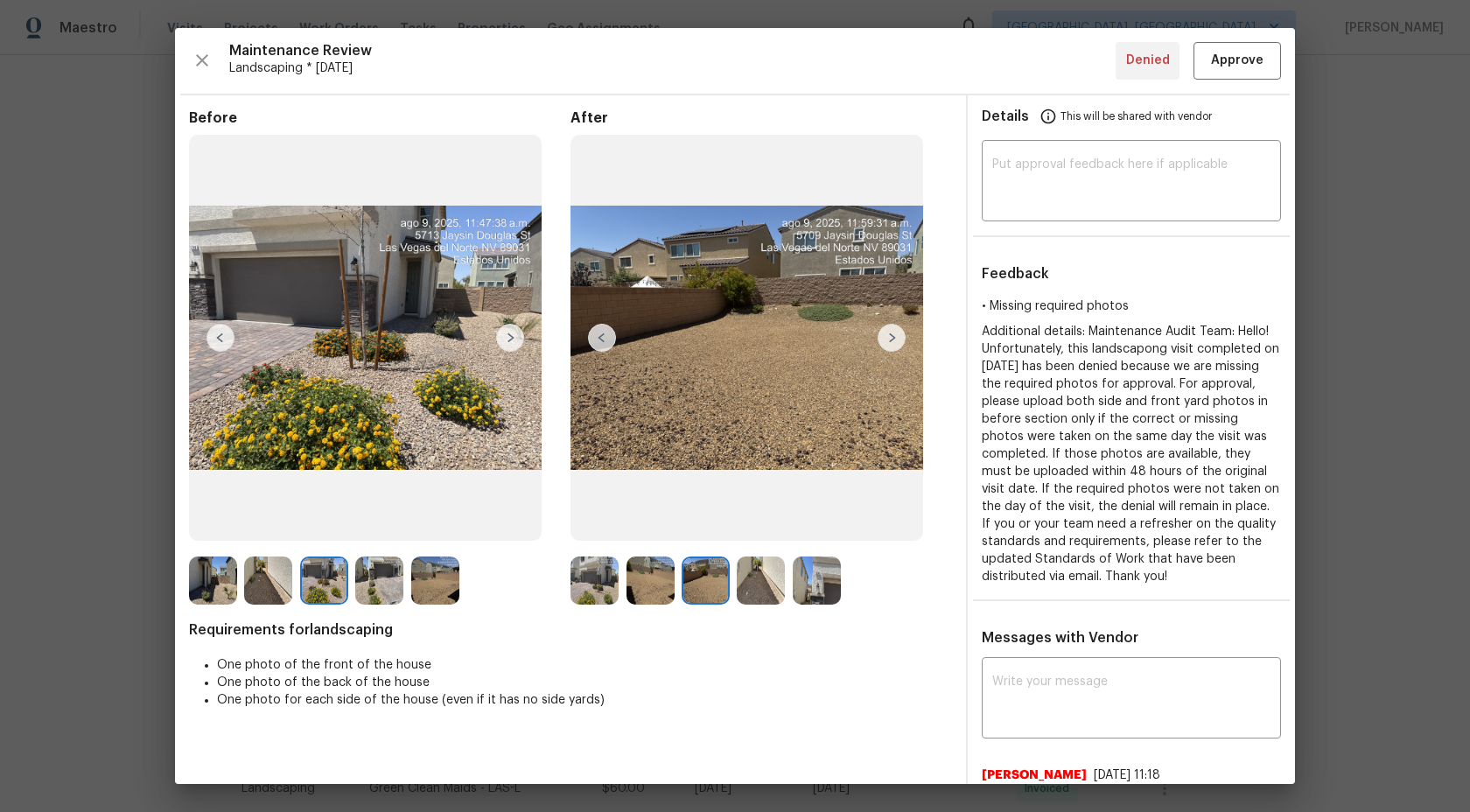
click at [257, 577] on img at bounding box center [268, 580] width 48 height 48
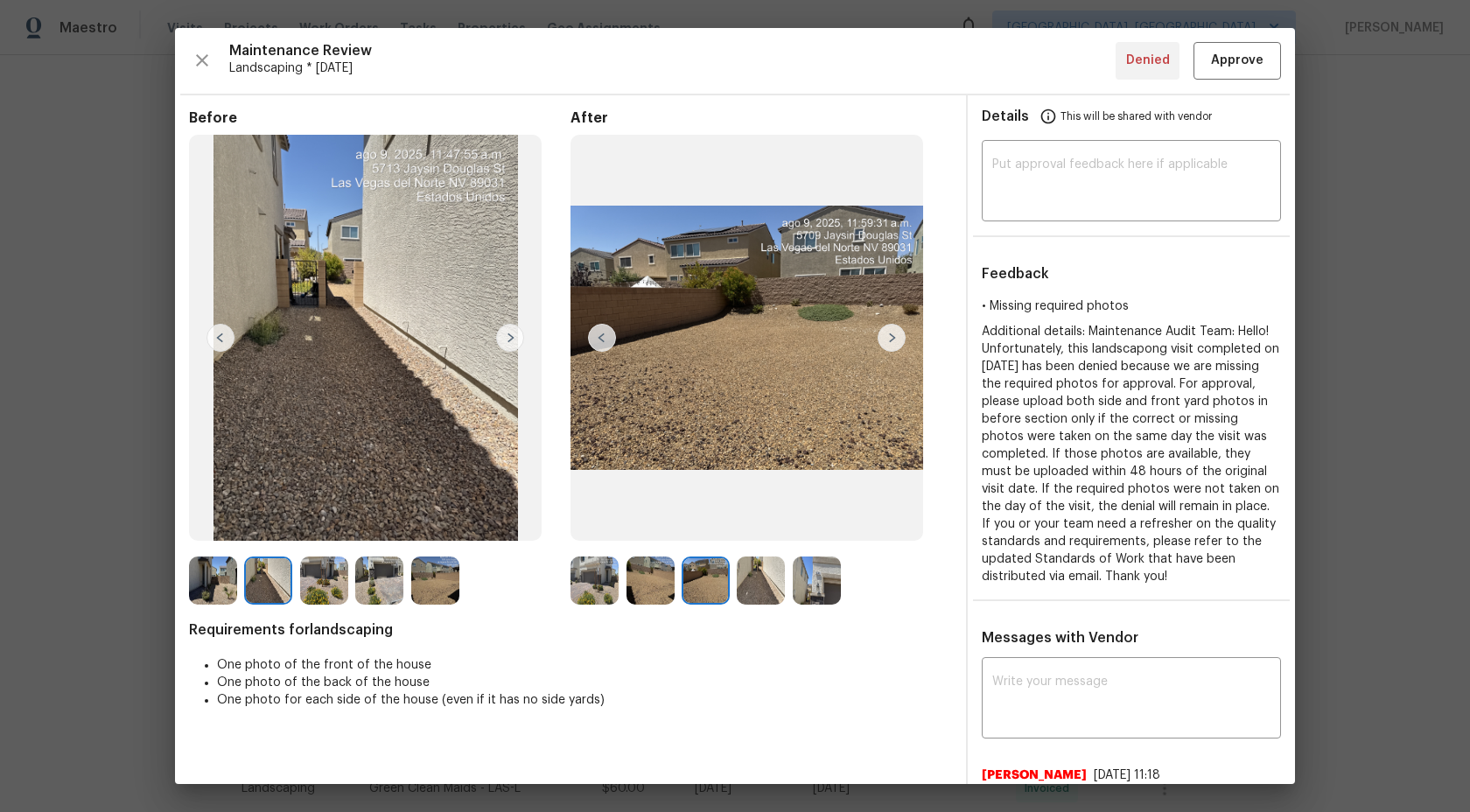
click at [219, 569] on img at bounding box center [213, 580] width 48 height 48
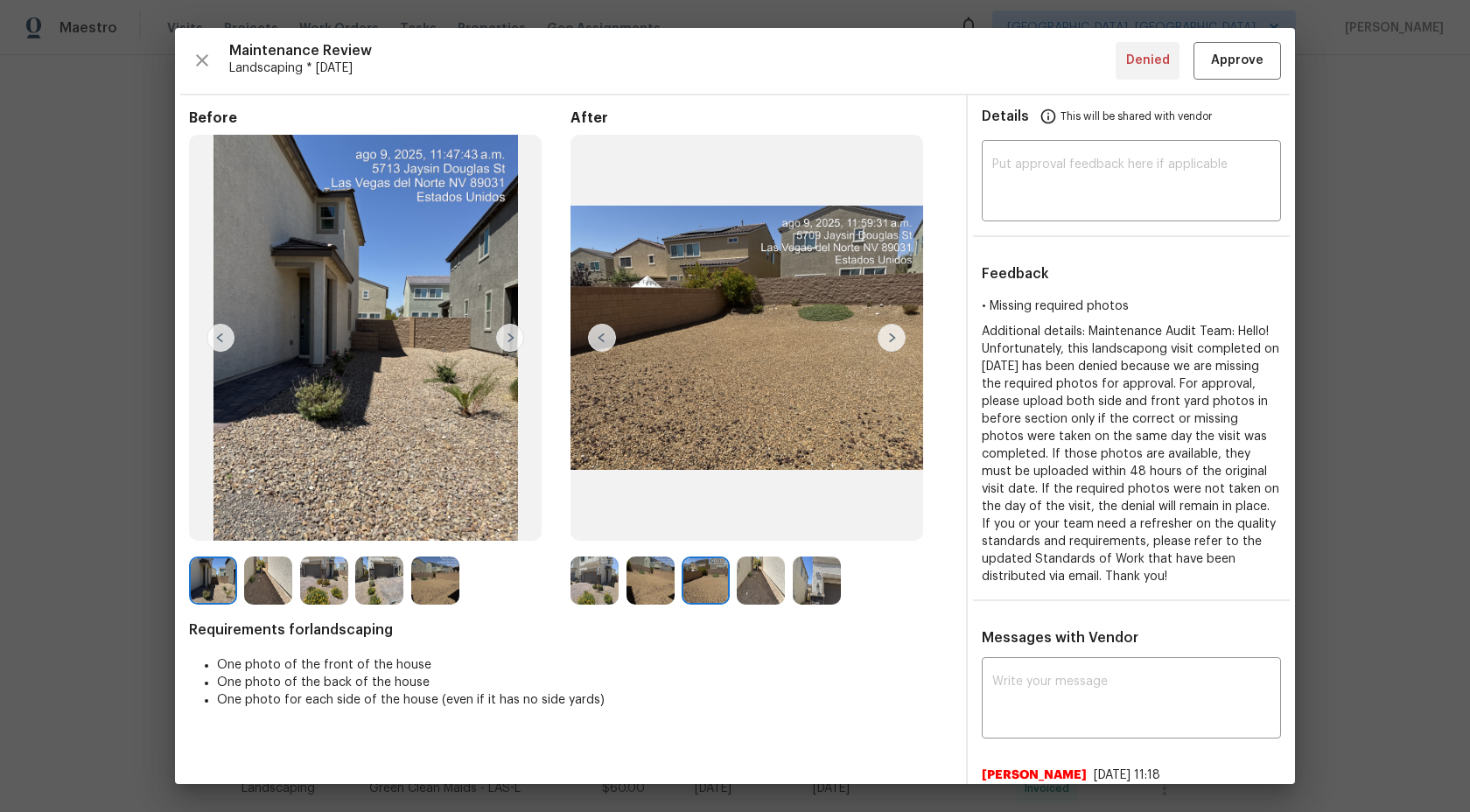
click at [280, 569] on img at bounding box center [268, 580] width 48 height 48
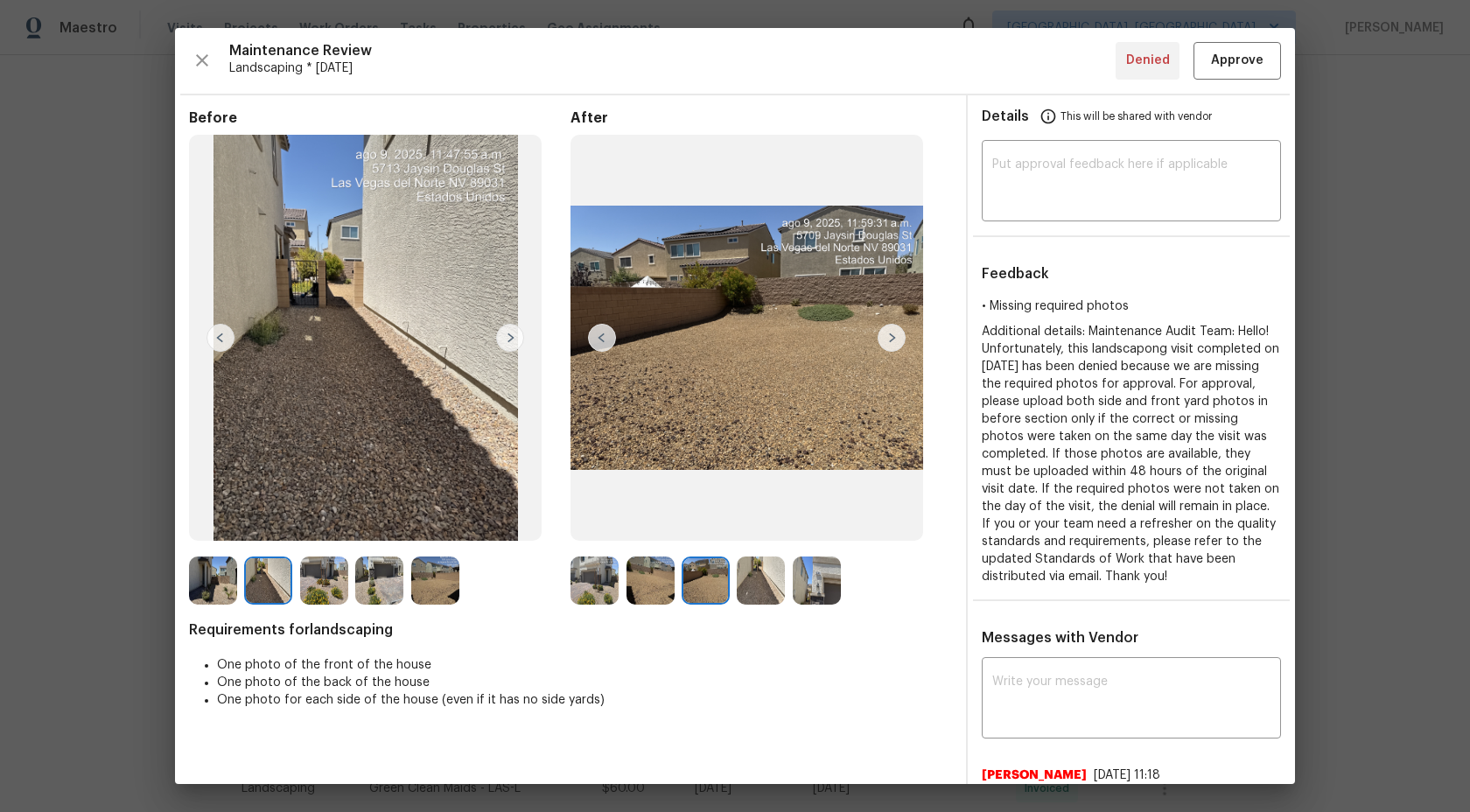
click at [321, 578] on img at bounding box center [323, 580] width 48 height 48
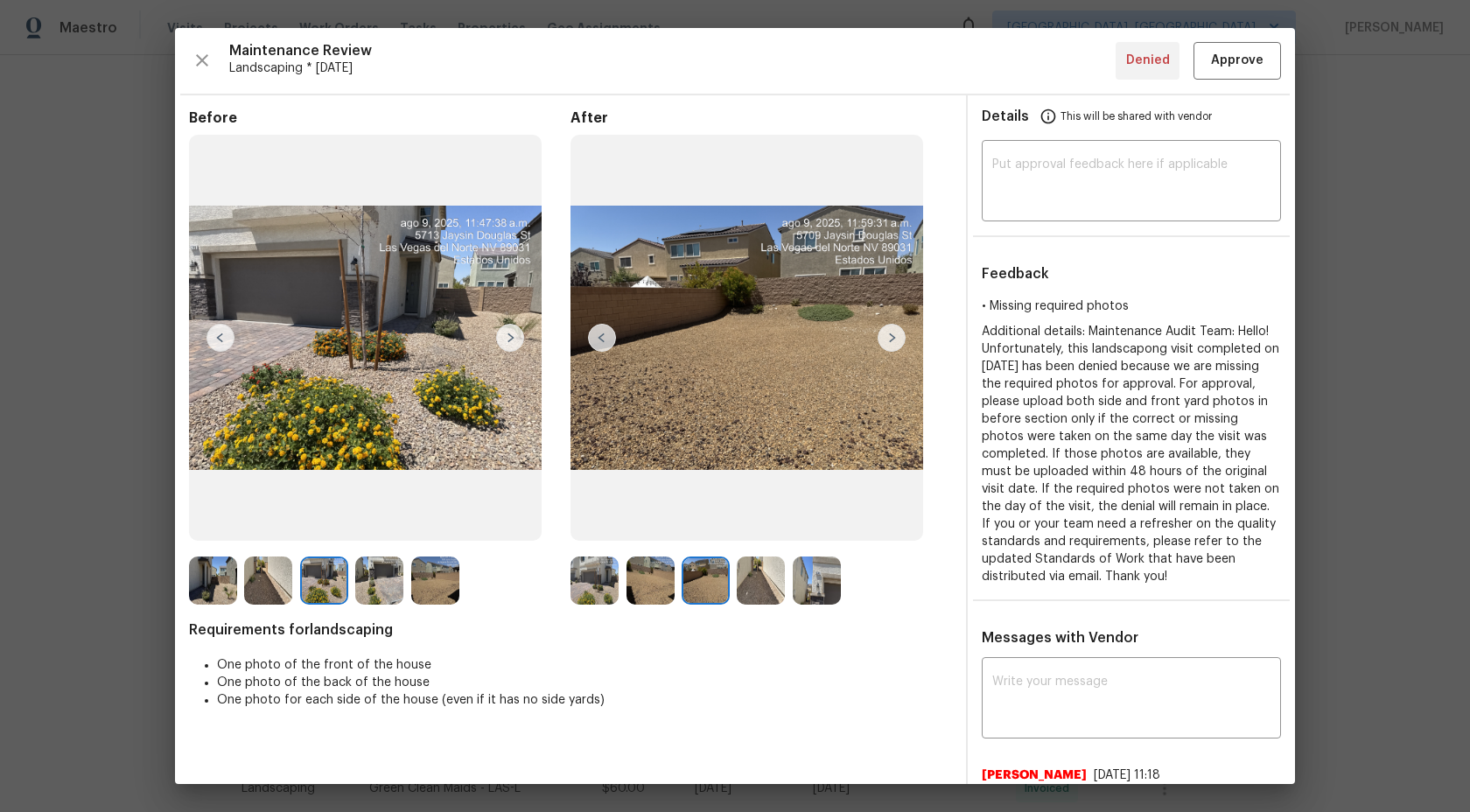
click at [600, 578] on img at bounding box center [594, 580] width 48 height 48
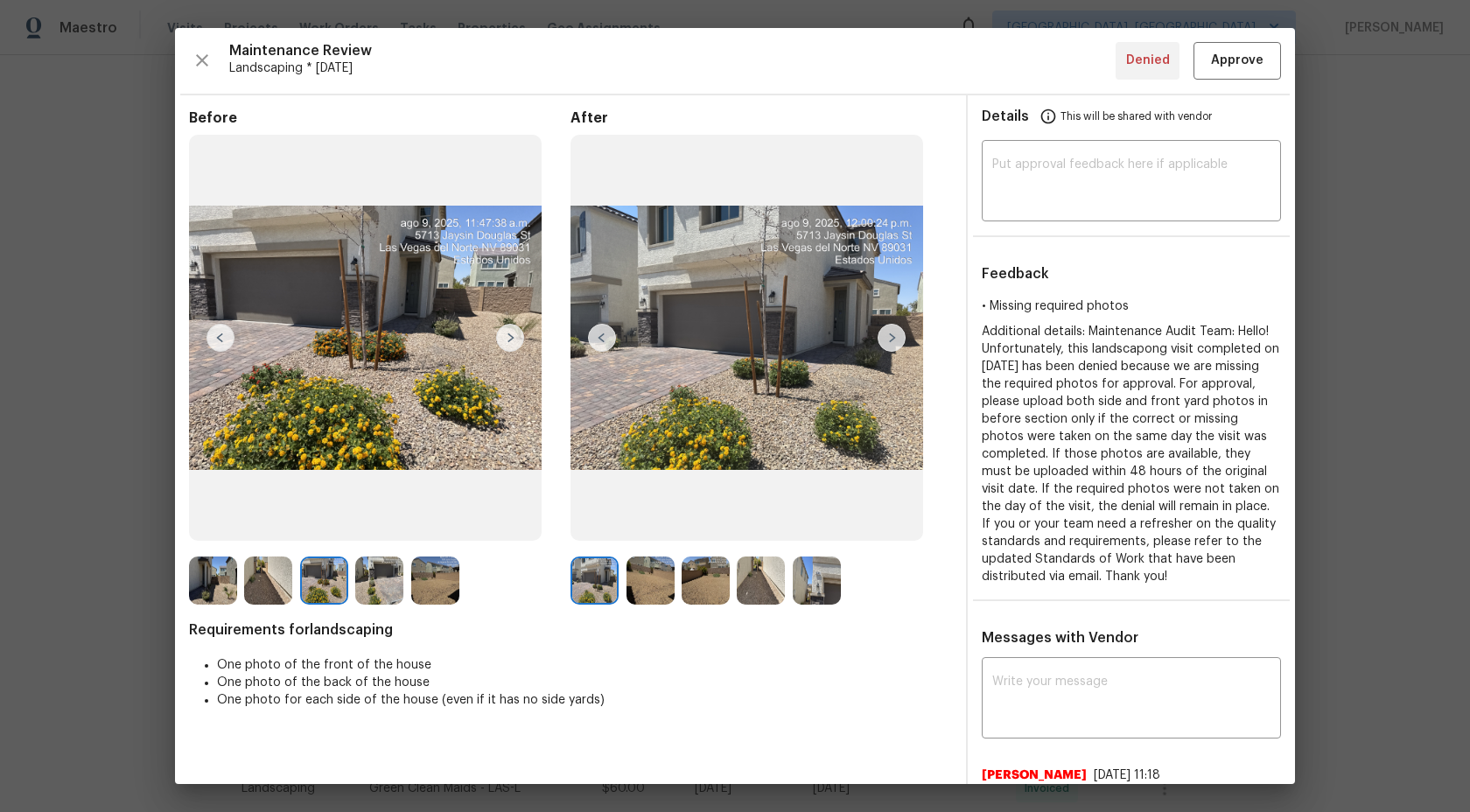
click at [652, 577] on img at bounding box center [650, 580] width 48 height 48
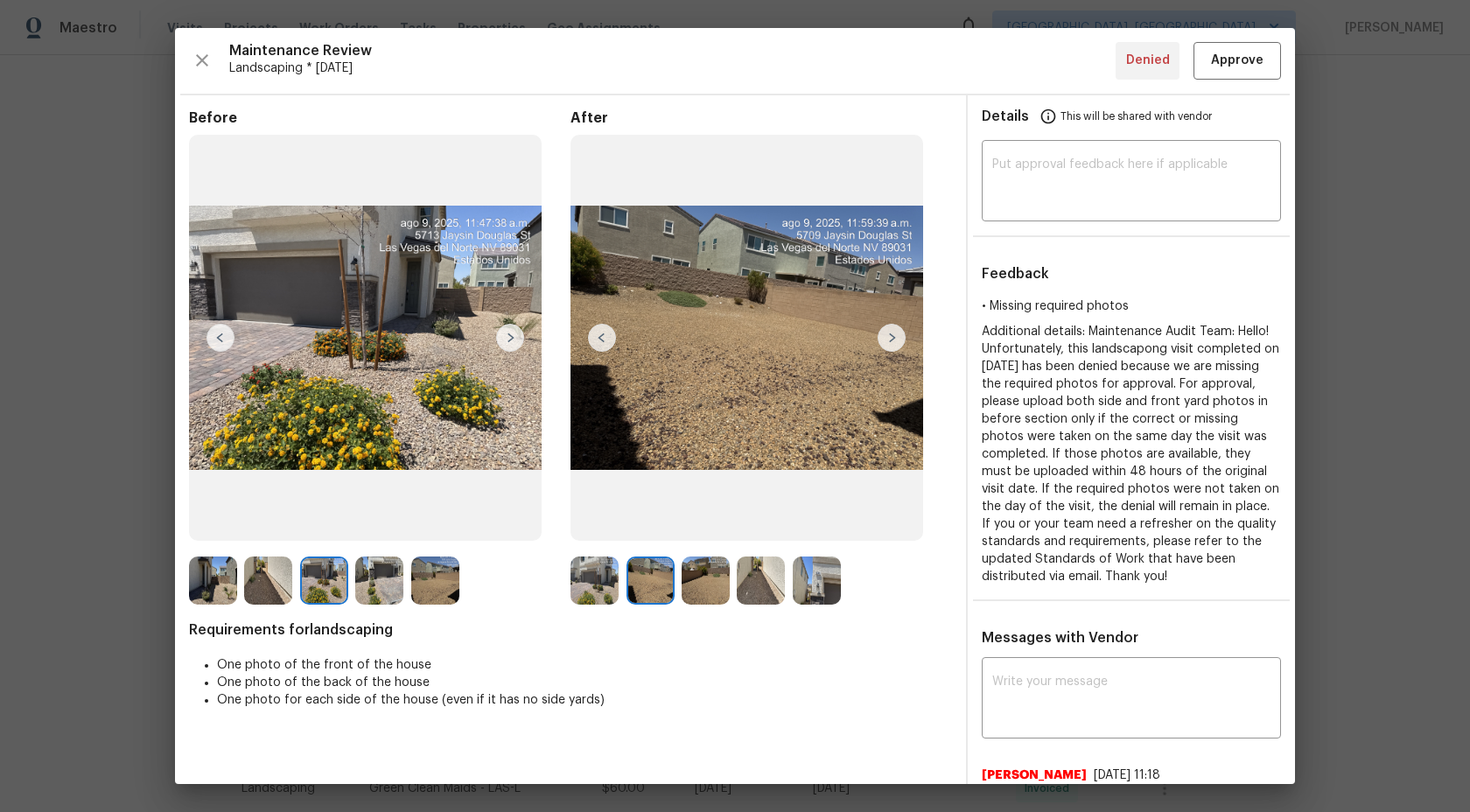
click at [725, 582] on img at bounding box center [705, 580] width 48 height 48
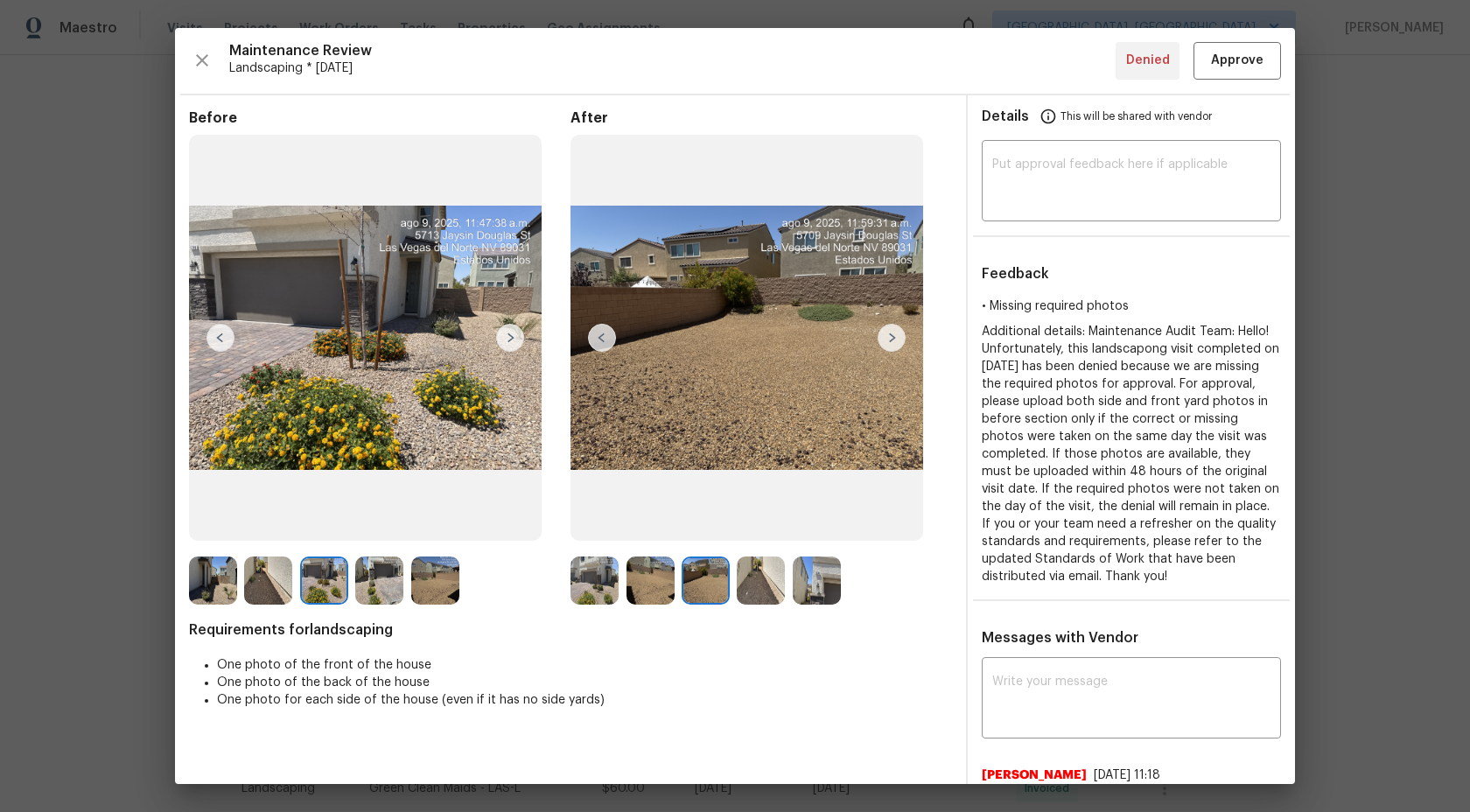
click at [757, 576] on img at bounding box center [761, 580] width 48 height 48
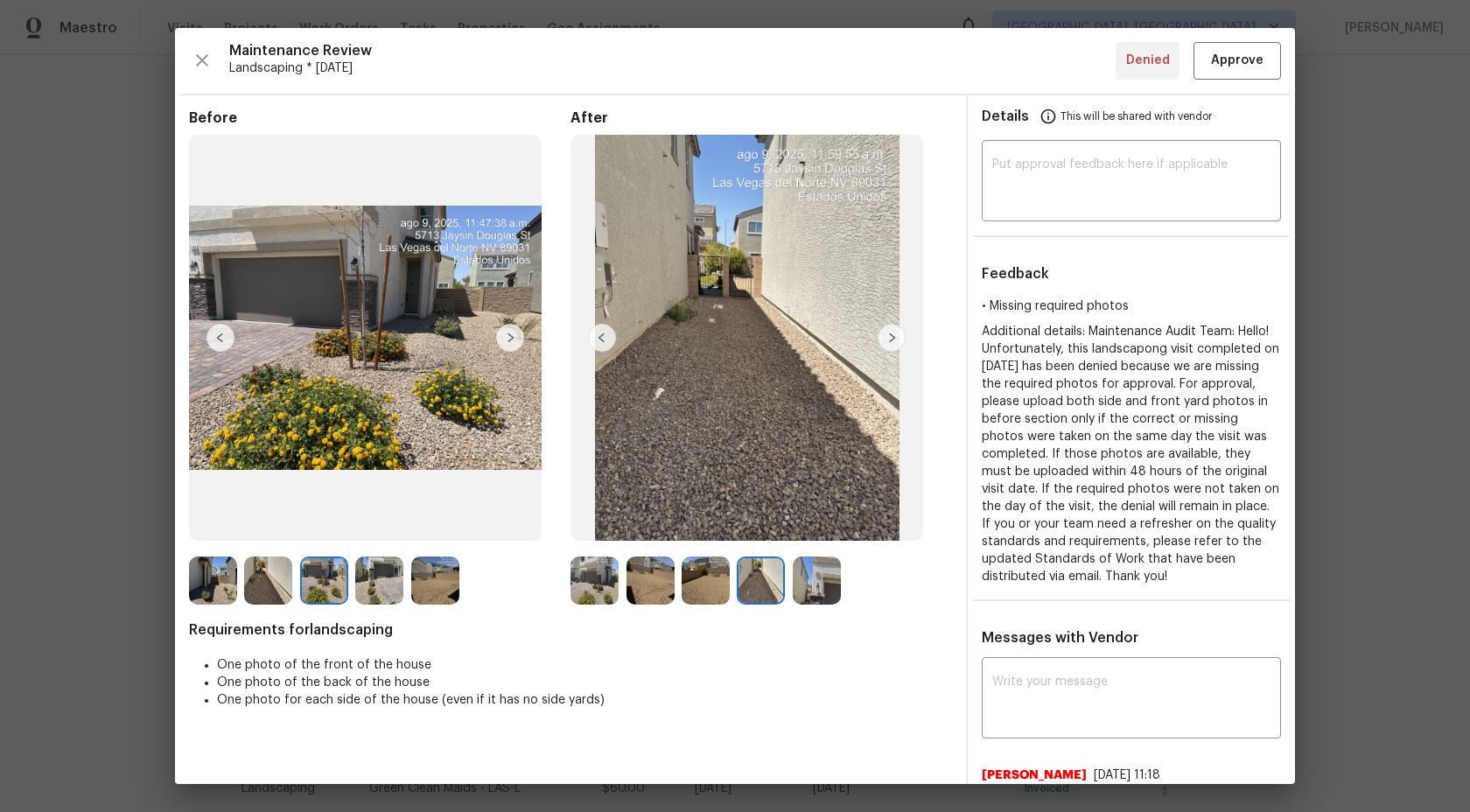
click at [818, 575] on img at bounding box center [816, 580] width 48 height 48
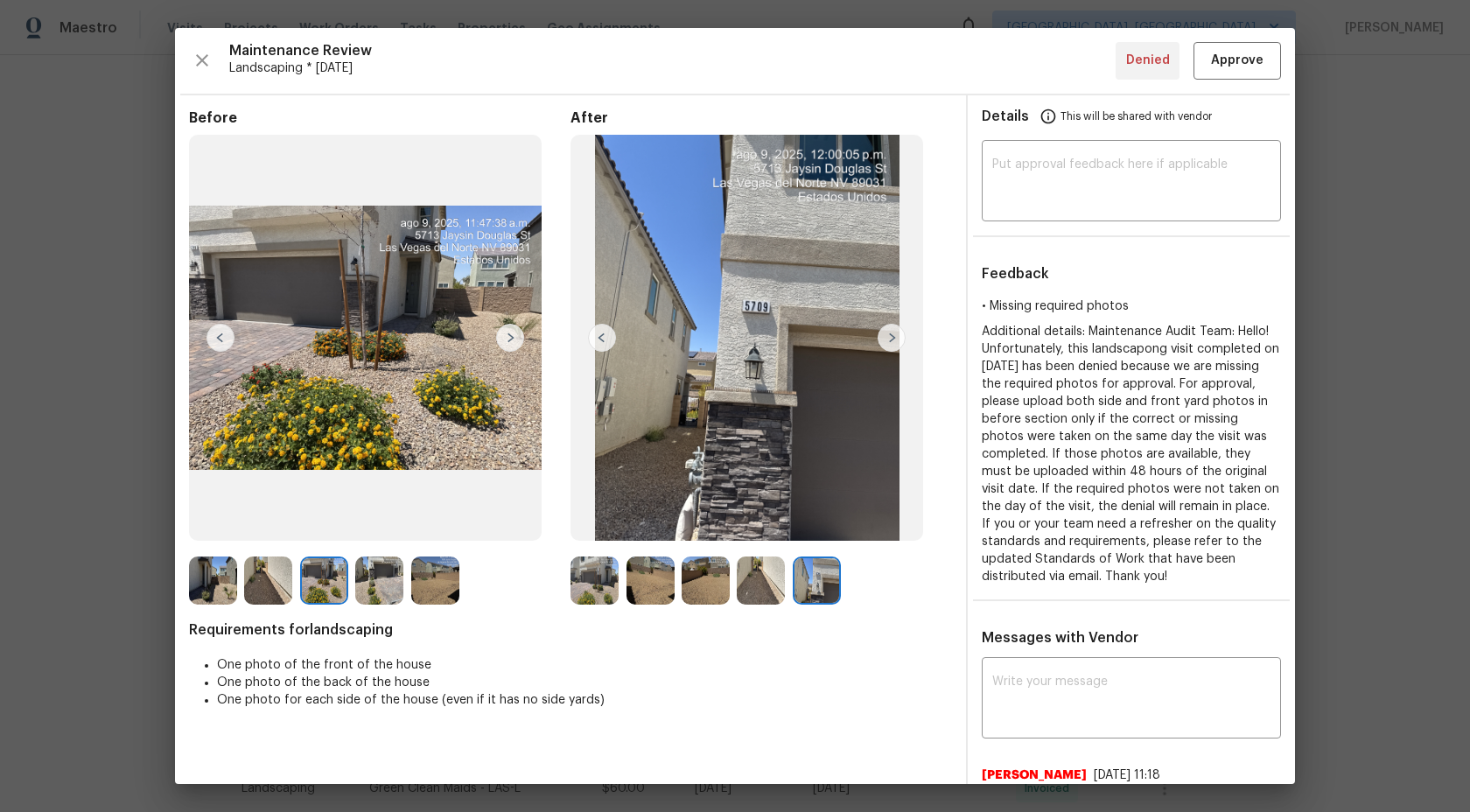
click at [769, 574] on img at bounding box center [761, 580] width 48 height 48
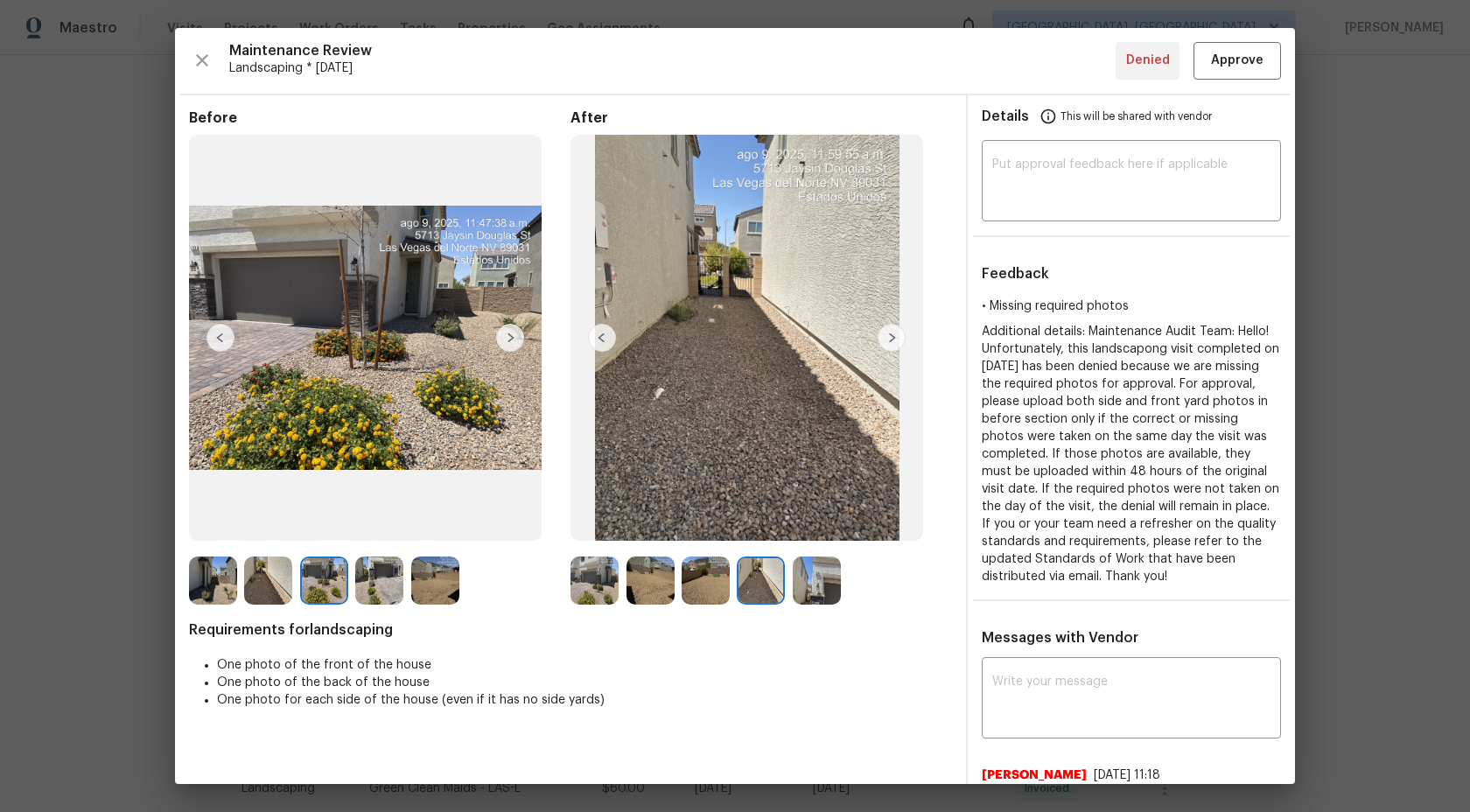
click at [430, 572] on img at bounding box center [435, 580] width 48 height 48
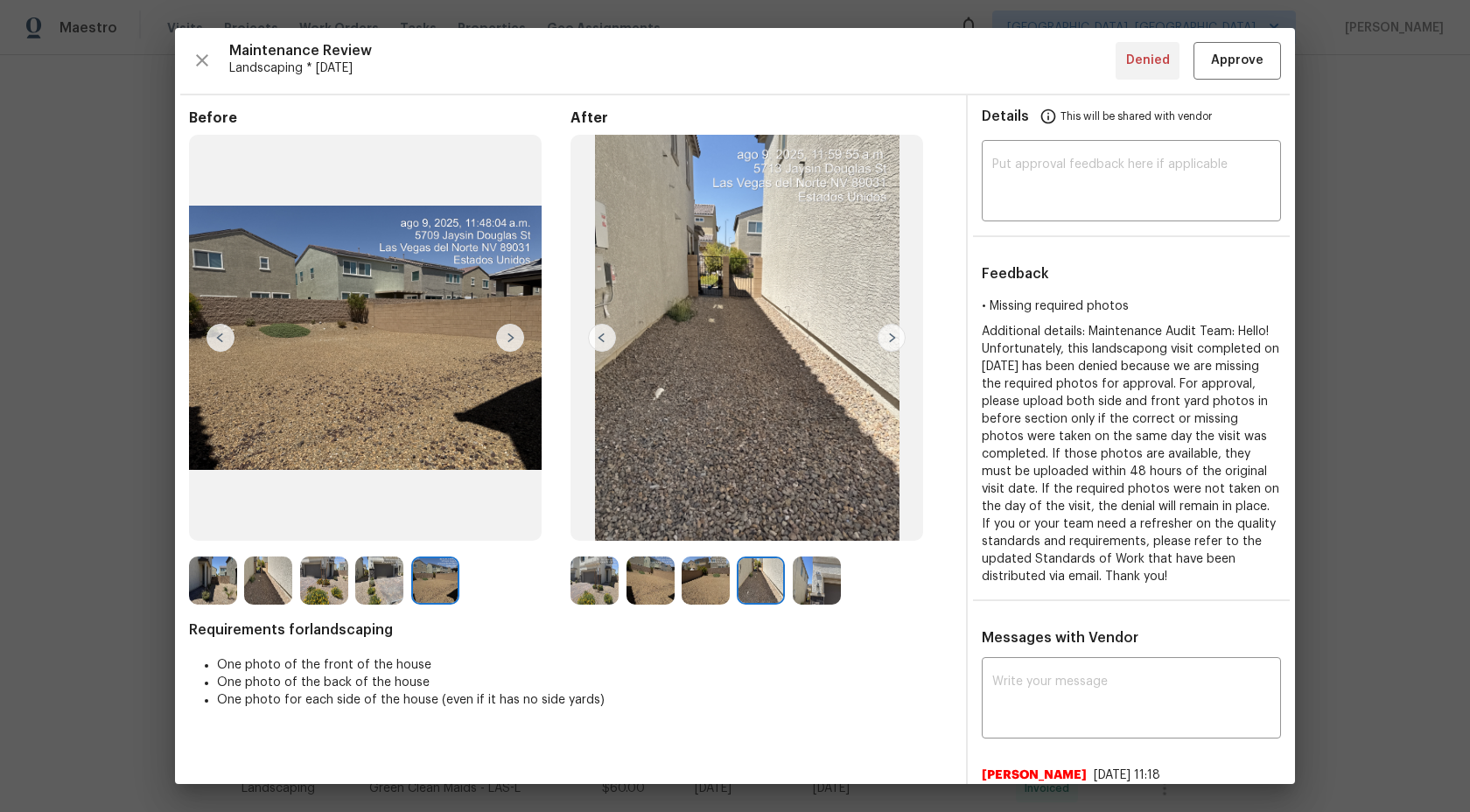
click at [382, 577] on img at bounding box center [379, 580] width 48 height 48
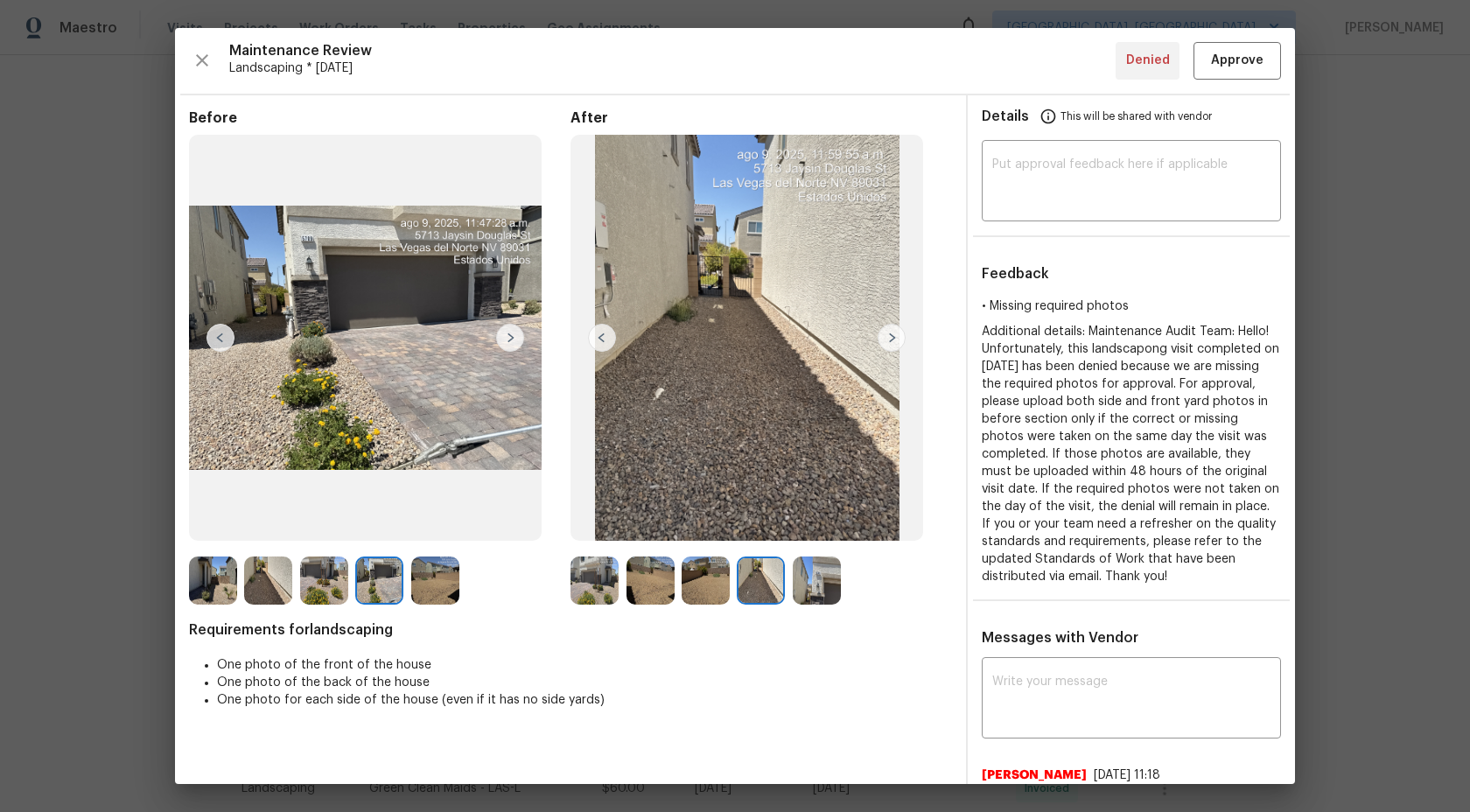
click at [325, 580] on img at bounding box center [323, 580] width 48 height 48
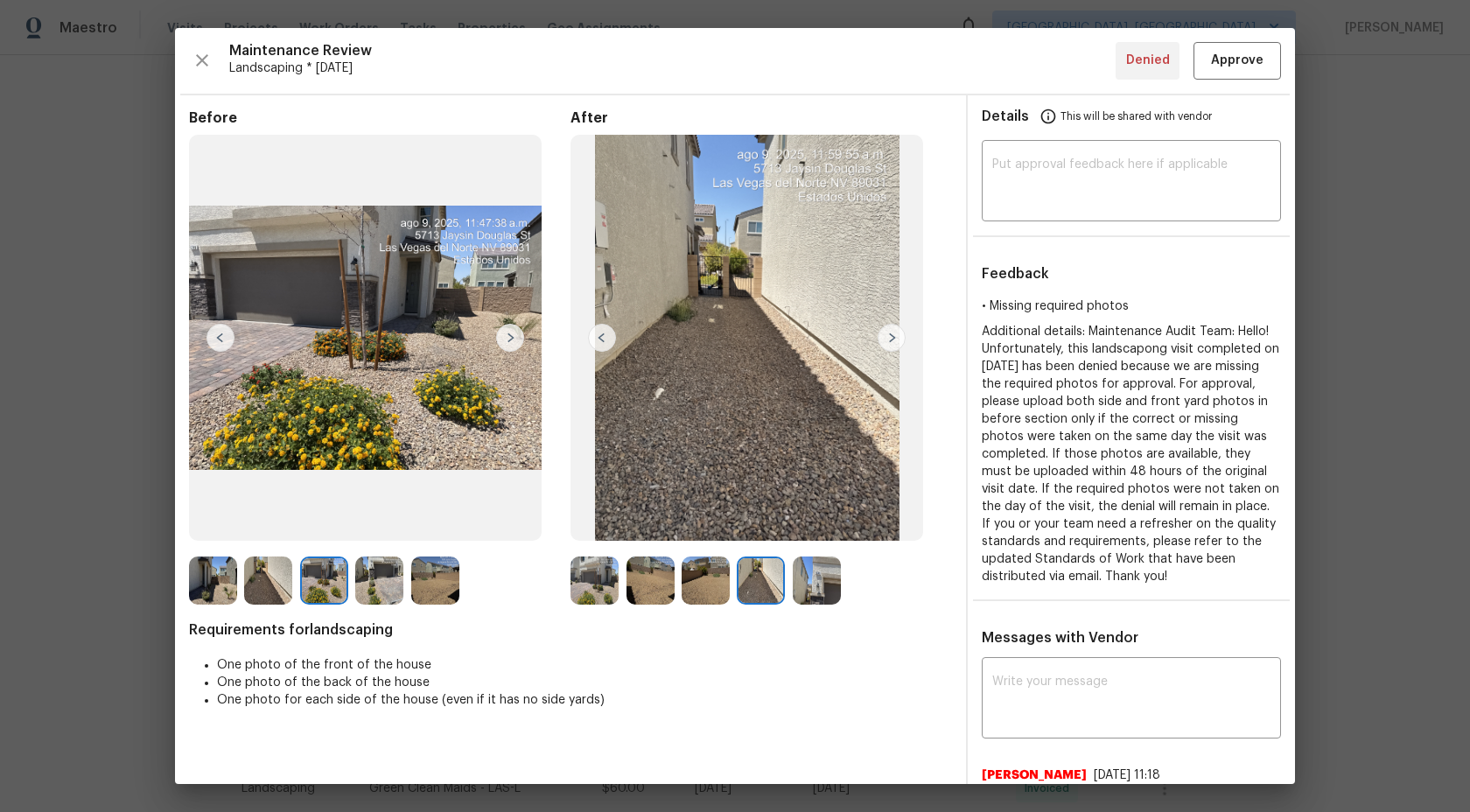
click at [590, 574] on img at bounding box center [594, 580] width 48 height 48
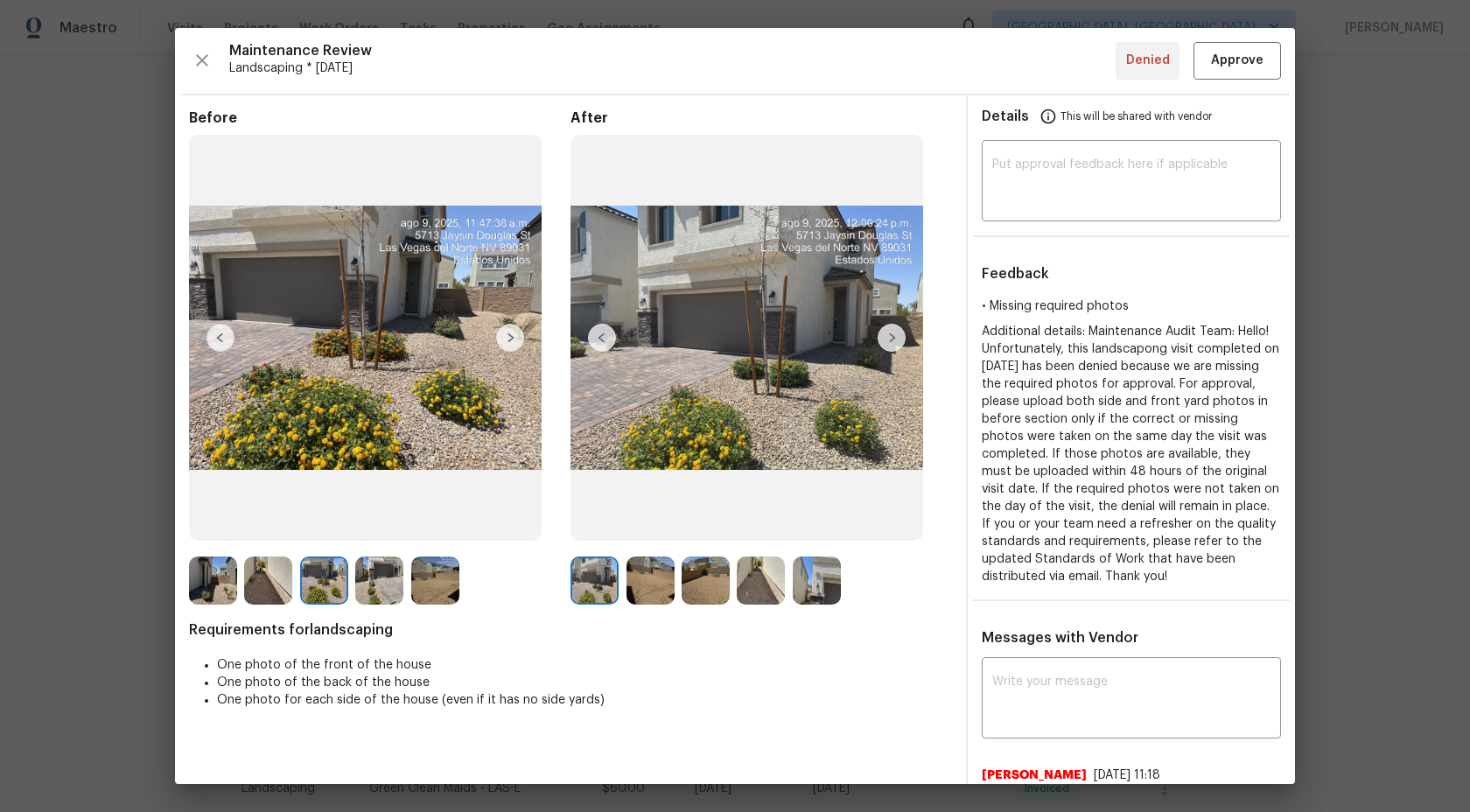
click at [660, 570] on img at bounding box center [650, 580] width 48 height 48
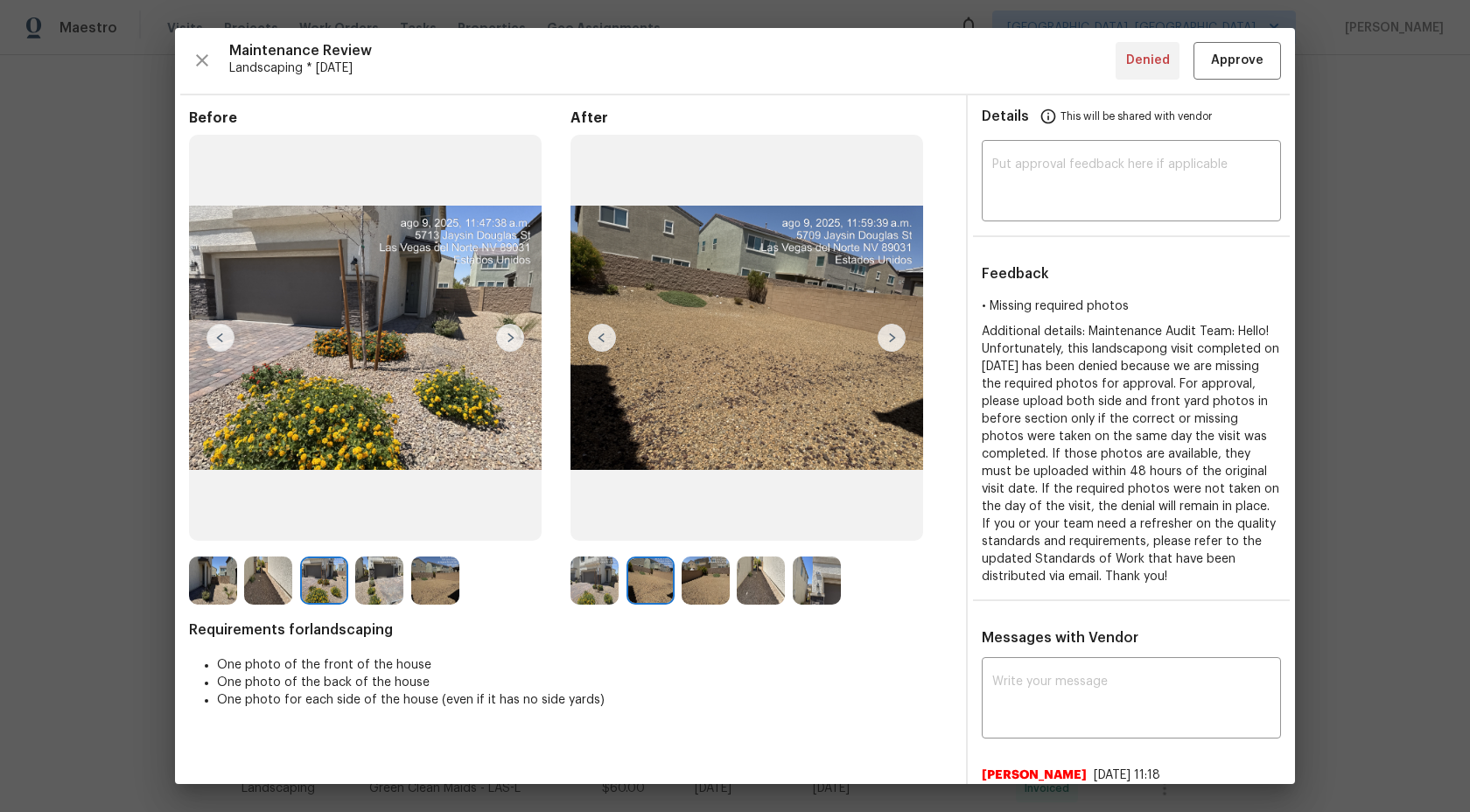
click at [715, 592] on img at bounding box center [705, 580] width 48 height 48
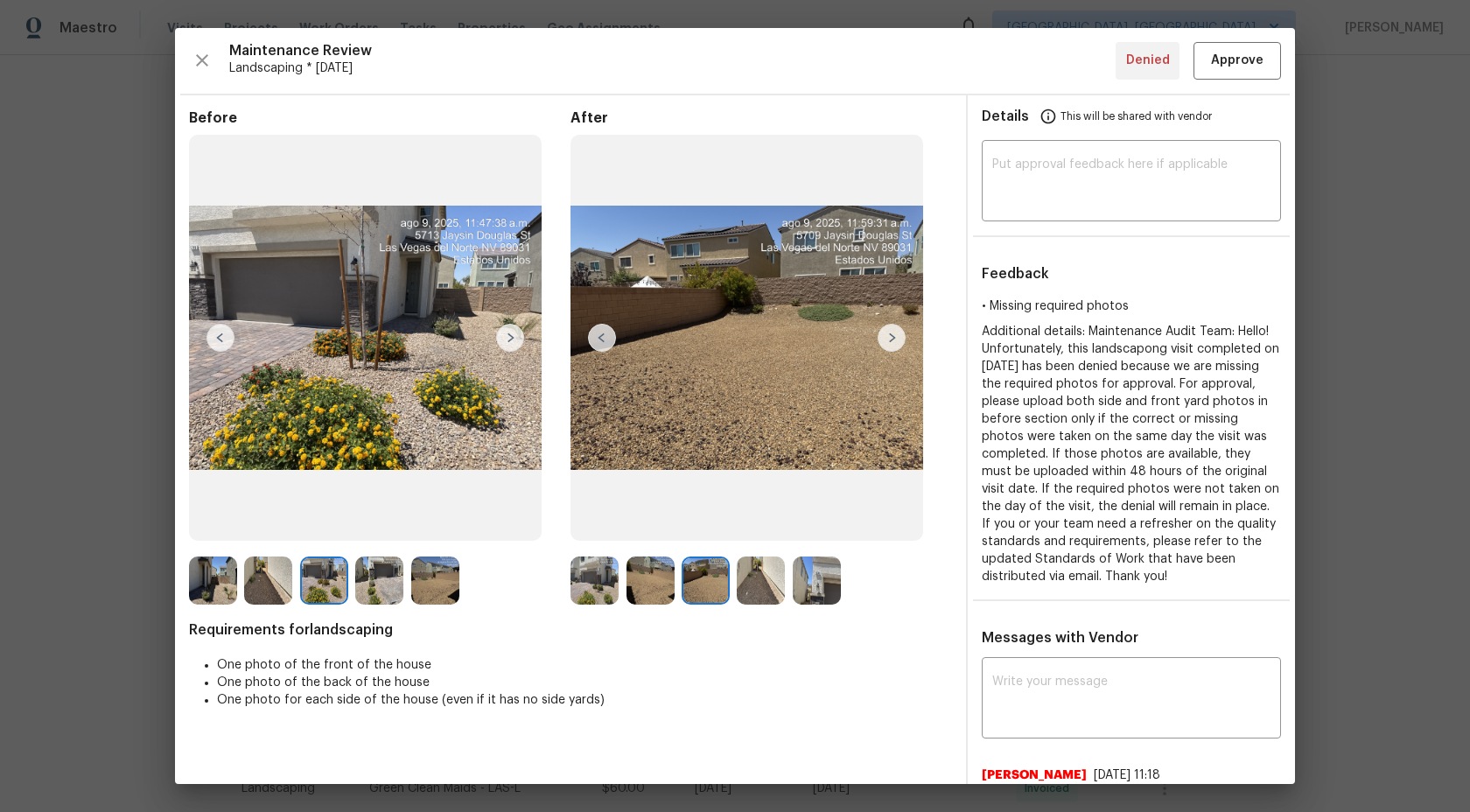
click at [756, 584] on img at bounding box center [761, 580] width 48 height 48
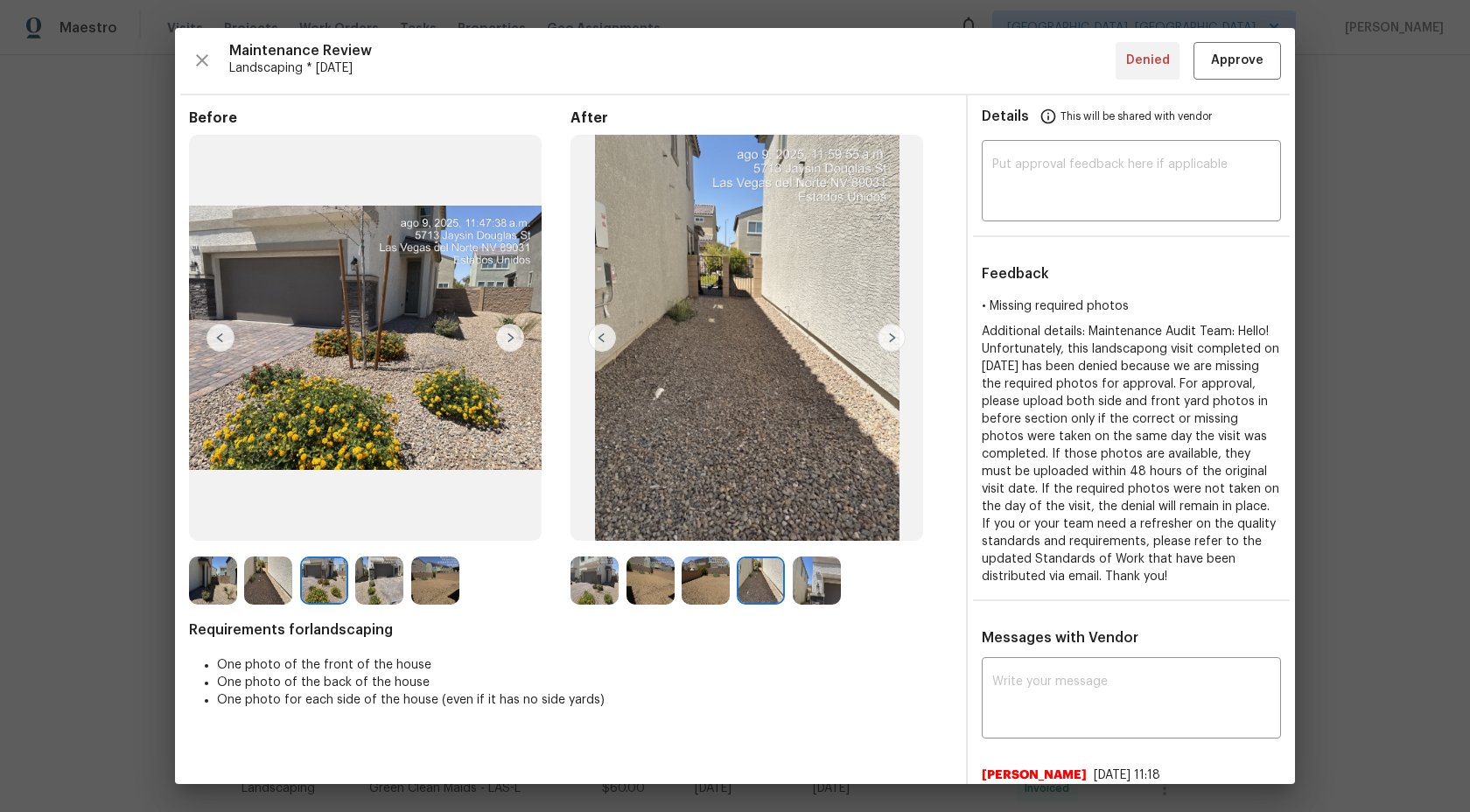
click at [828, 580] on img at bounding box center [816, 580] width 48 height 48
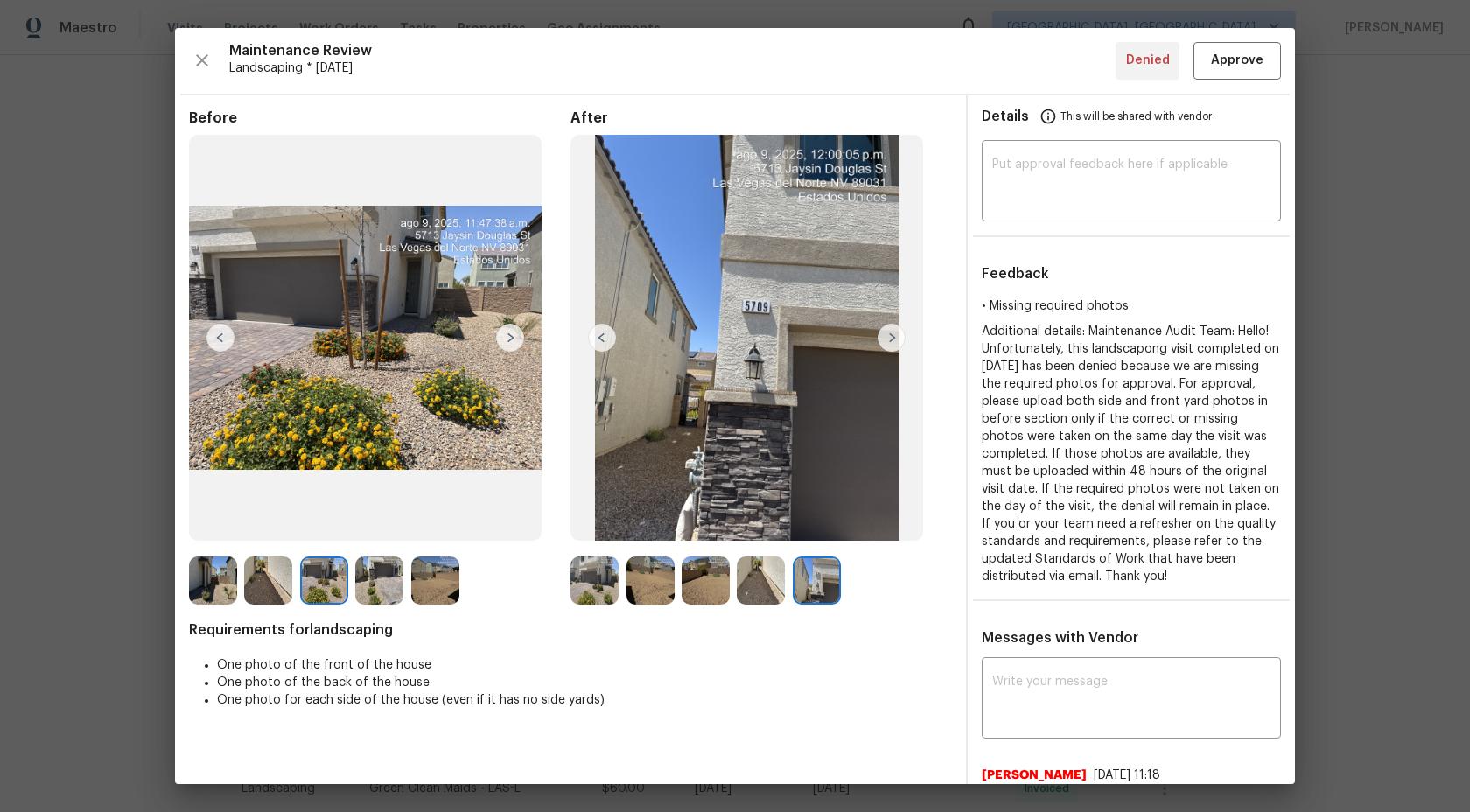
click at [784, 582] on img at bounding box center [761, 580] width 48 height 48
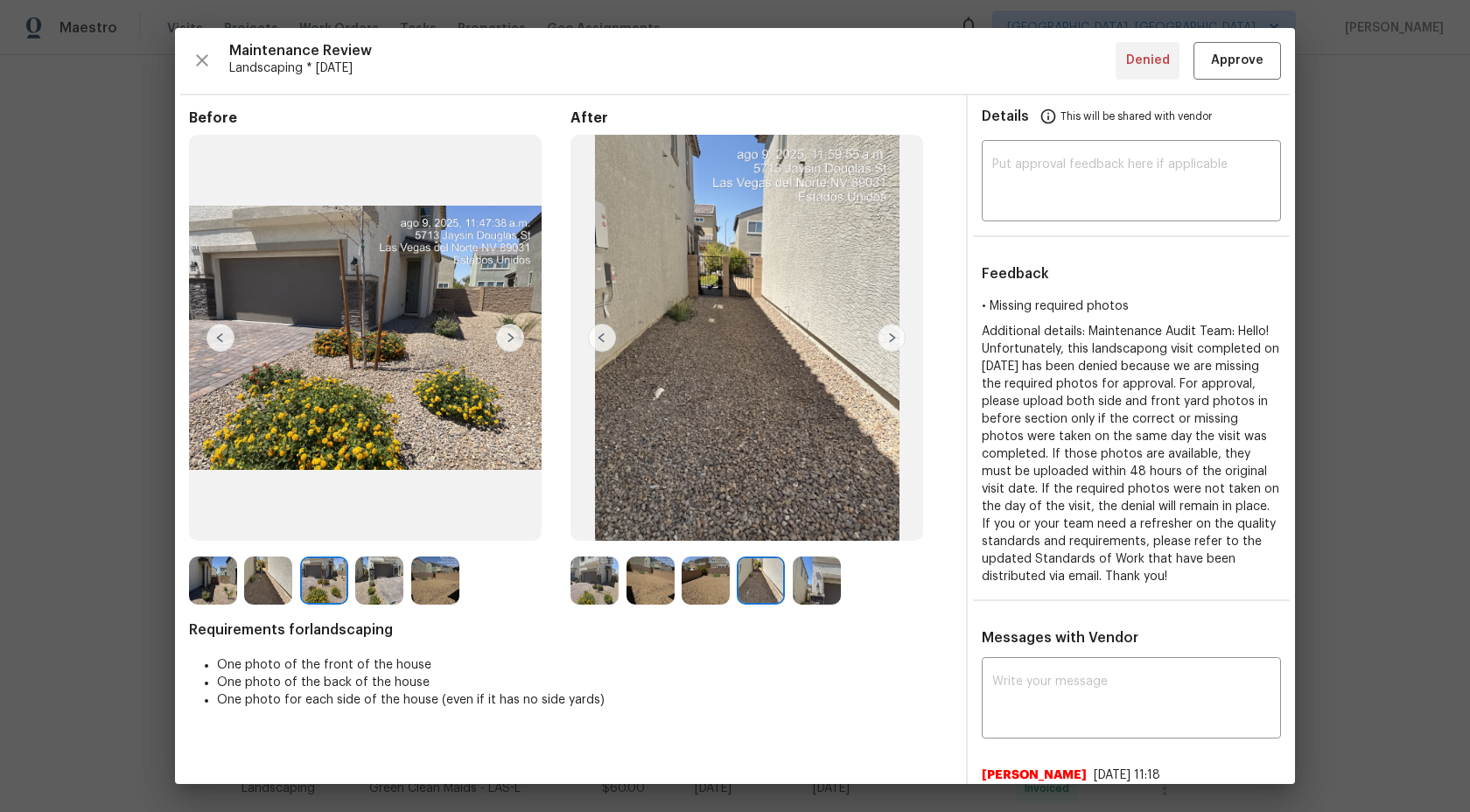
click at [720, 580] on img at bounding box center [705, 580] width 48 height 48
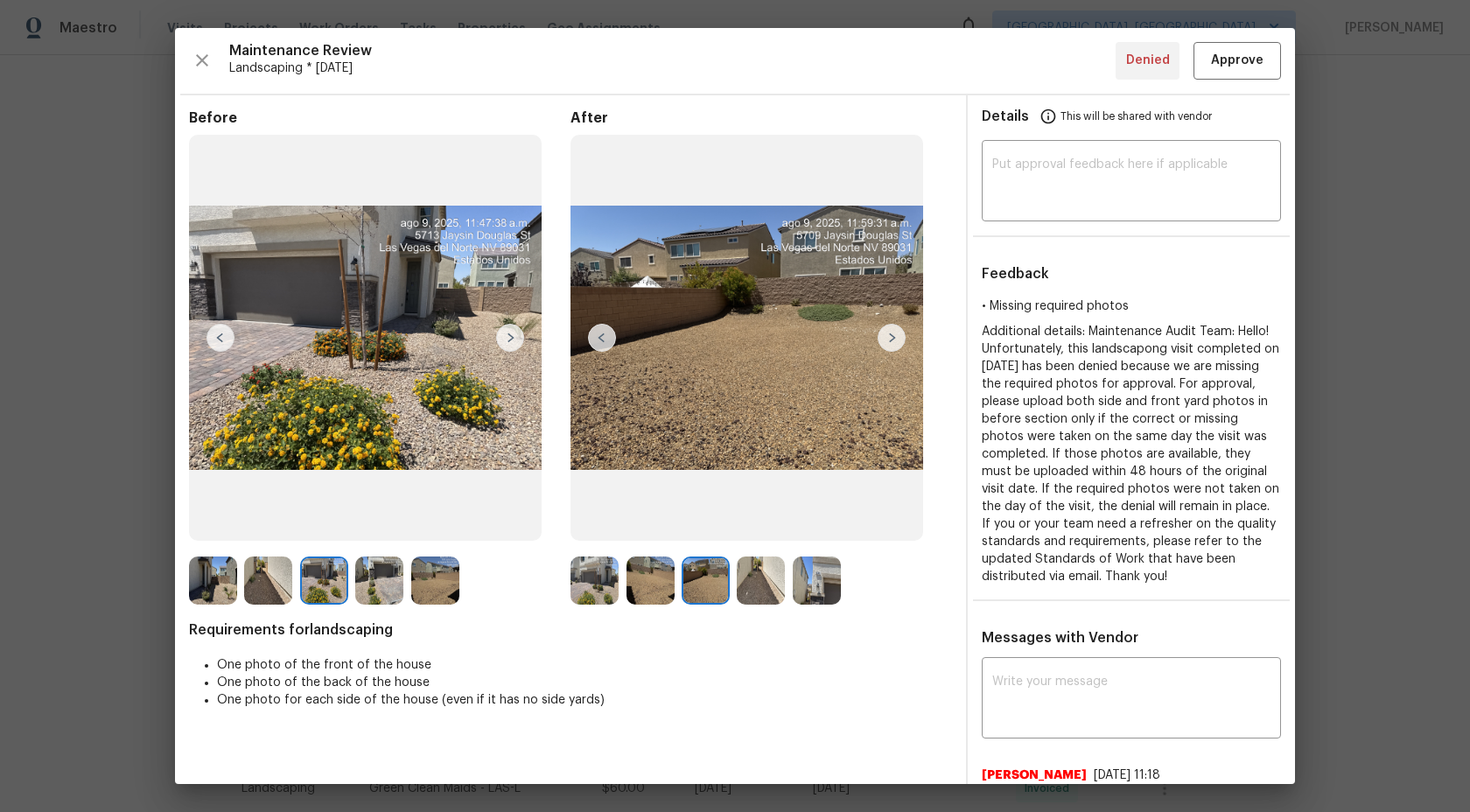
click at [657, 579] on img at bounding box center [650, 580] width 48 height 48
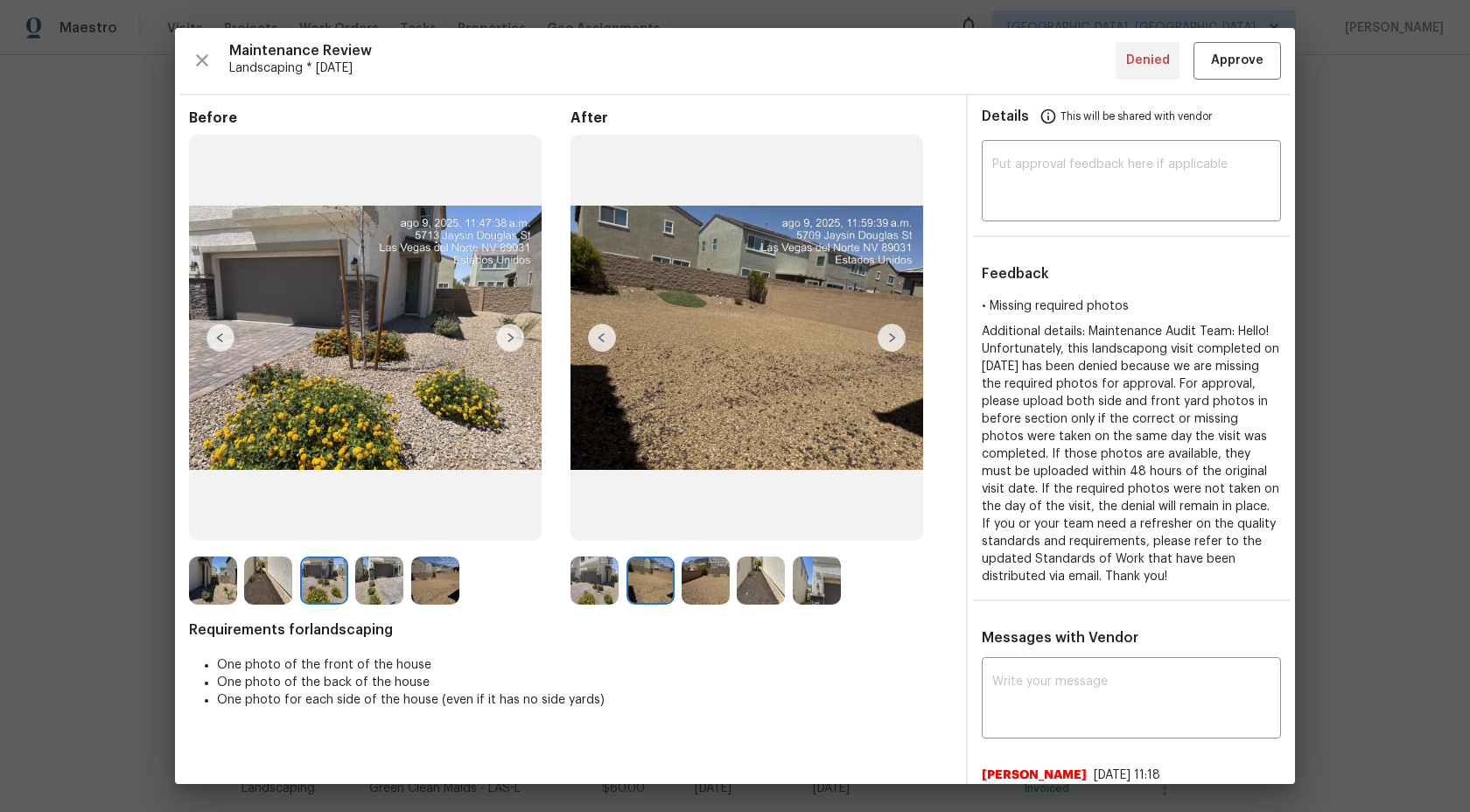
click at [597, 578] on img at bounding box center [594, 580] width 48 height 48
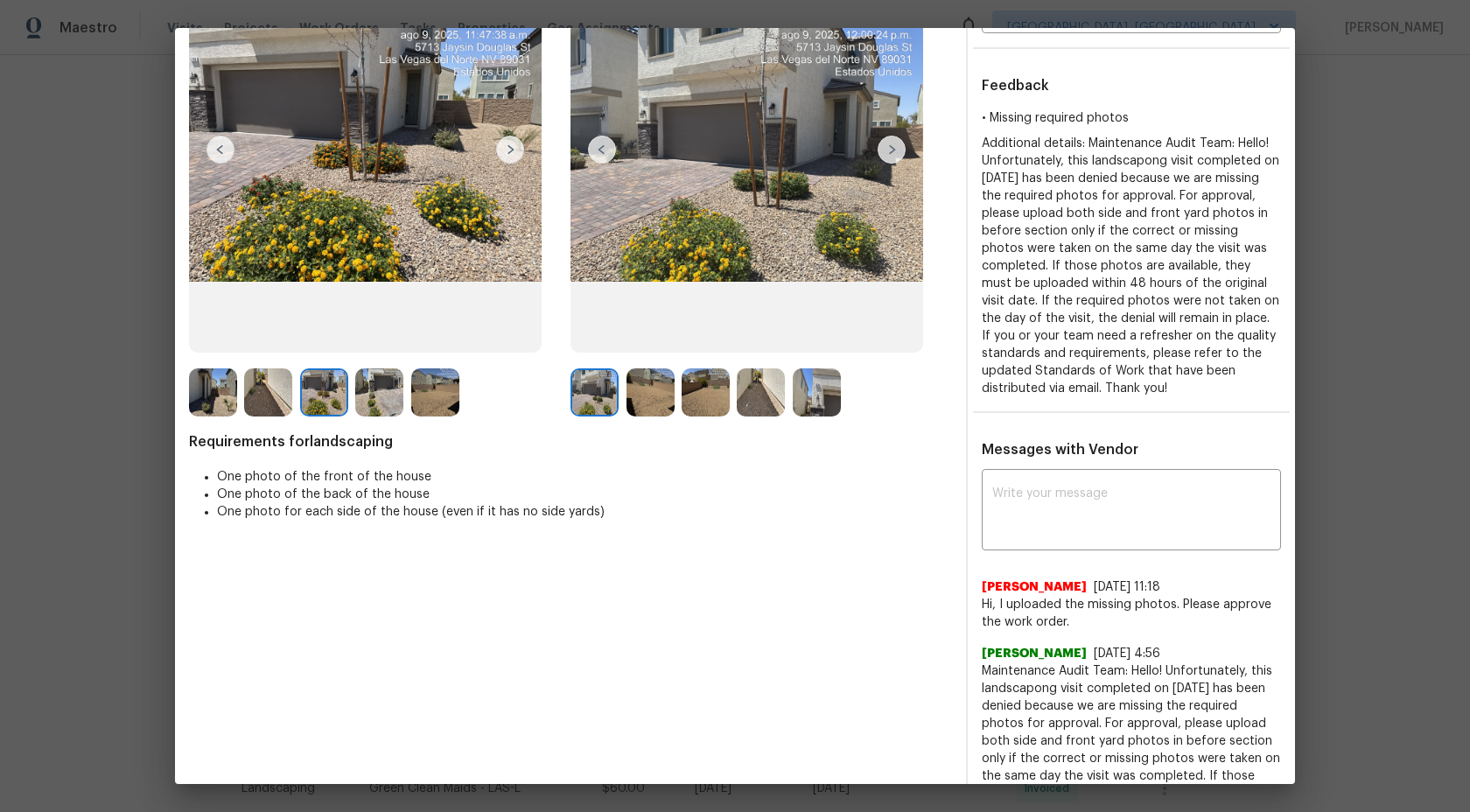
scroll to position [0, 0]
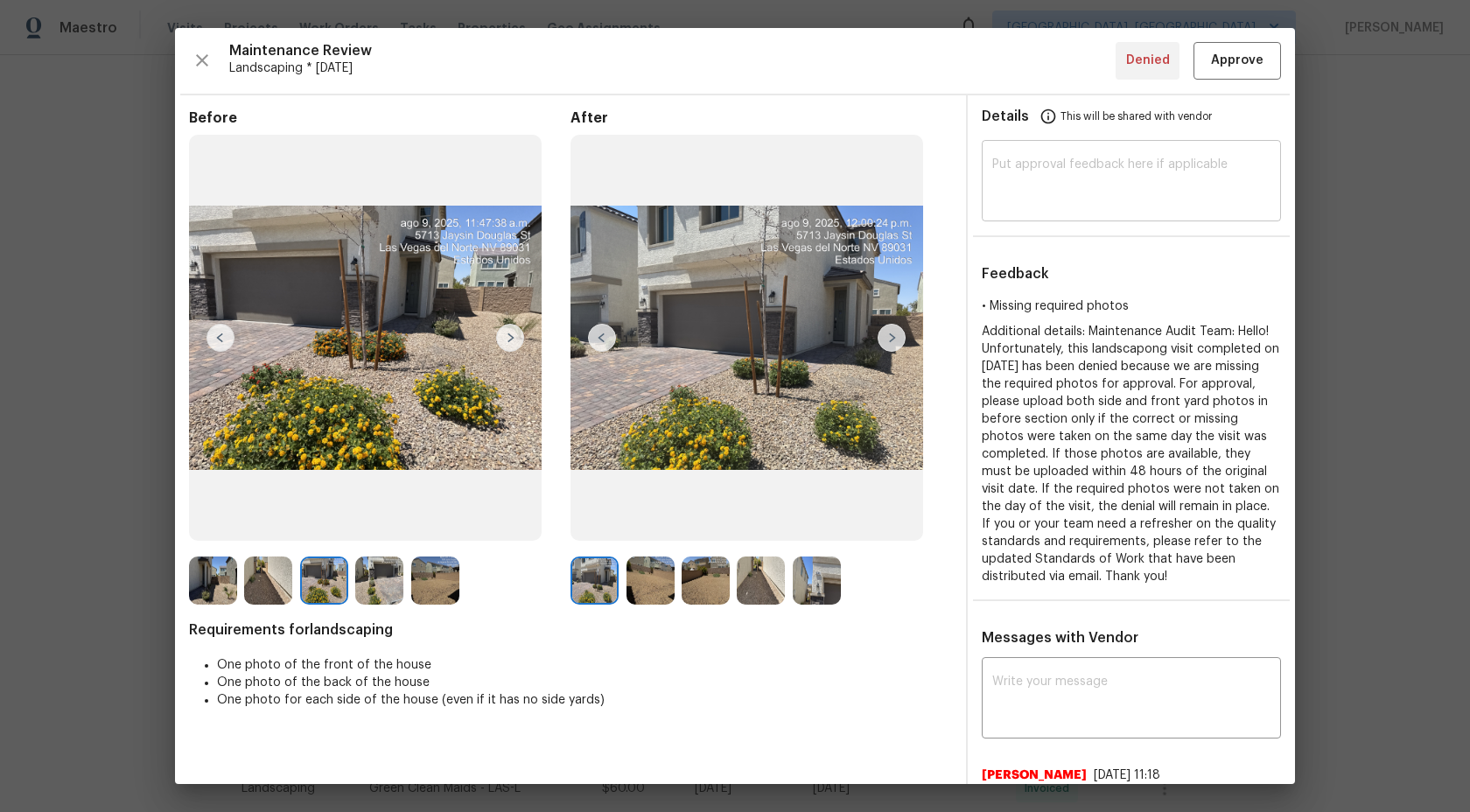
click at [1061, 165] on textarea at bounding box center [1131, 183] width 278 height 49
paste textarea "Maintenance Audit Team: Hi Team This visit has been approved after further audi…"
type textarea "Maintenance Audit Team: Hi Team This visit has been approved after further audi…"
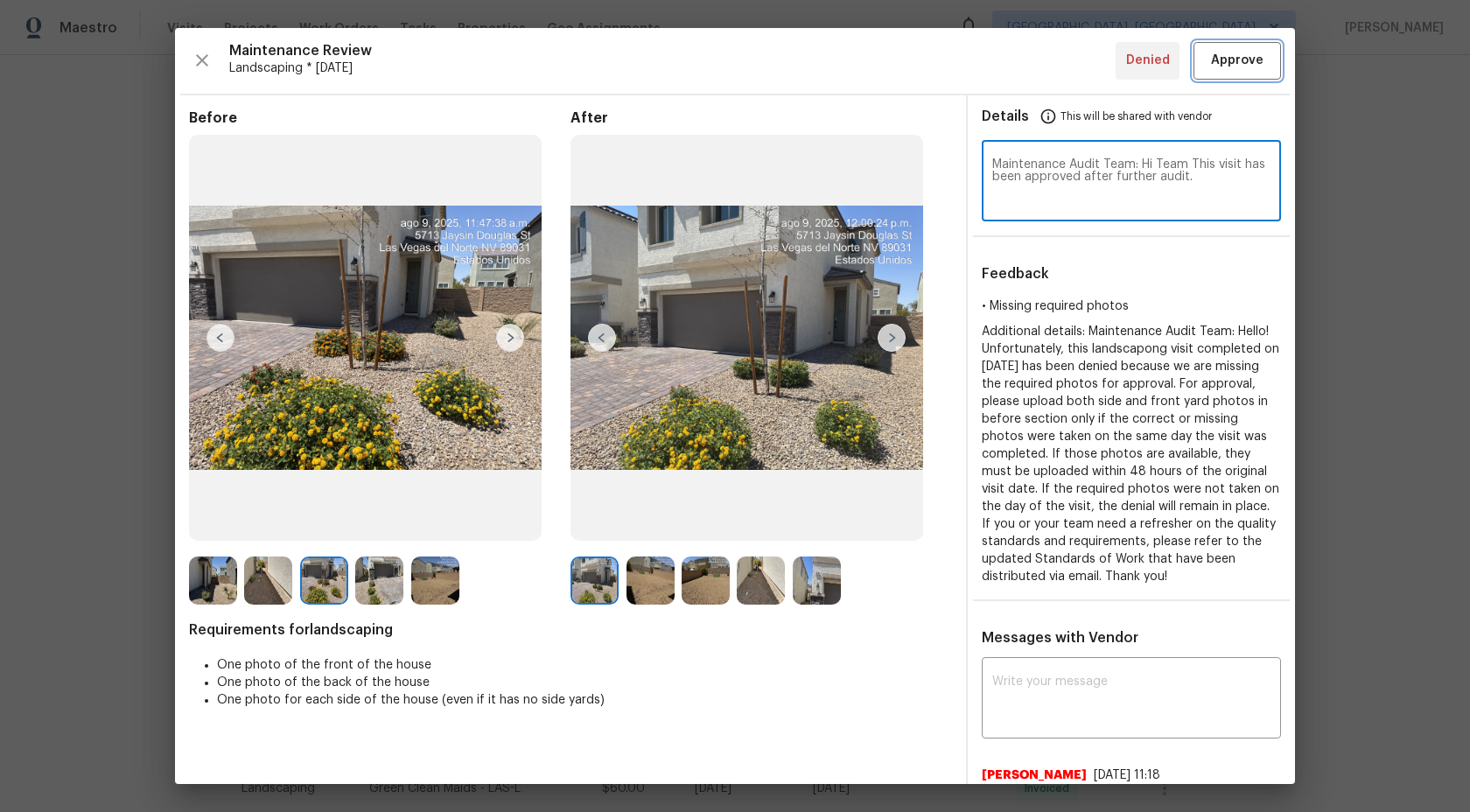
click at [1238, 69] on span "Approve" at bounding box center [1238, 60] width 52 height 22
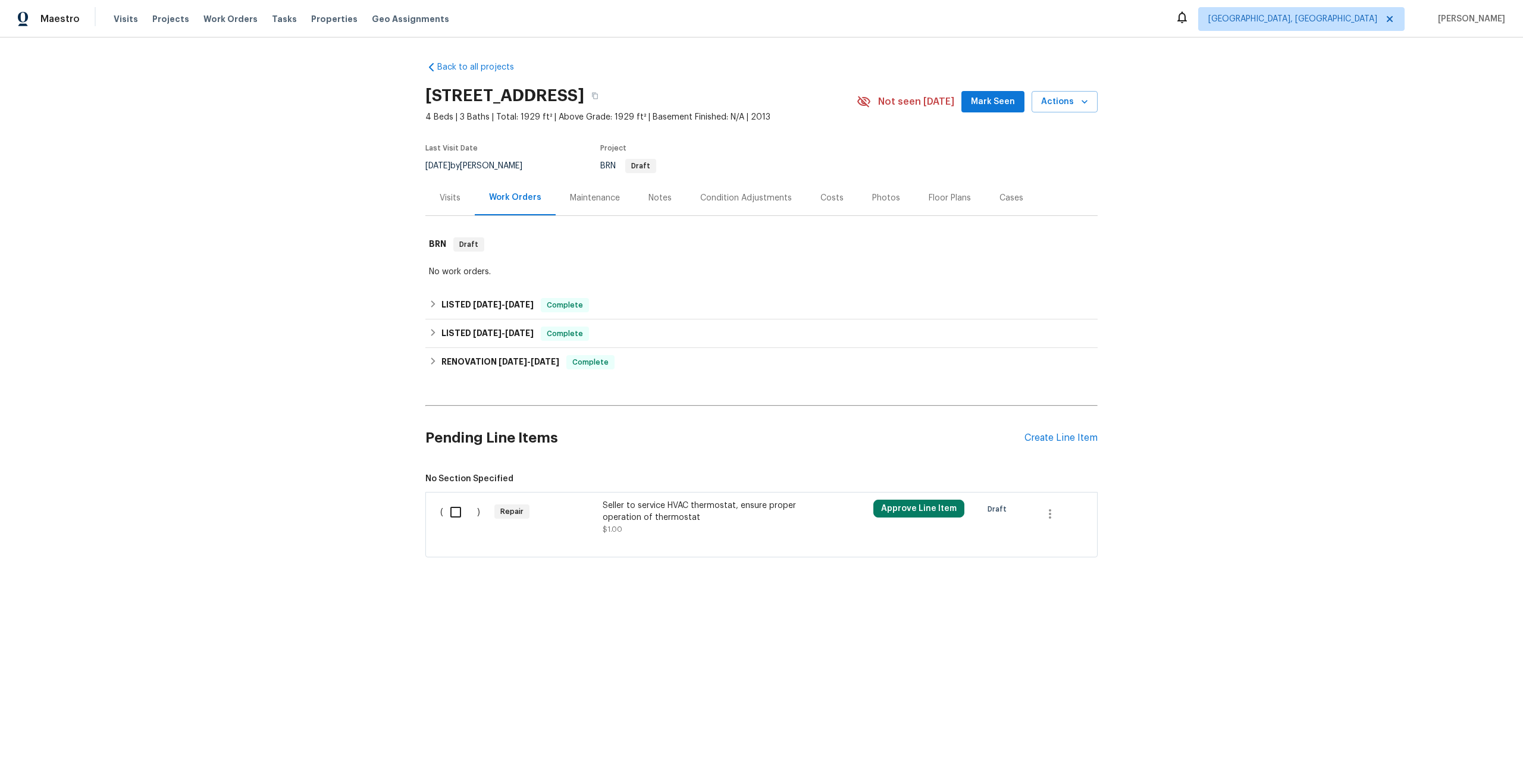
click at [598, 203] on div "Maintenance" at bounding box center [595, 198] width 50 height 12
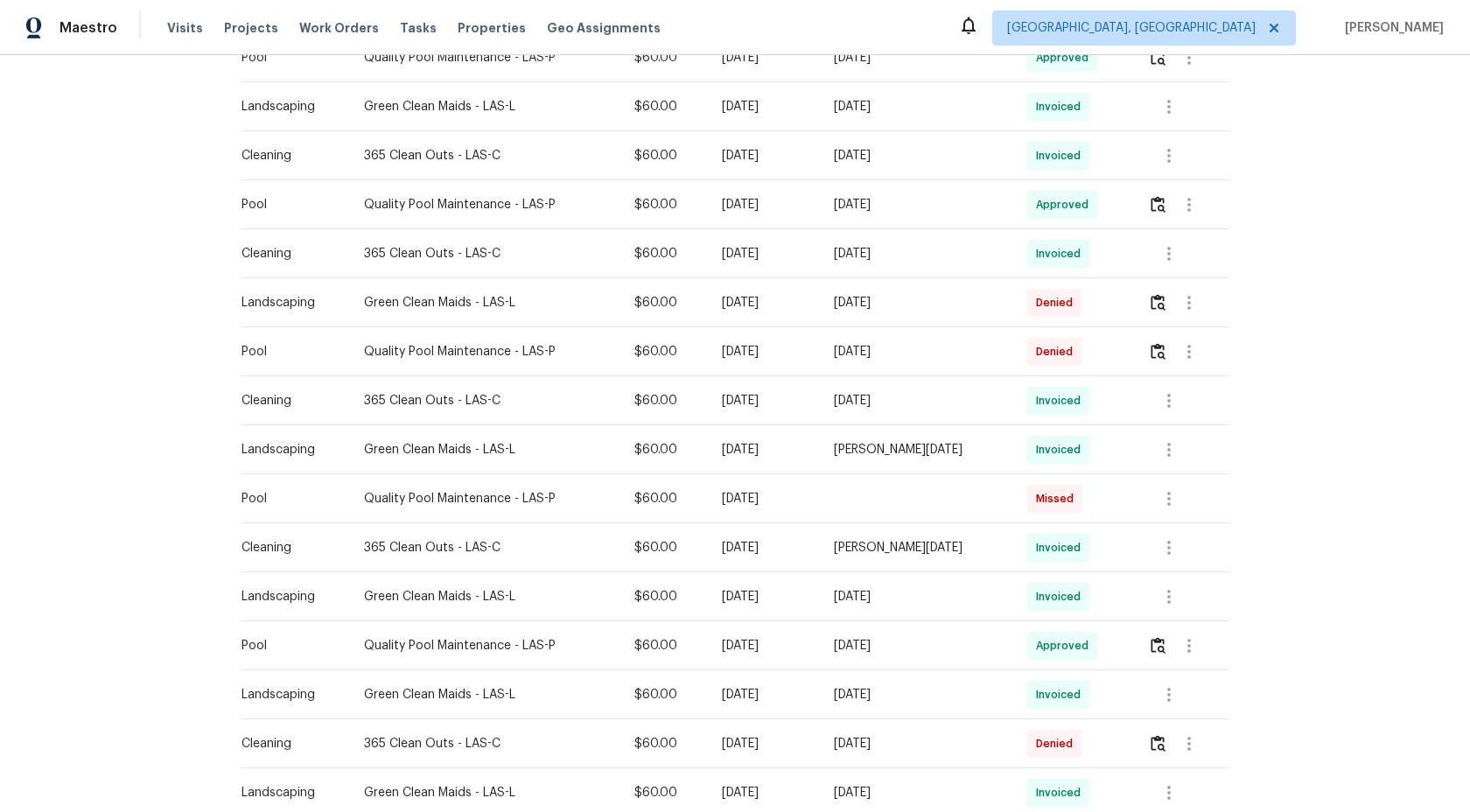
scroll to position [519, 0]
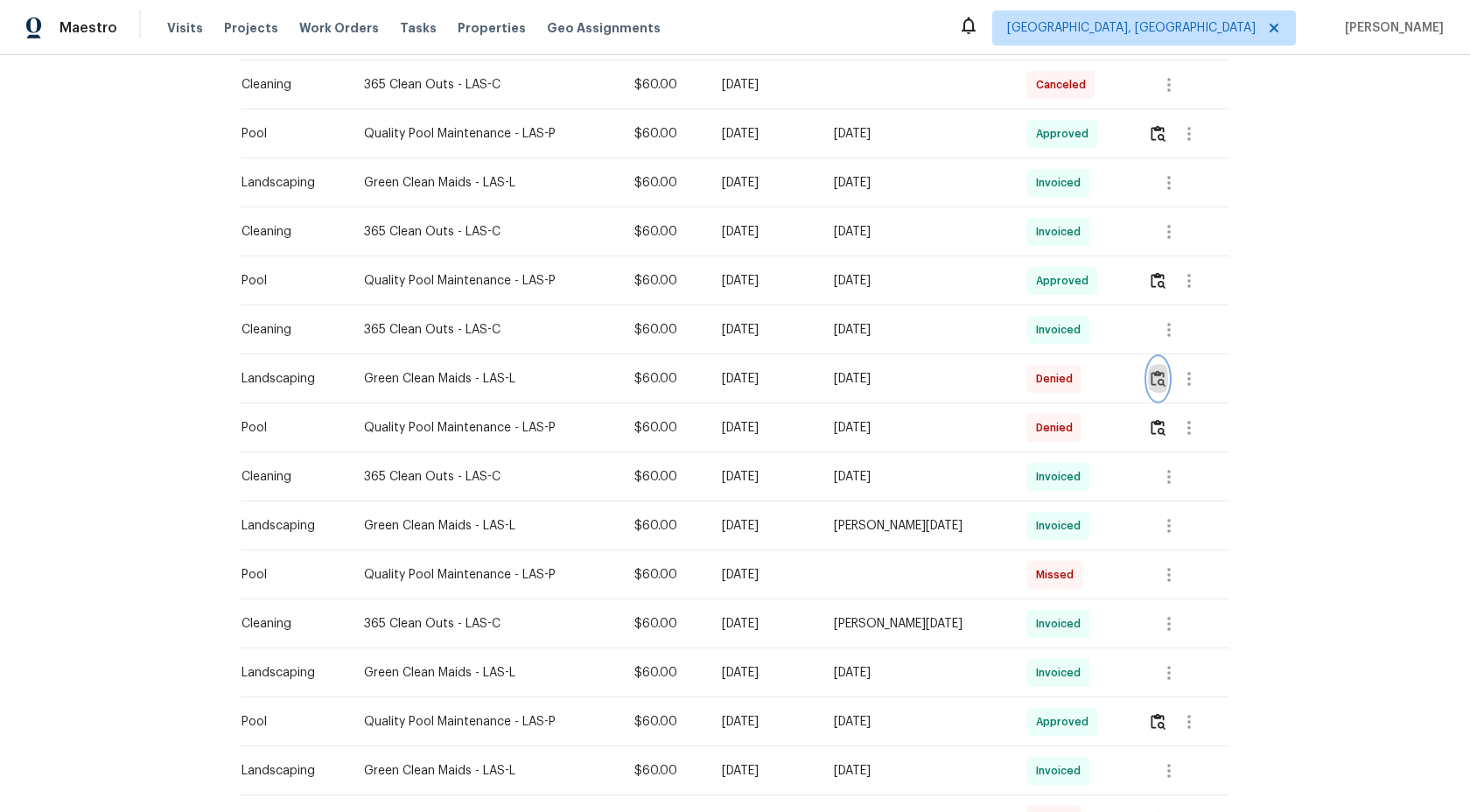
click at [1158, 379] on img "button" at bounding box center [1158, 378] width 15 height 17
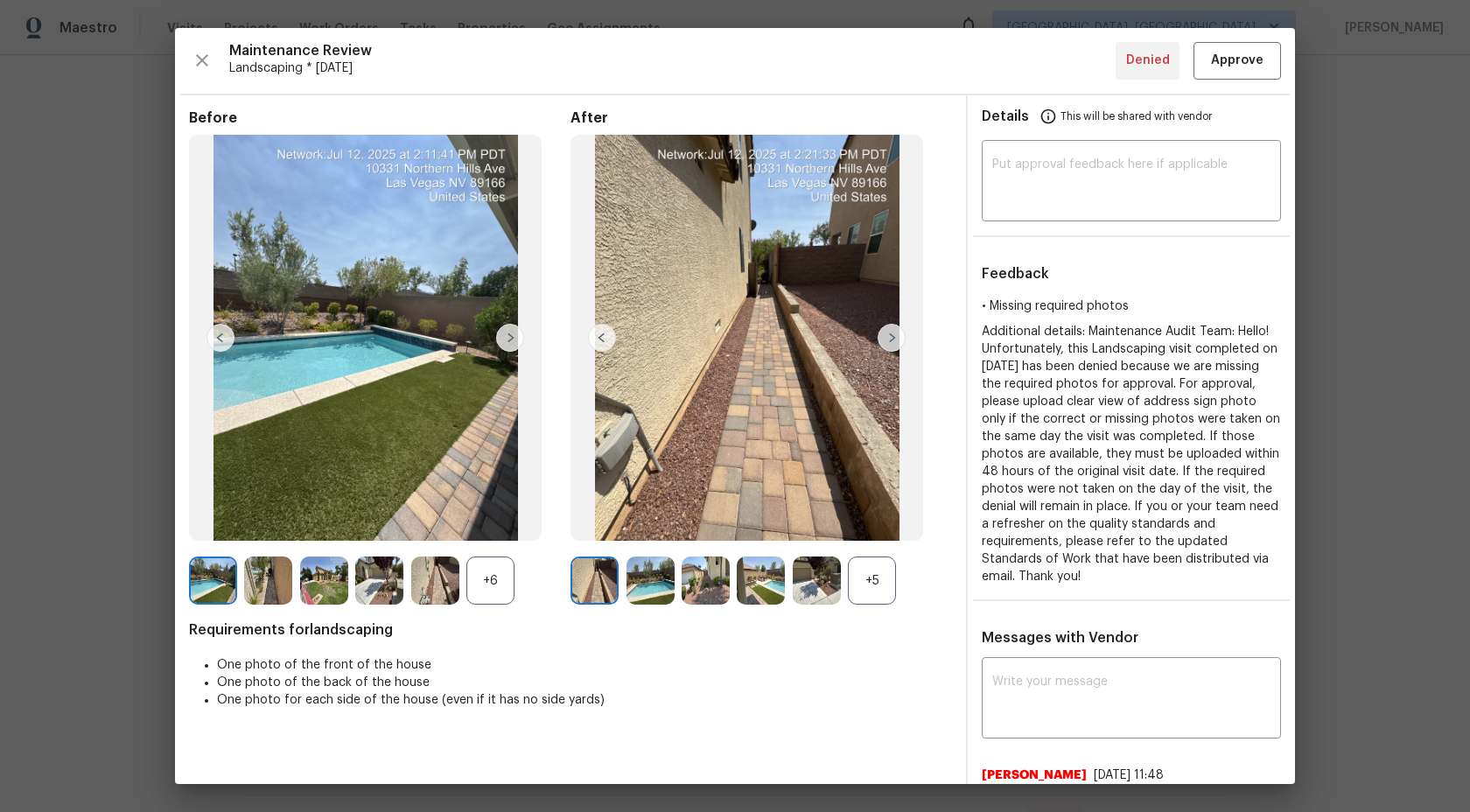
scroll to position [503, 0]
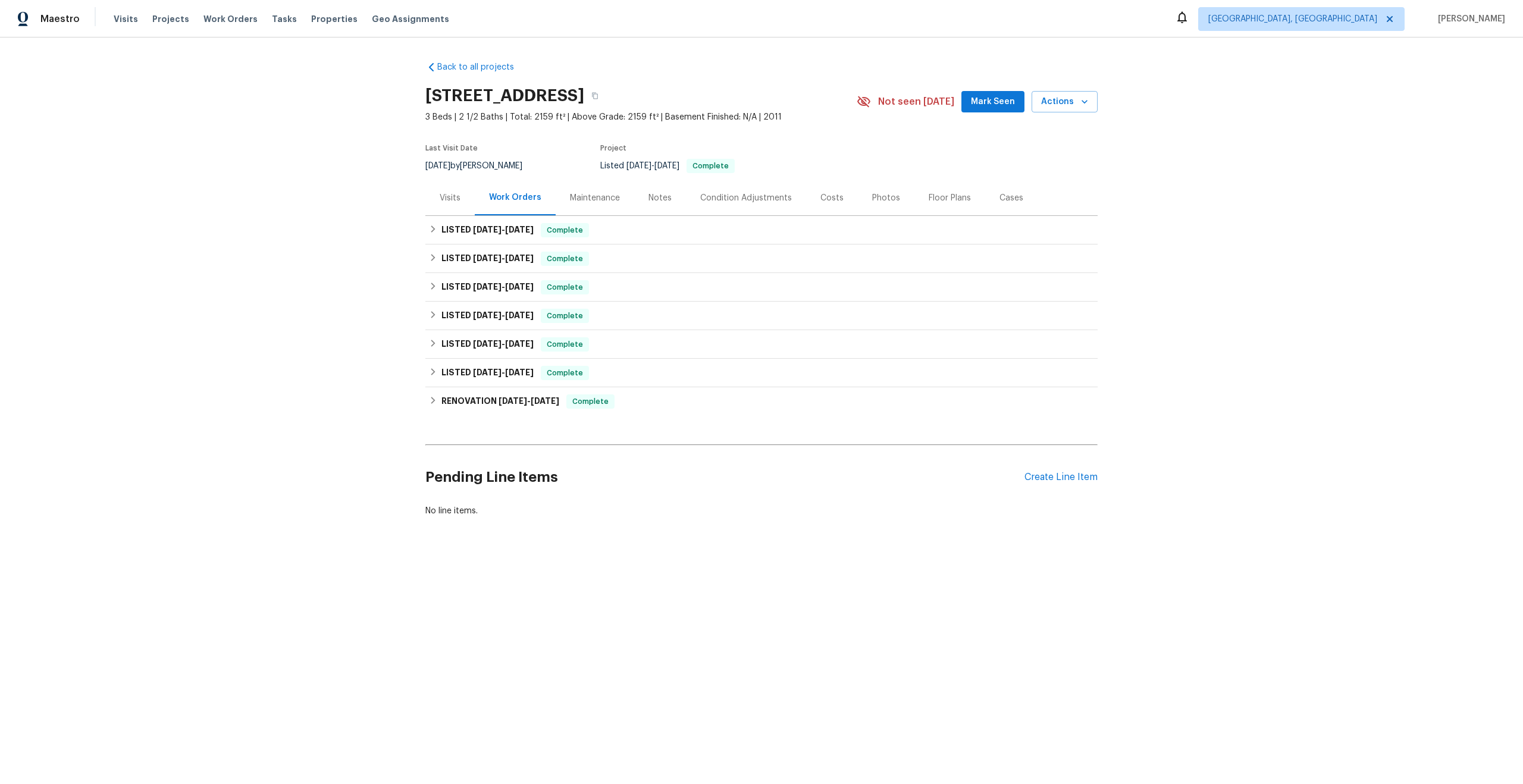
click at [584, 197] on div "Maintenance" at bounding box center [595, 198] width 50 height 12
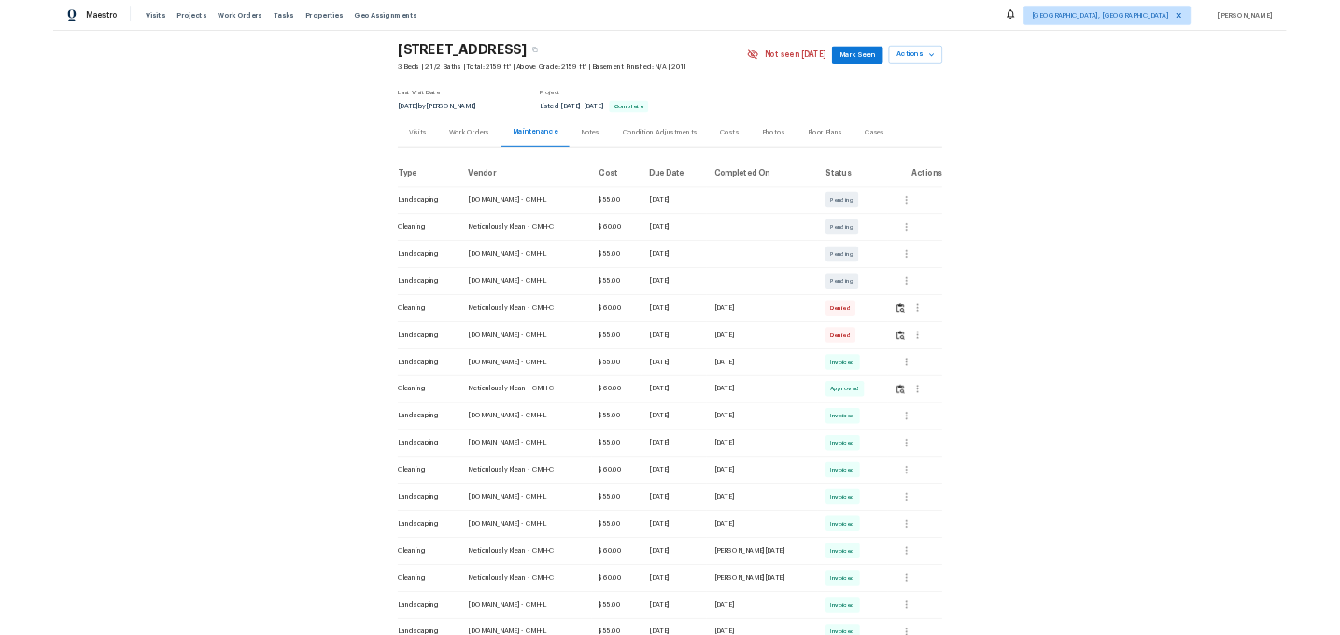
scroll to position [55, 0]
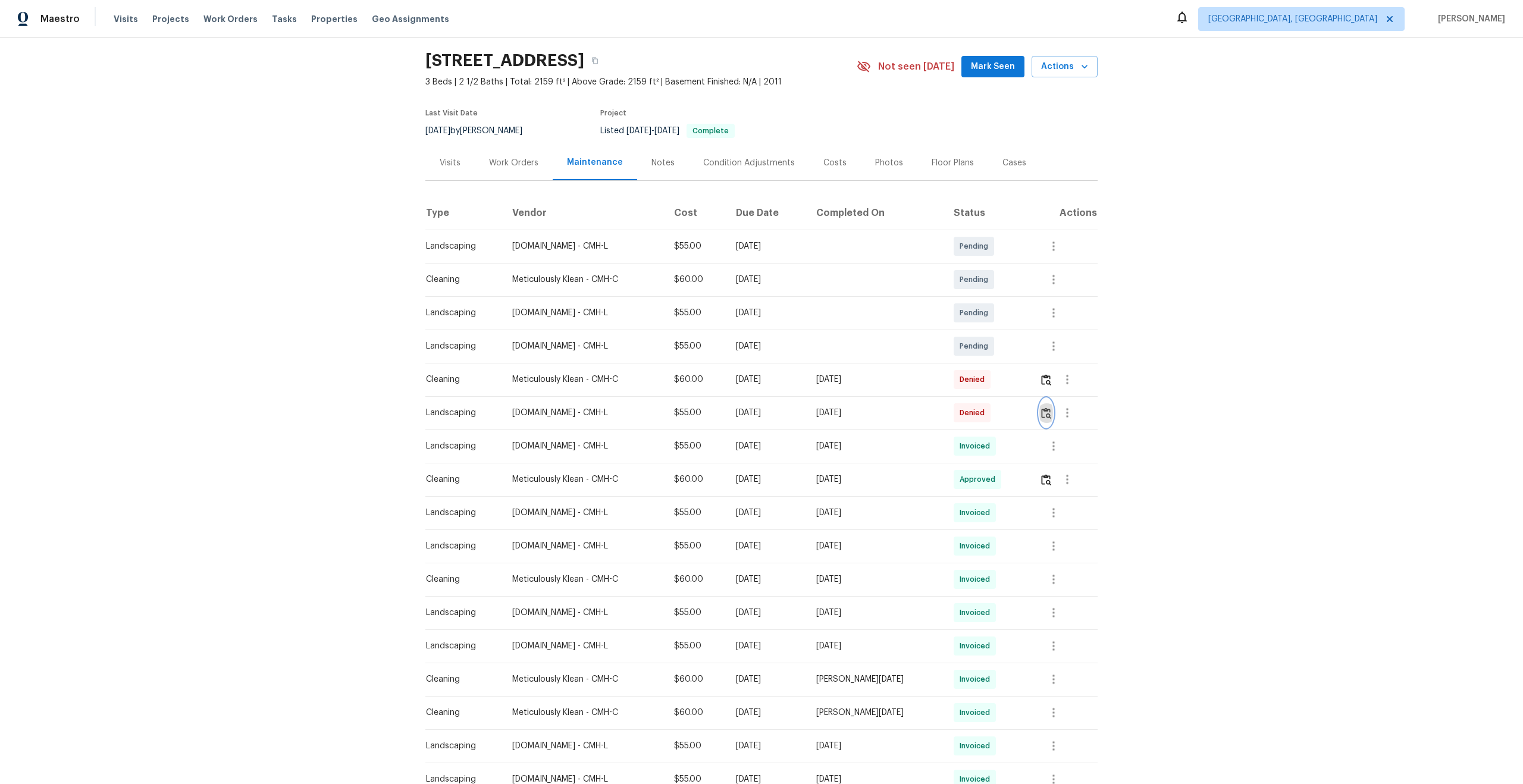
click at [1051, 411] on img "button" at bounding box center [1047, 413] width 10 height 11
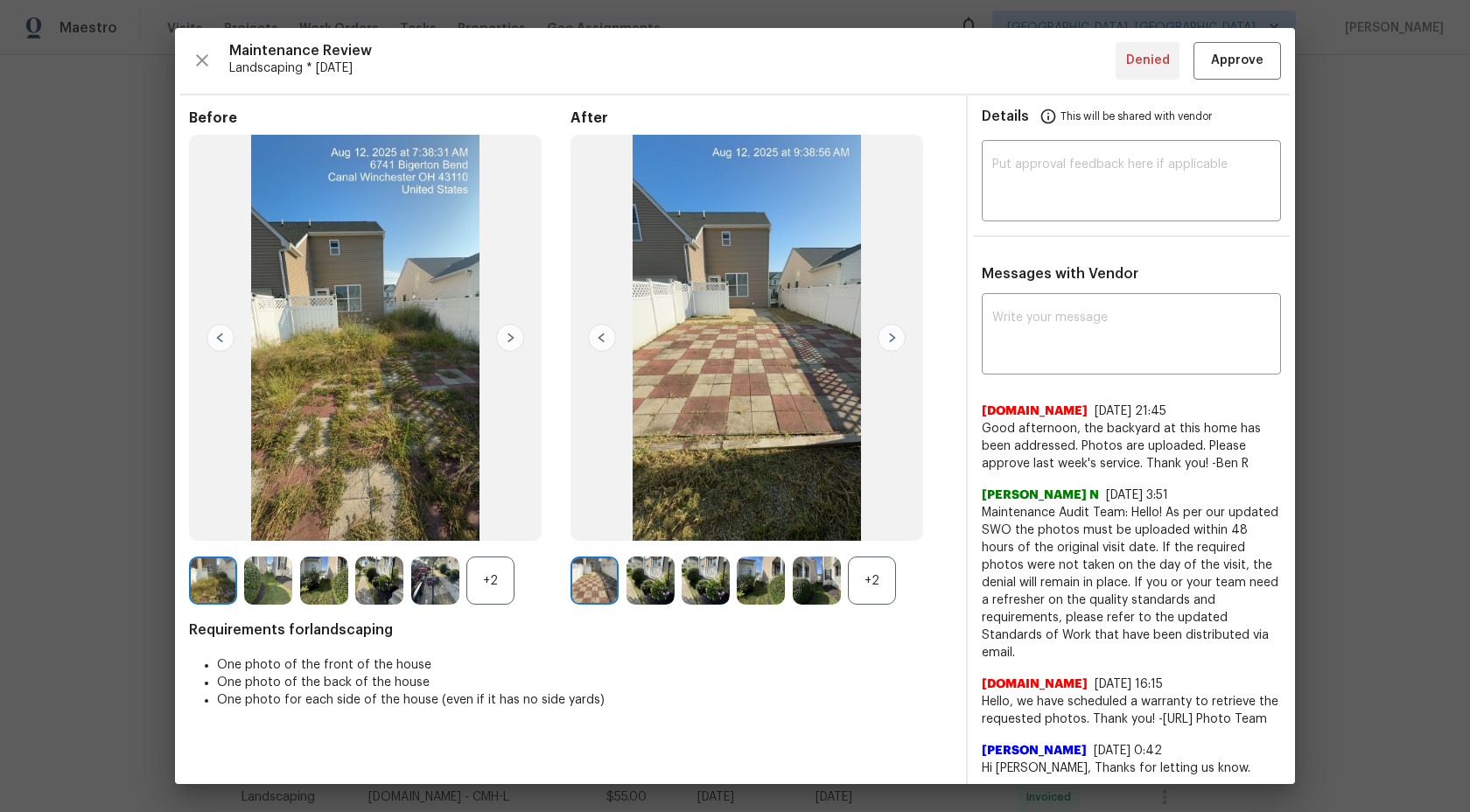
click at [881, 587] on div "+2" at bounding box center [871, 580] width 48 height 48
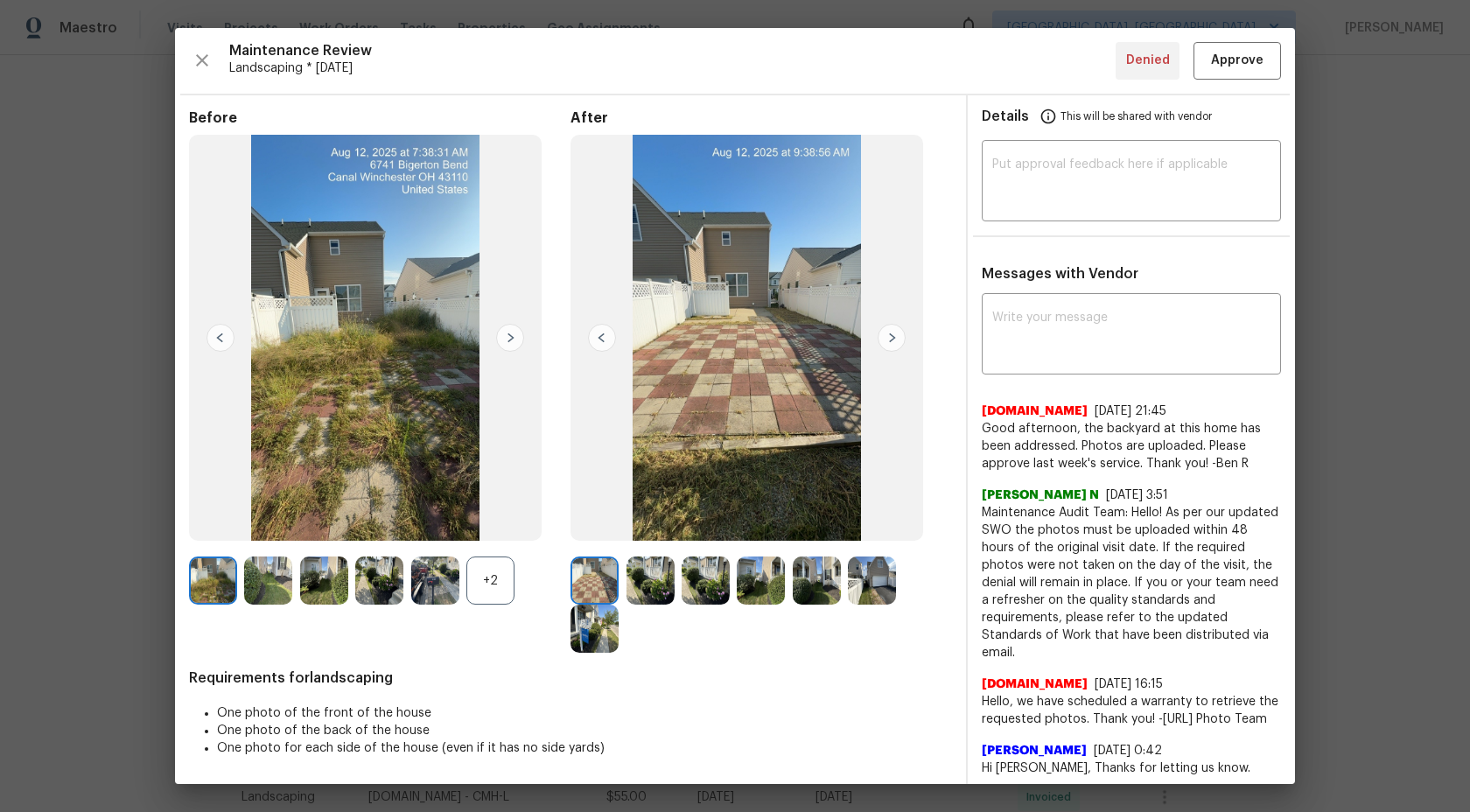
click at [489, 568] on div "+2" at bounding box center [490, 580] width 48 height 48
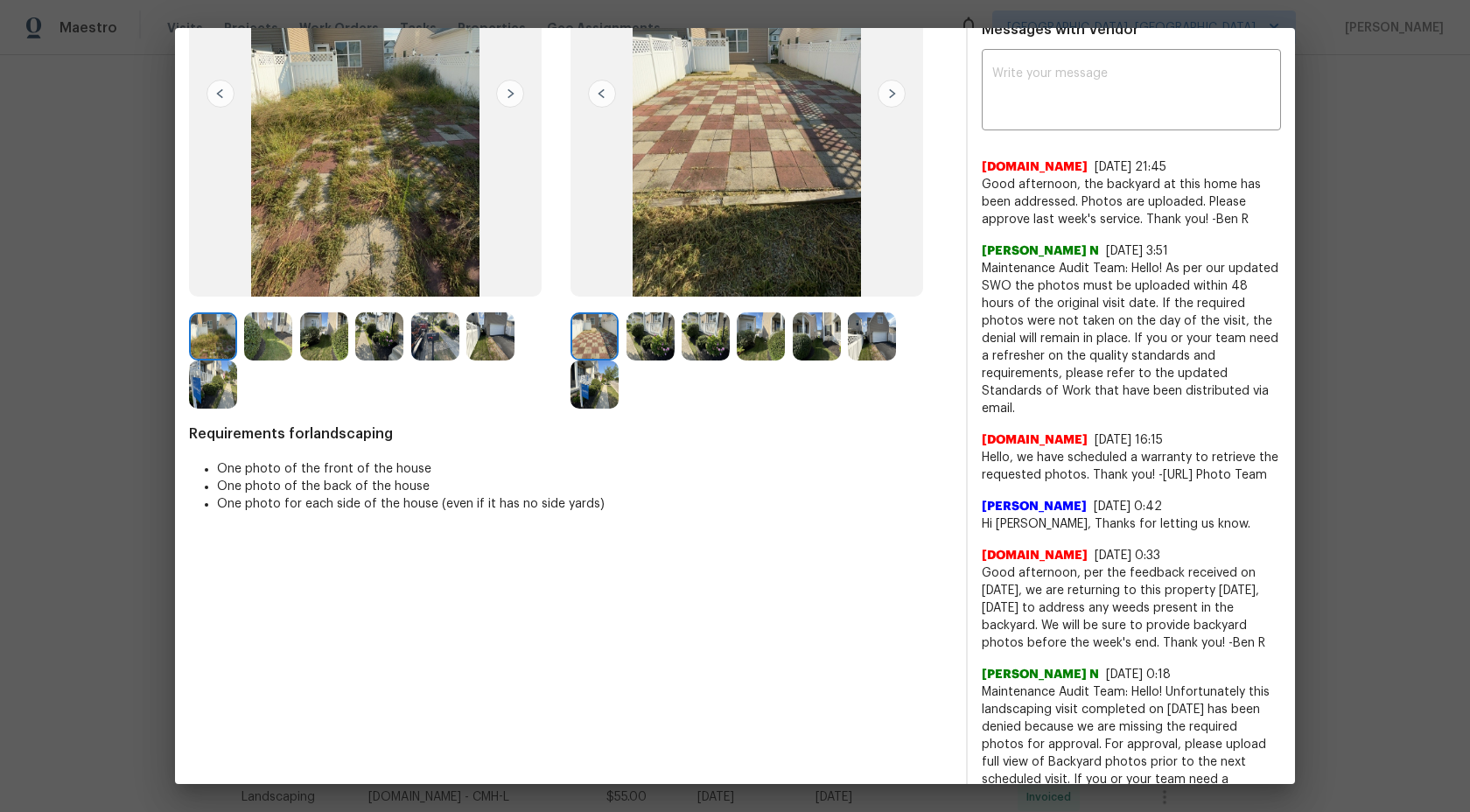
scroll to position [83, 0]
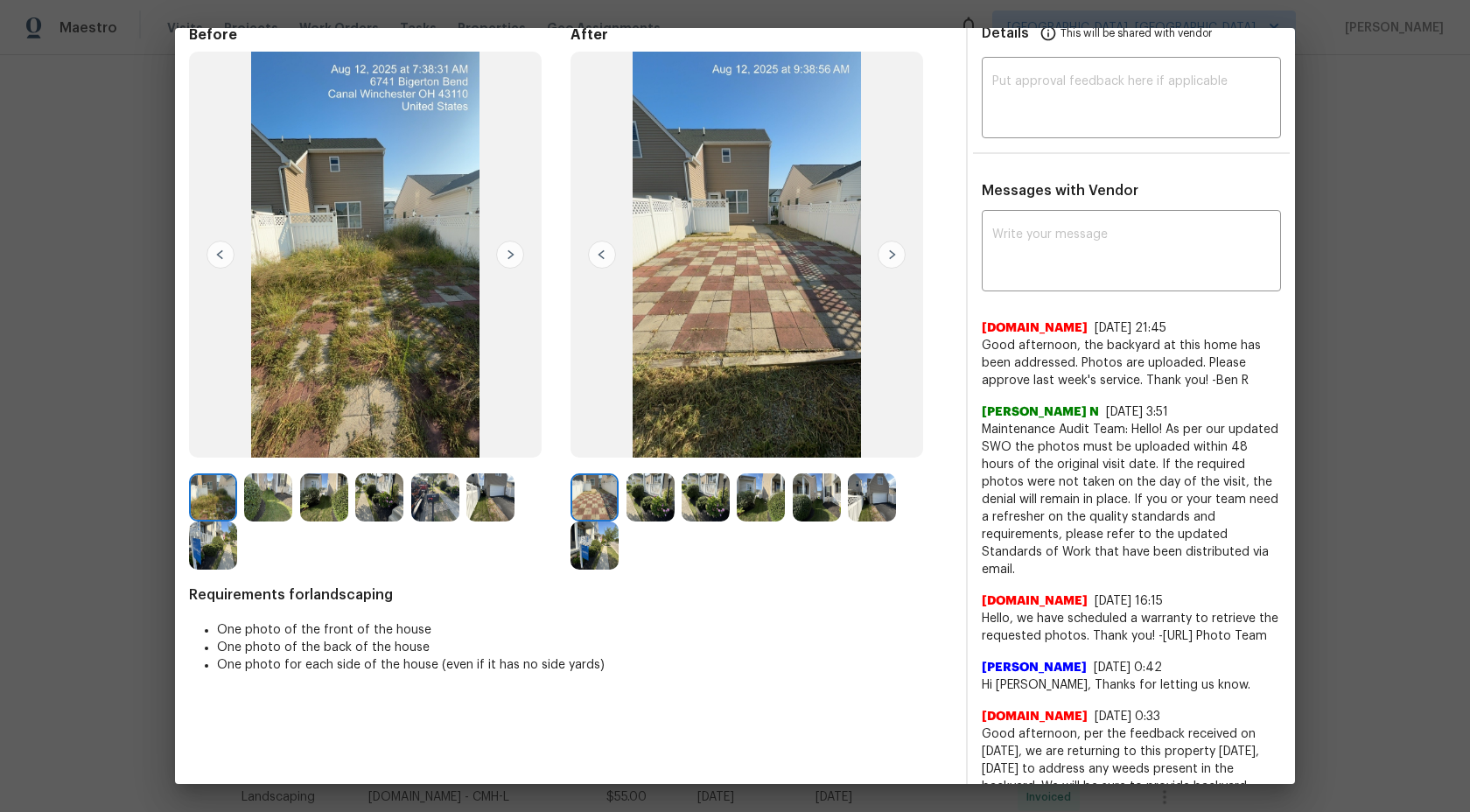
click at [892, 256] on img at bounding box center [892, 255] width 28 height 28
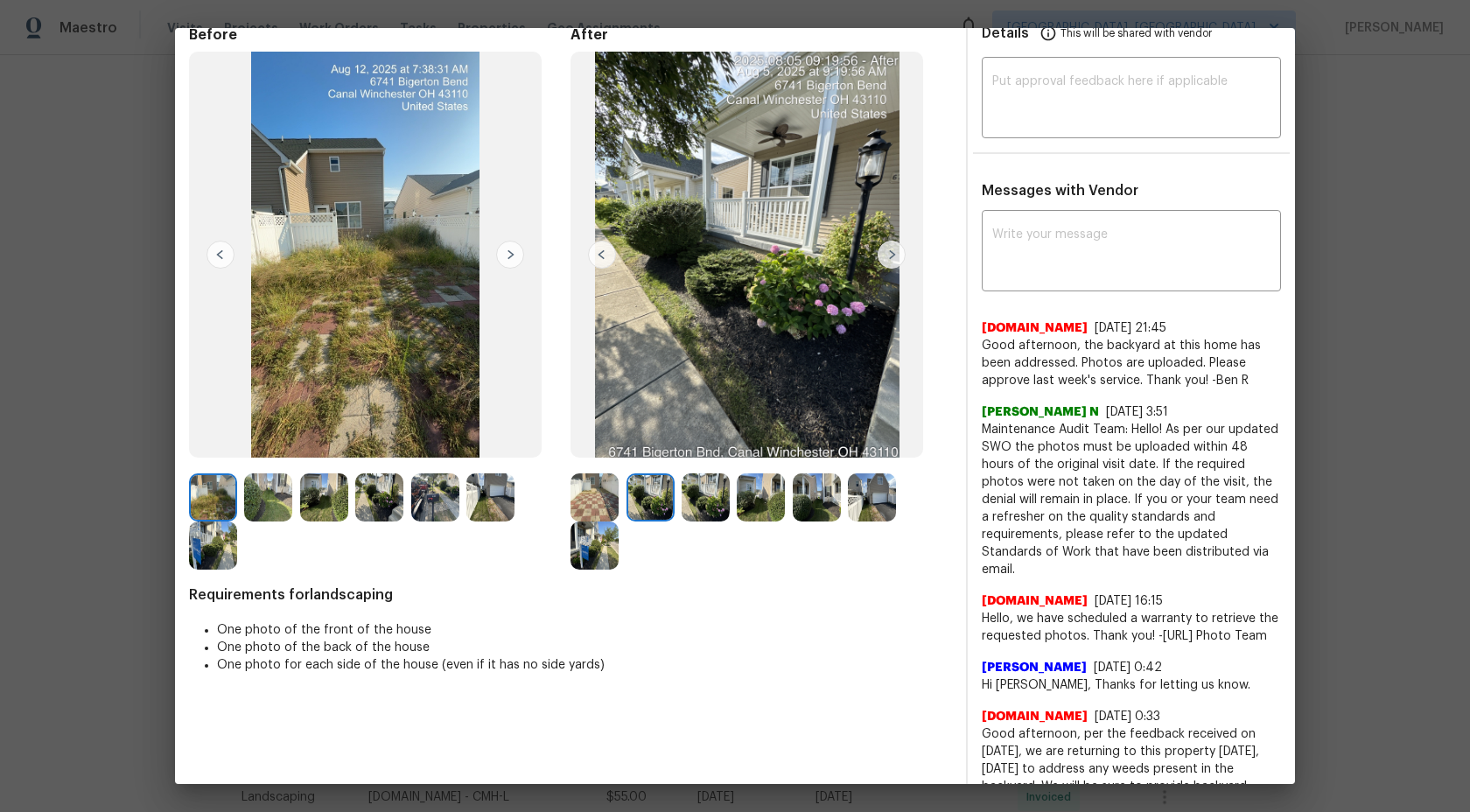
click at [632, 513] on img at bounding box center [650, 496] width 48 height 48
click at [661, 479] on img at bounding box center [650, 496] width 48 height 48
click at [591, 491] on img at bounding box center [594, 496] width 48 height 48
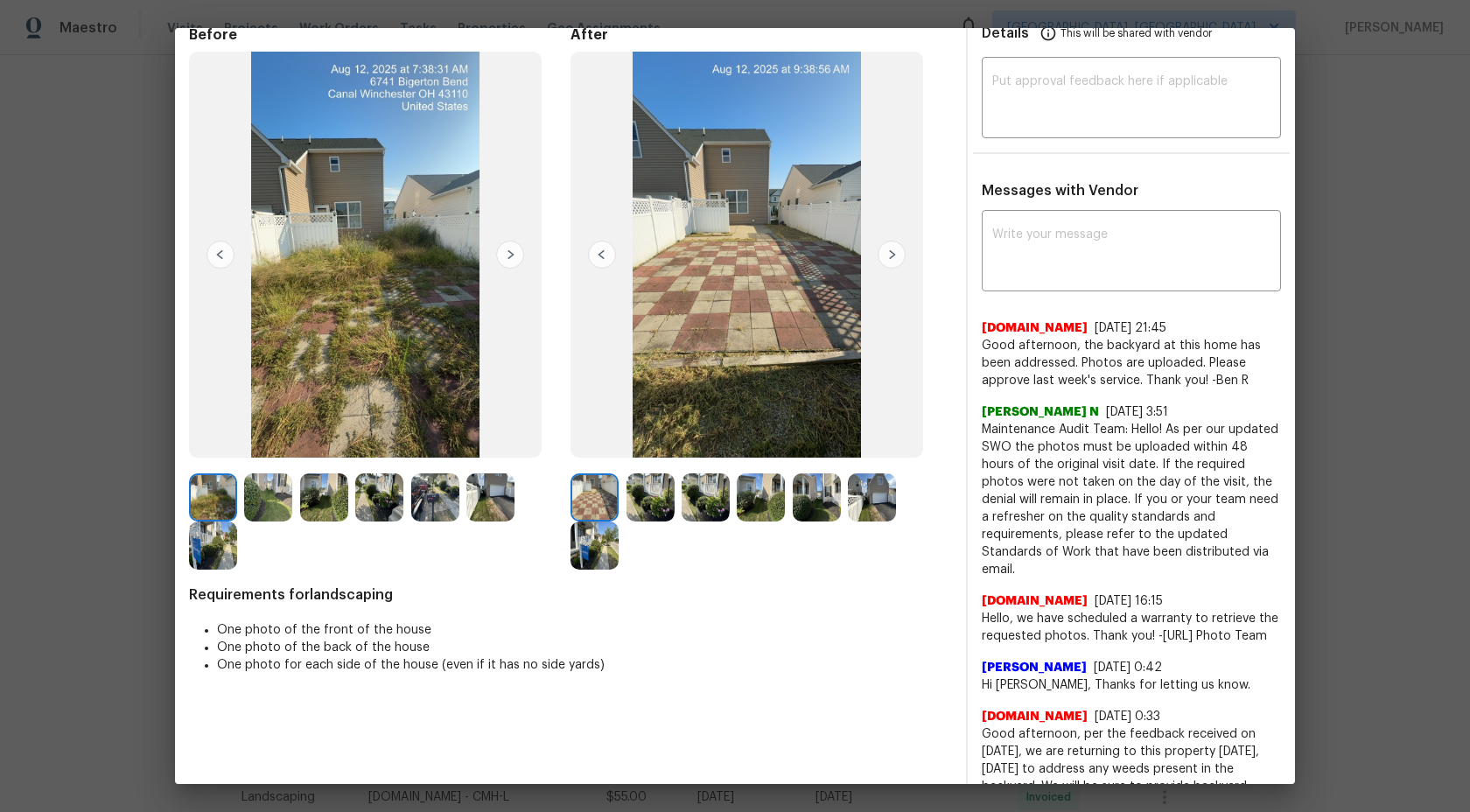
click at [644, 500] on img at bounding box center [650, 496] width 48 height 48
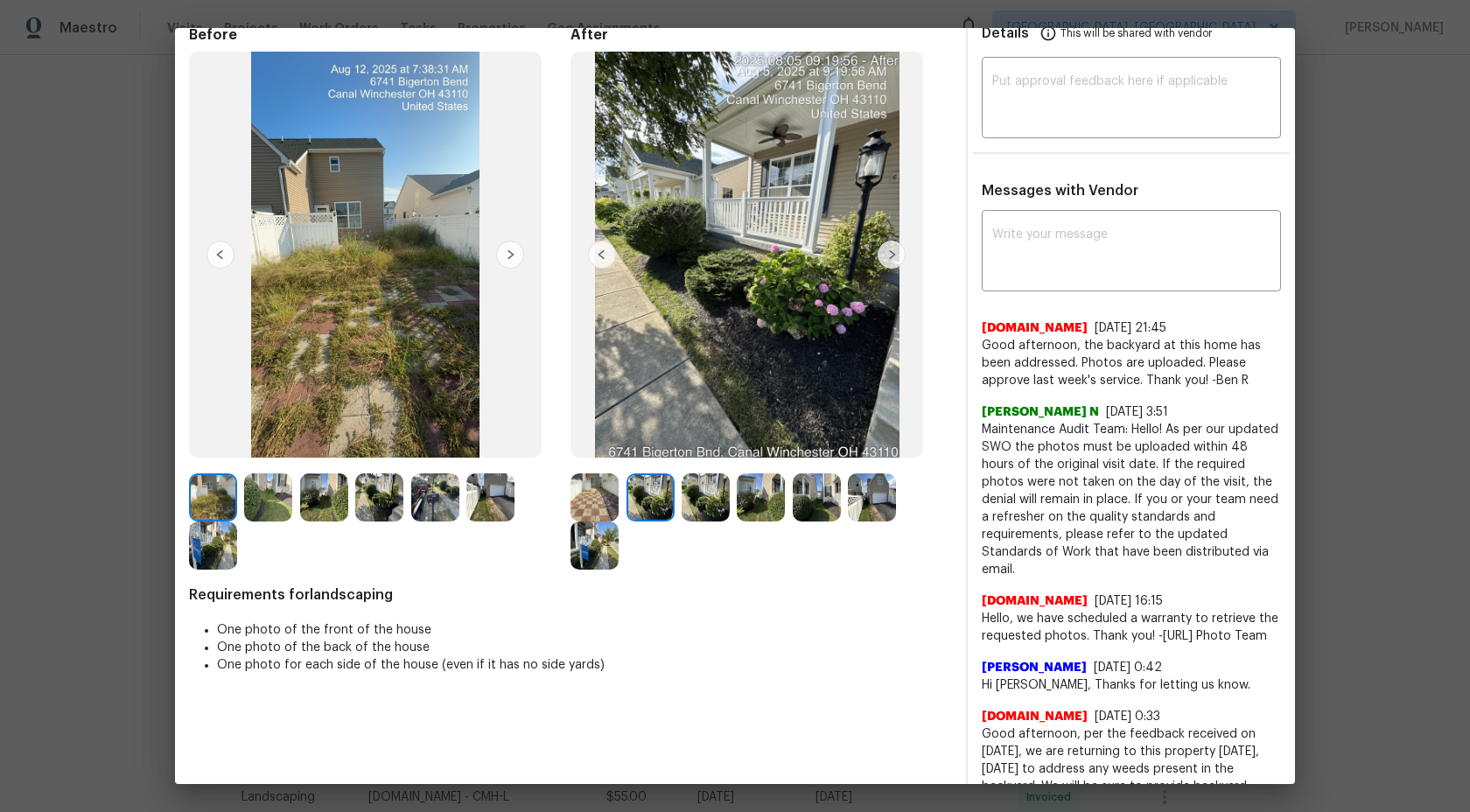
click at [697, 507] on img at bounding box center [705, 496] width 48 height 48
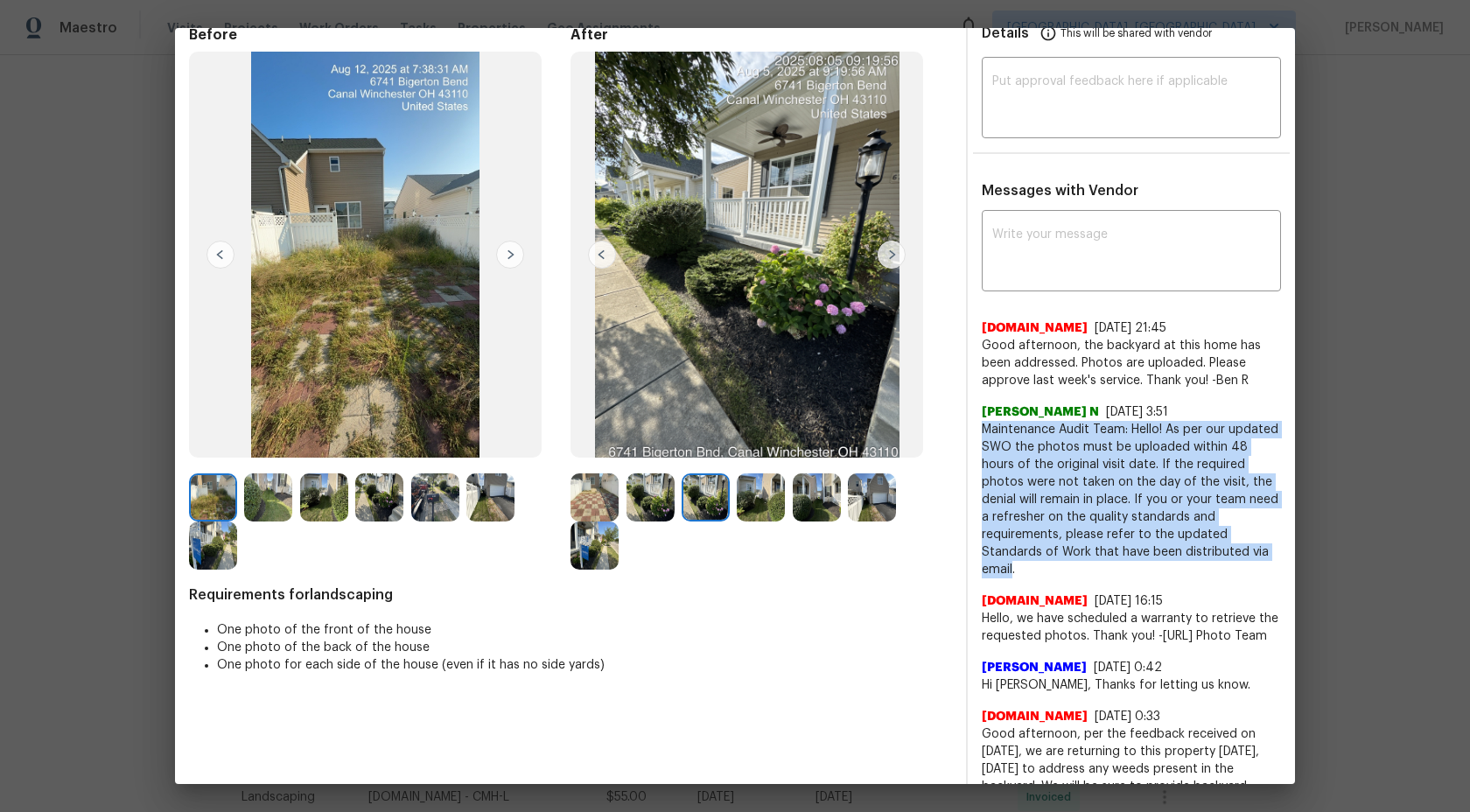
drag, startPoint x: 1013, startPoint y: 572, endPoint x: 976, endPoint y: 428, distance: 148.7
click at [976, 428] on div "x ​ Lawn.com 8/12/25, 21:45 Good afternoon, the backyard at this home has been …" at bounding box center [1131, 787] width 327 height 1144
copy span "Maintenance Audit Team: Hello! As per our updated SWO the photos must be upload…"
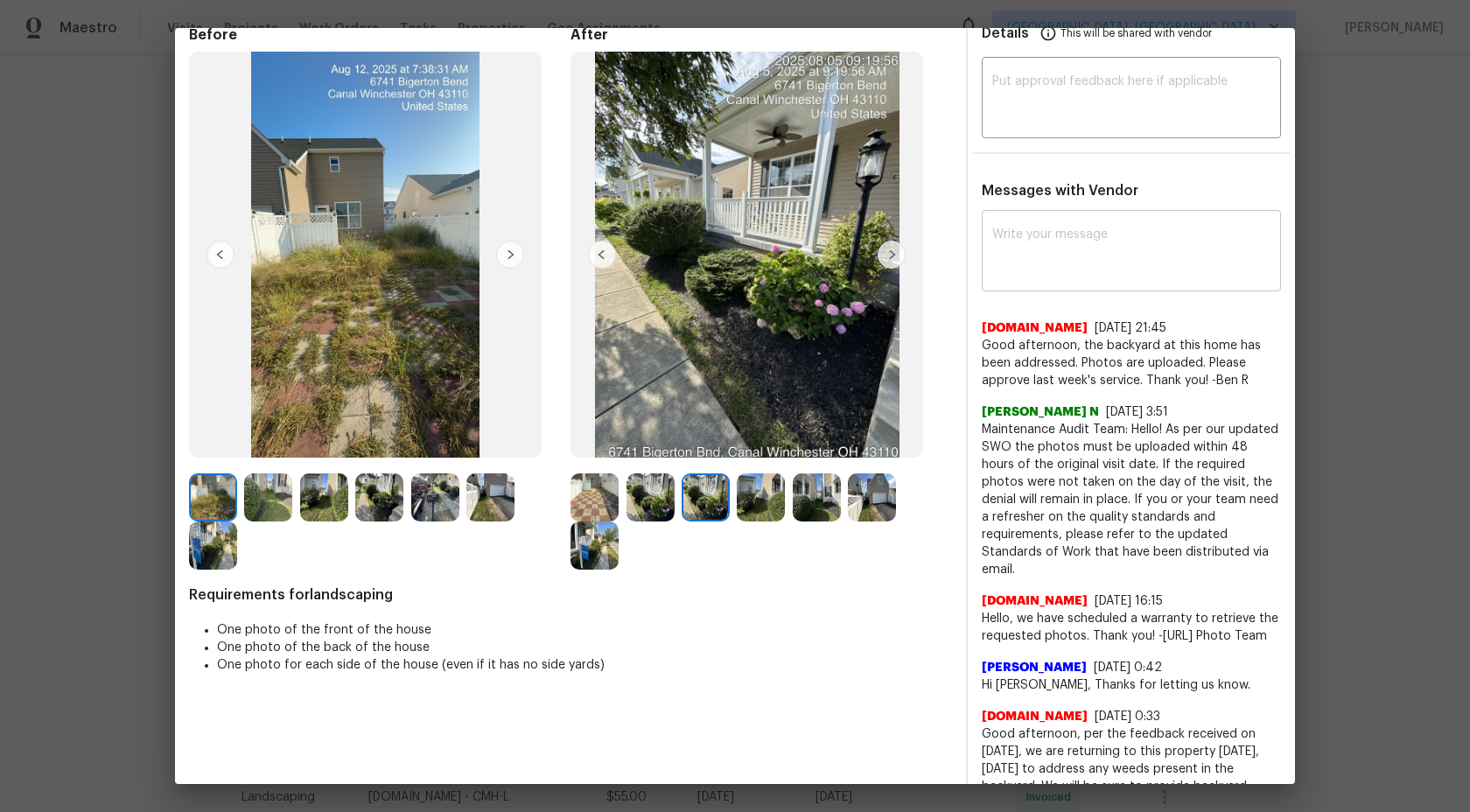
click at [1098, 236] on textarea at bounding box center [1131, 253] width 278 height 49
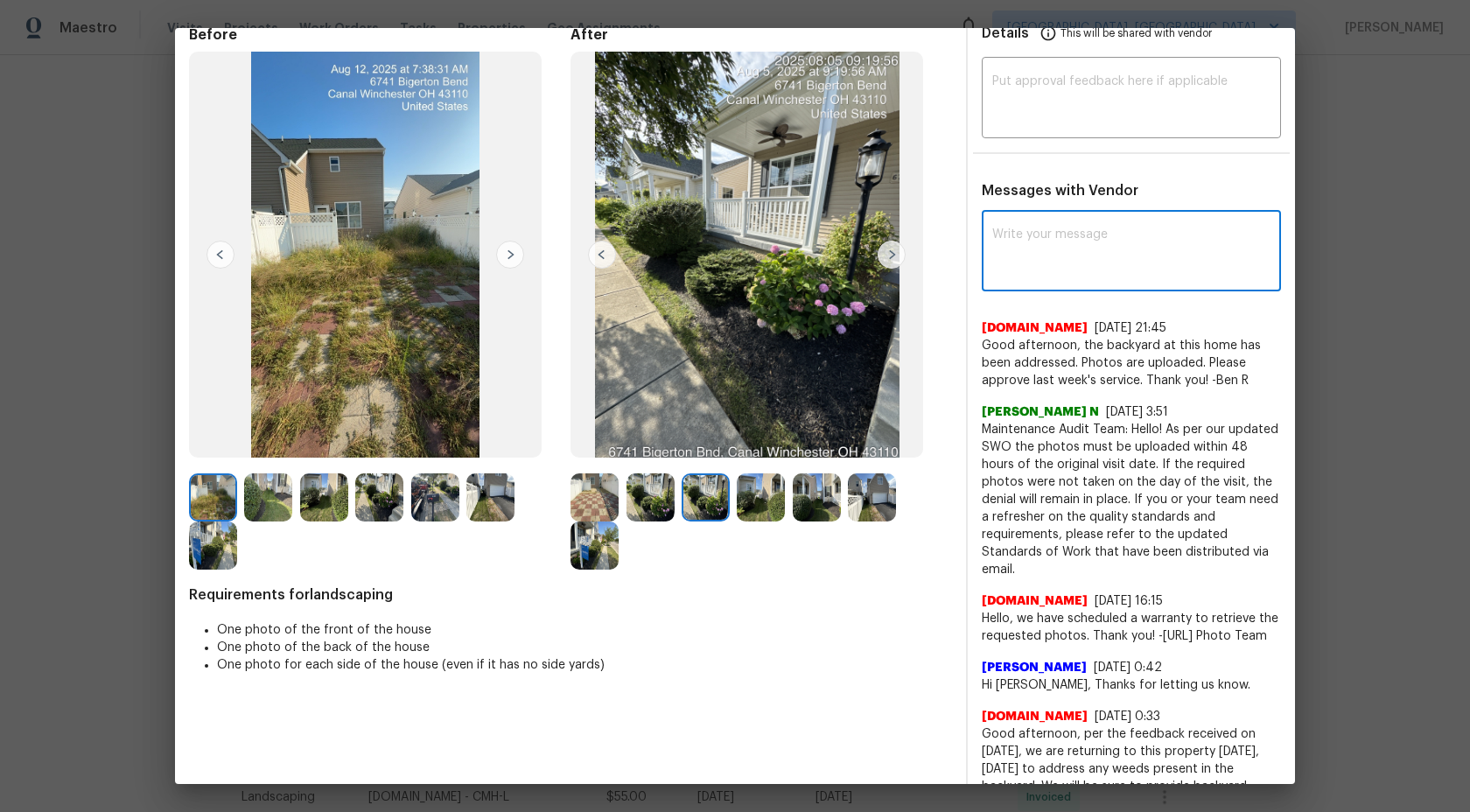
paste textarea "Maintenance Audit Team: Hello! As per our updated SWO the photos must be upload…"
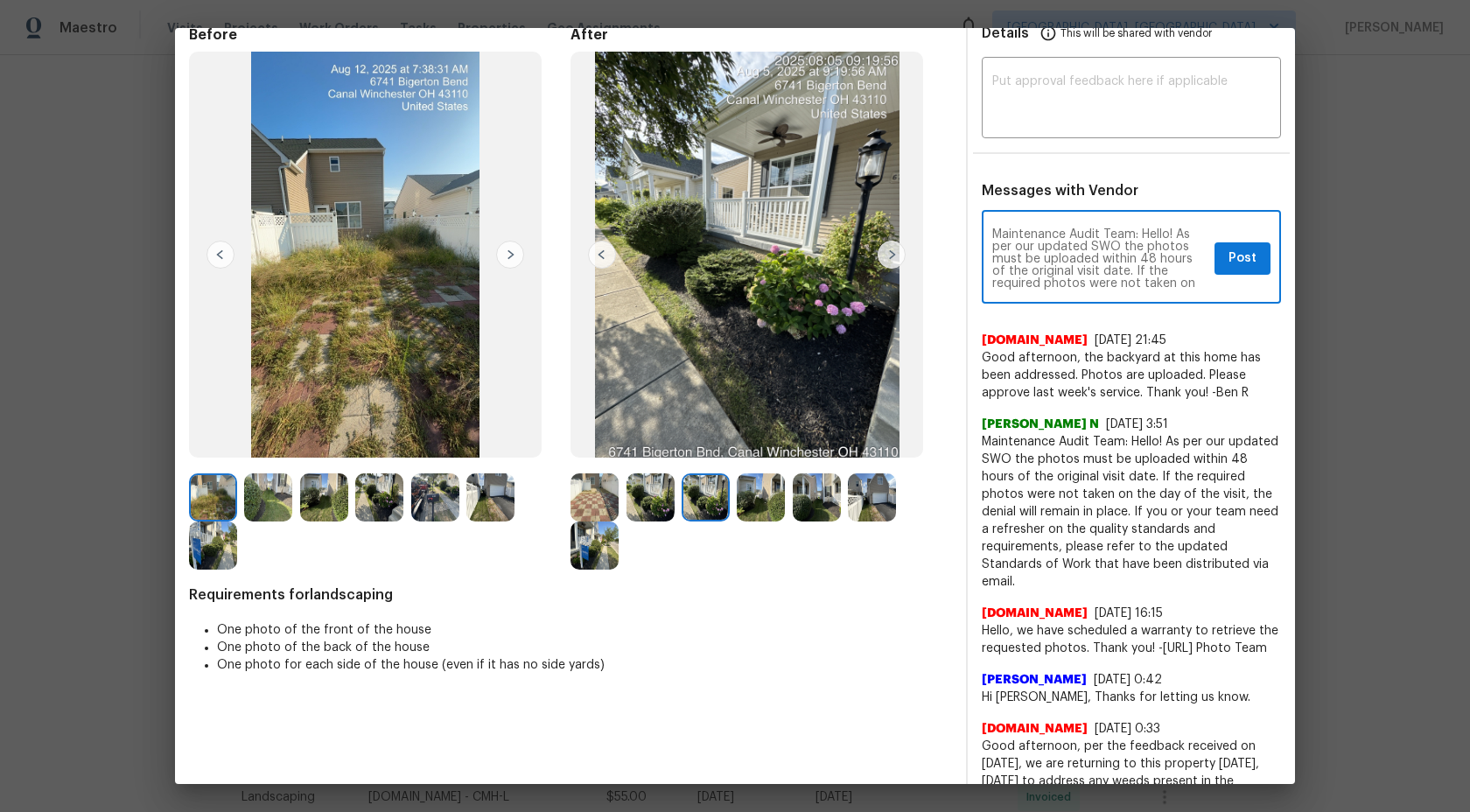
scroll to position [73, 0]
type textarea "Maintenance Audit Team: Hello! As per our updated SWO the photos must be upload…"
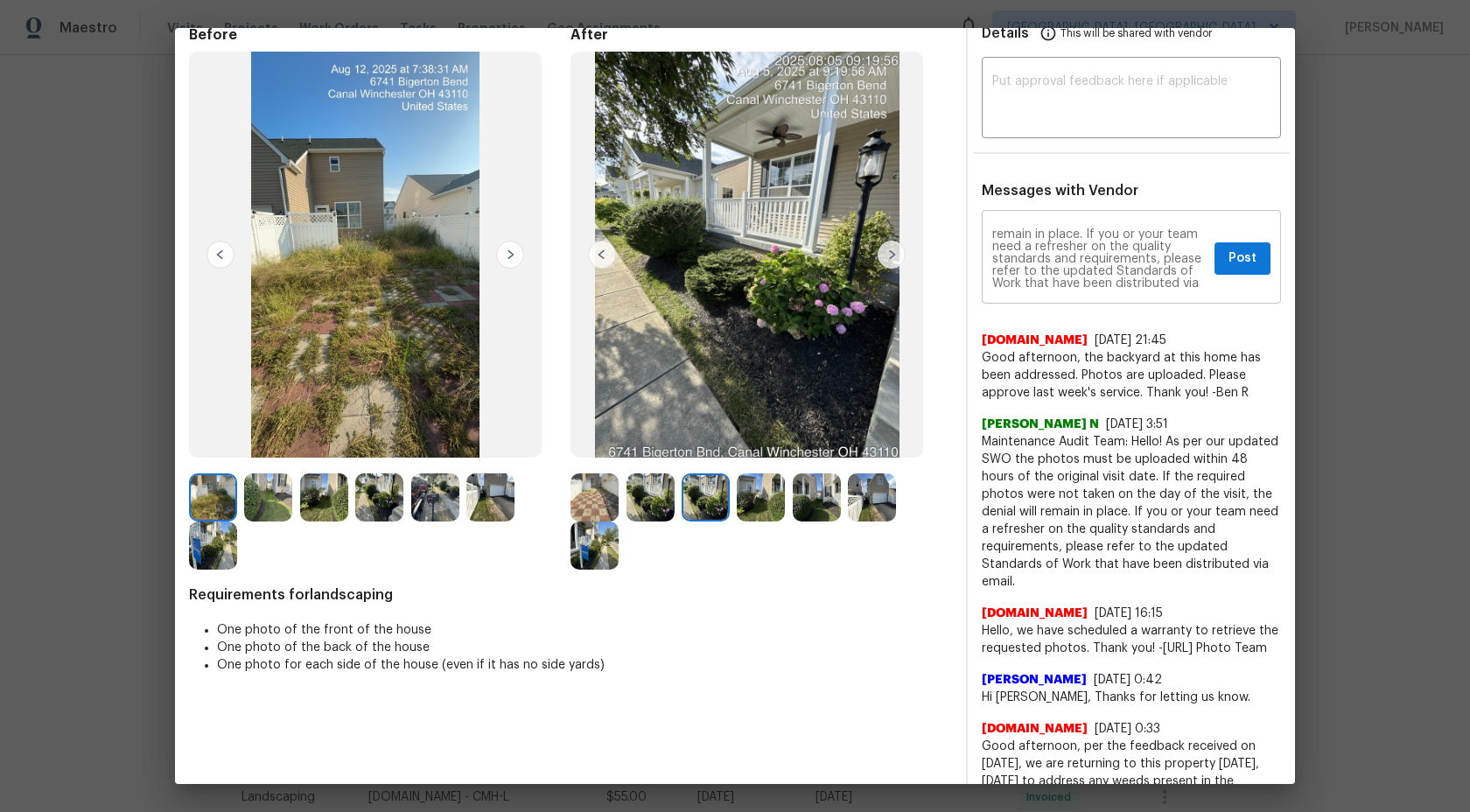
click at [1255, 273] on div "Maintenance Audit Team: Hello! As per our updated SWO the photos must be upload…" at bounding box center [1131, 258] width 299 height 89
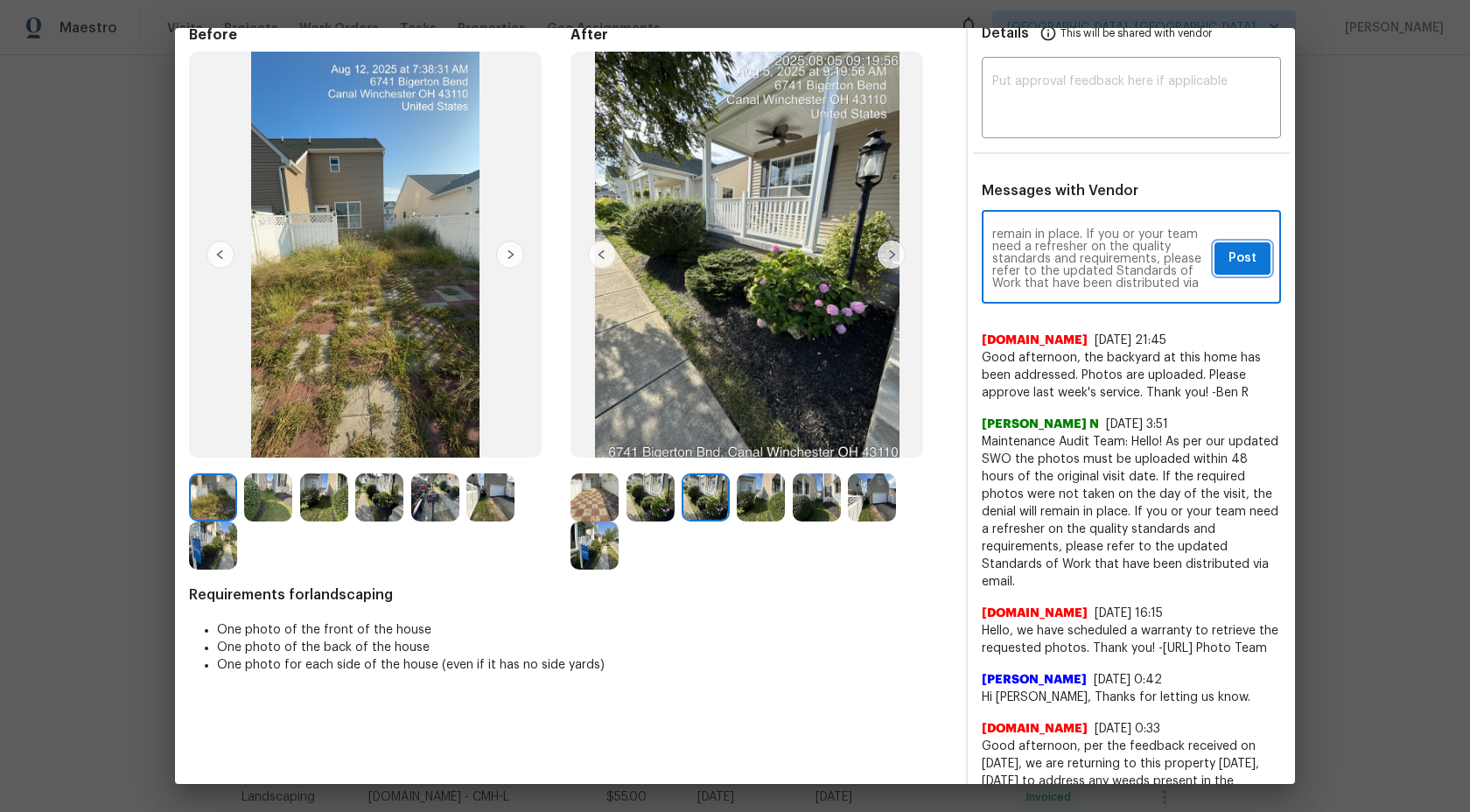
click at [1250, 259] on span "Post" at bounding box center [1243, 258] width 28 height 22
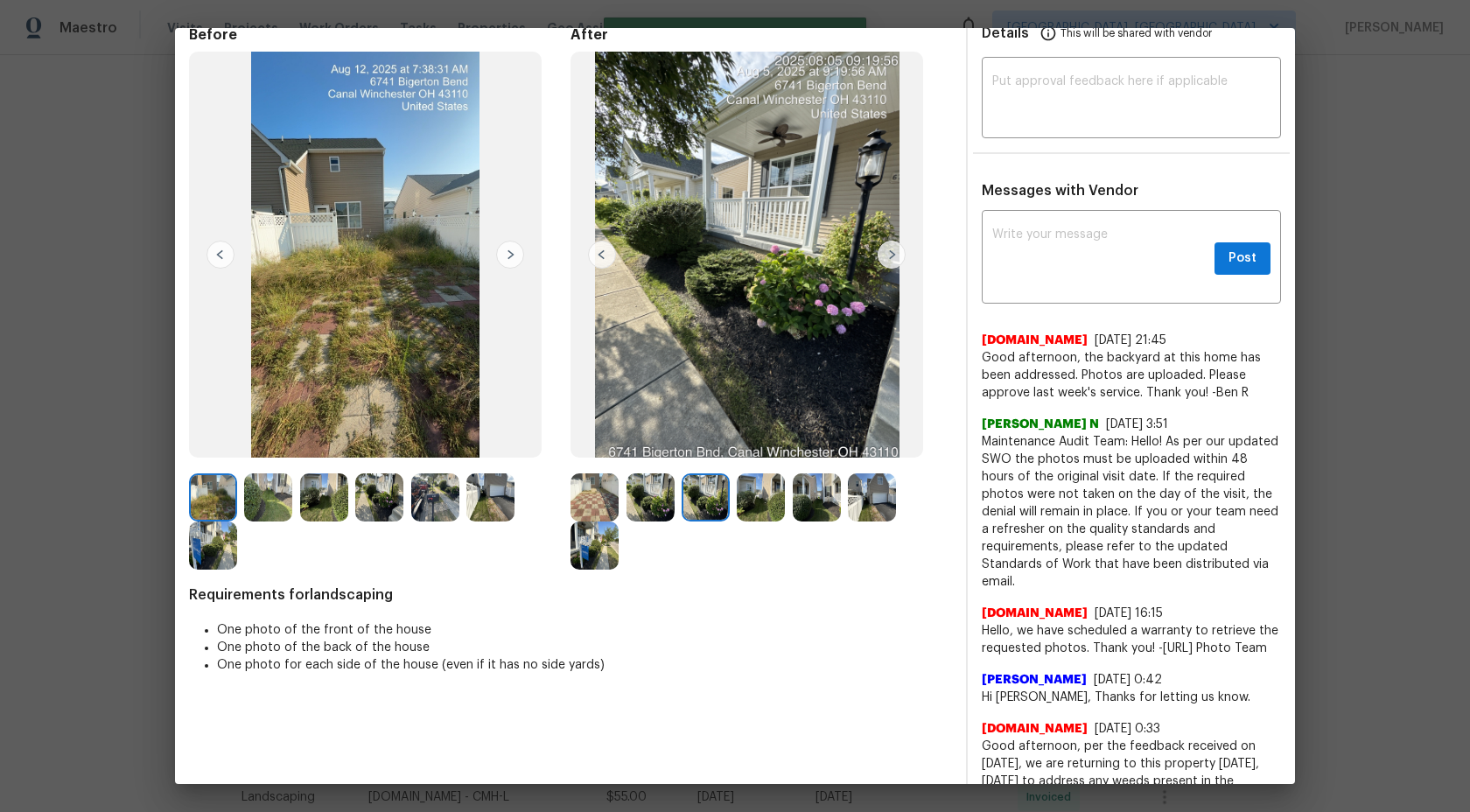
scroll to position [0, 0]
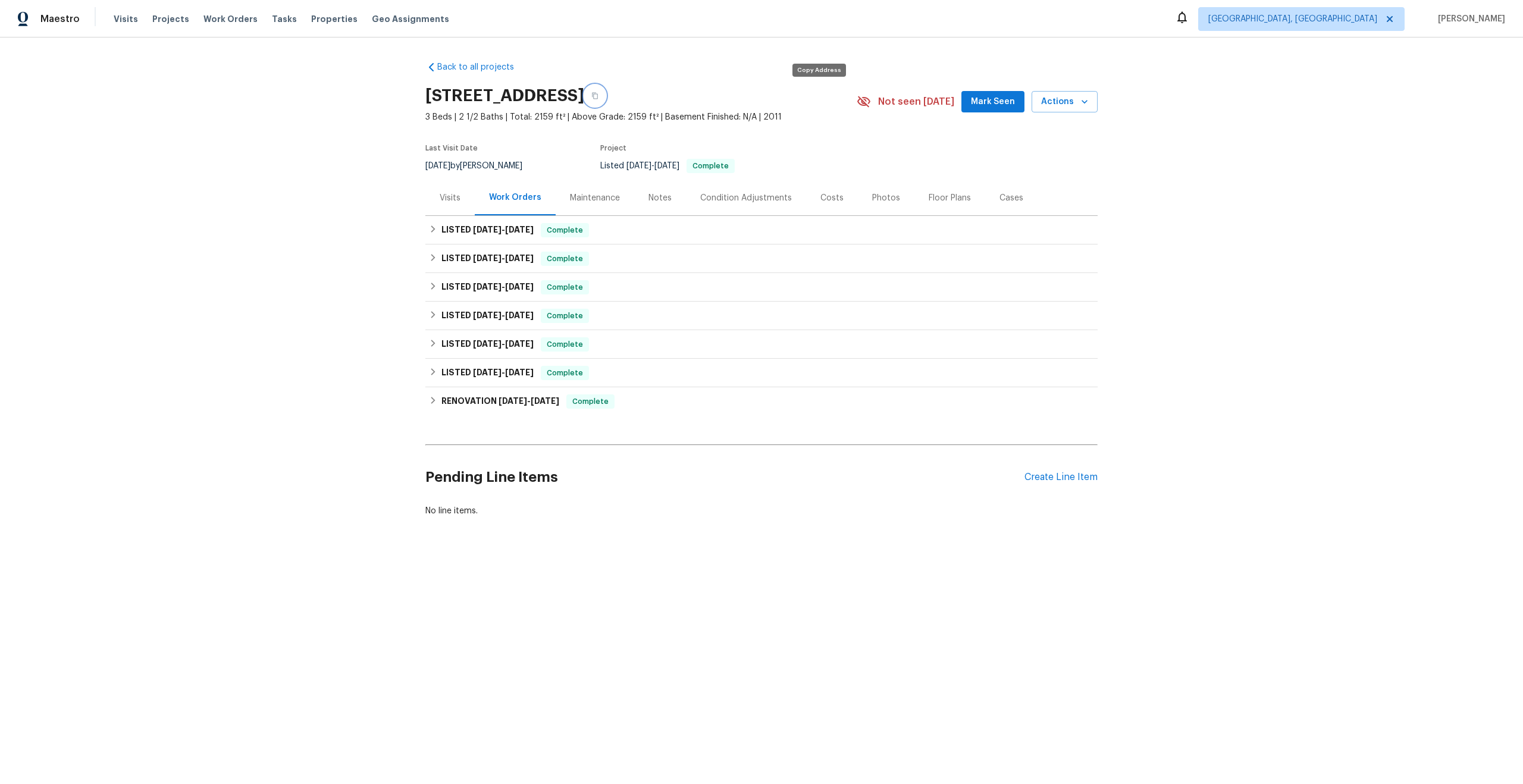
click at [599, 97] on icon "button" at bounding box center [595, 96] width 7 height 7
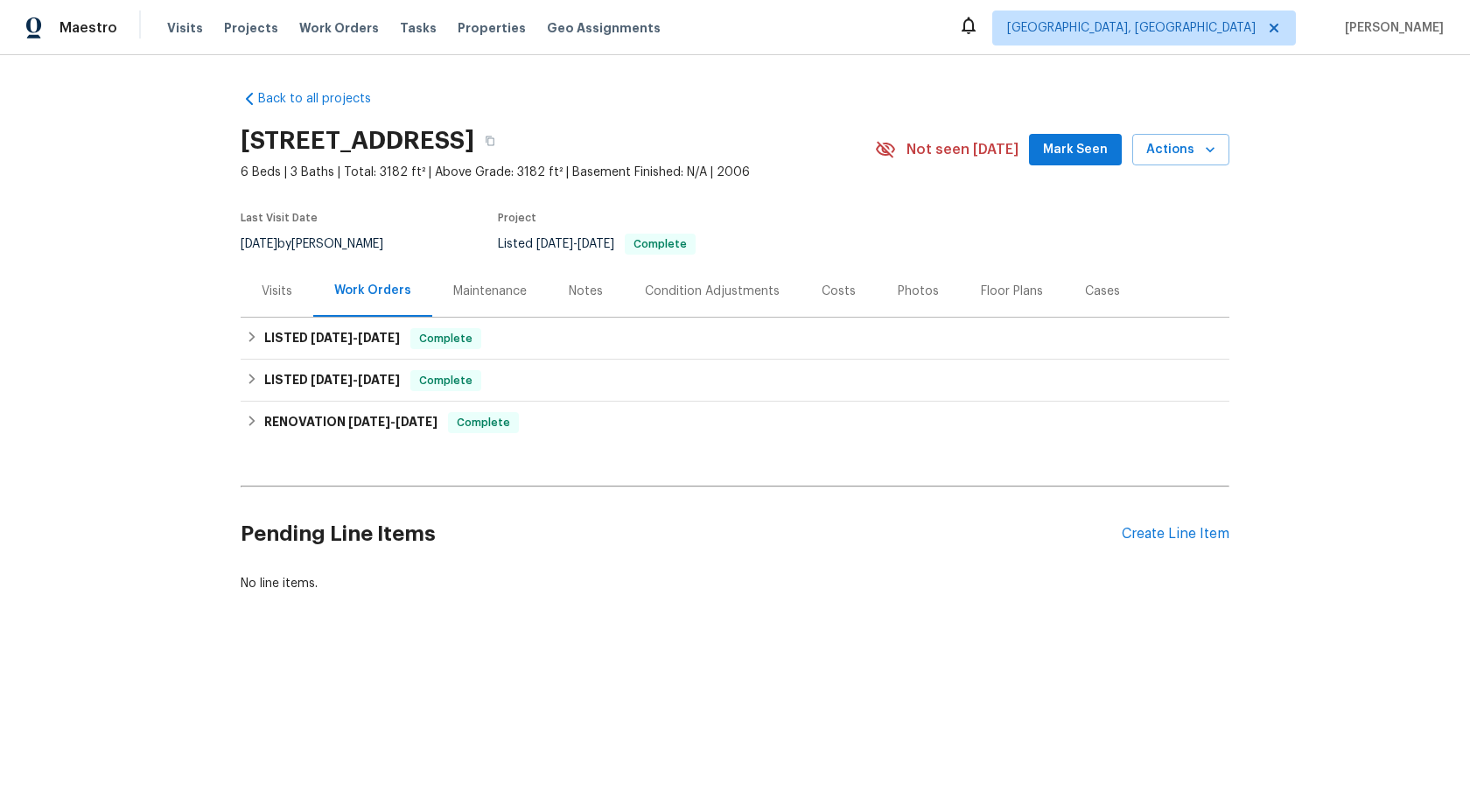
click at [477, 287] on div "Maintenance" at bounding box center [490, 291] width 73 height 18
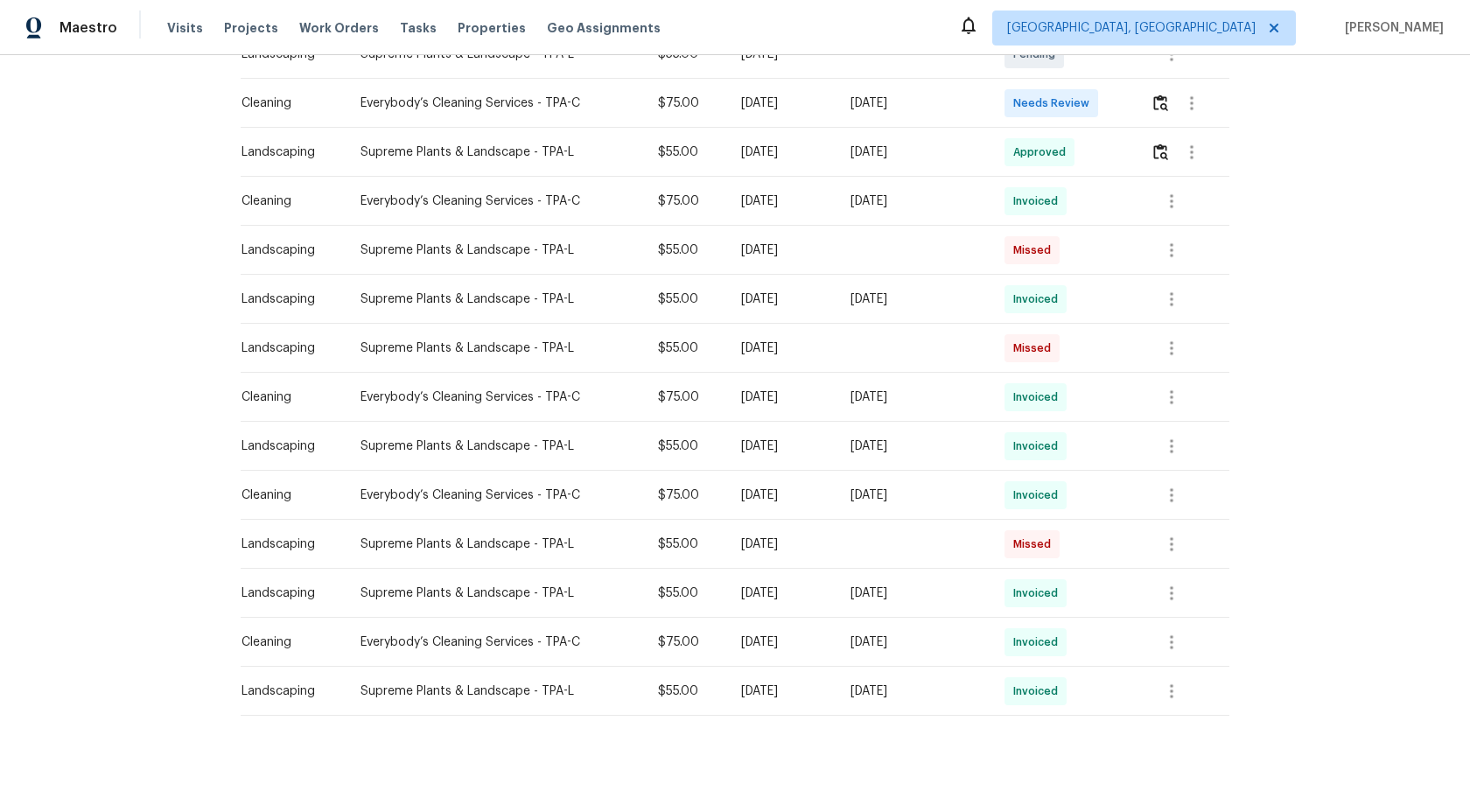
scroll to position [509, 0]
